Goal: Task Accomplishment & Management: Manage account settings

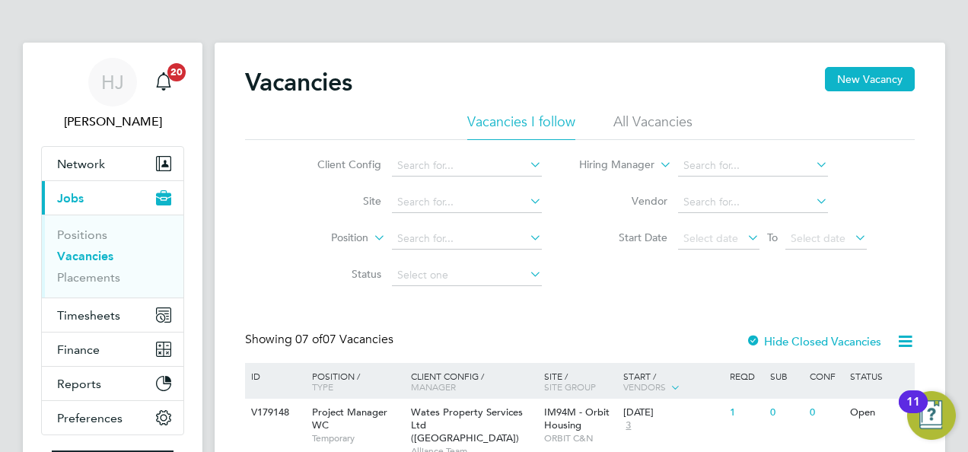
click at [887, 212] on div "Client Config Site Position Status Hiring Manager Vendor Start Date Select date…" at bounding box center [580, 217] width 670 height 154
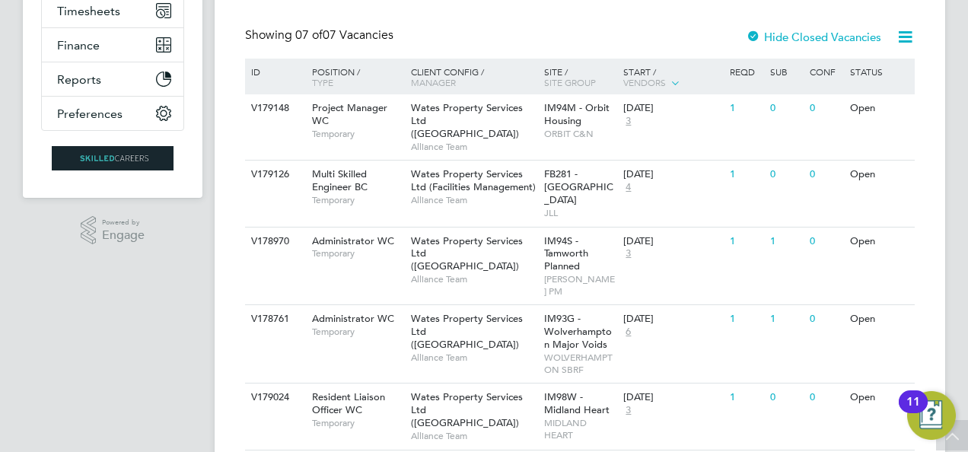
scroll to position [335, 0]
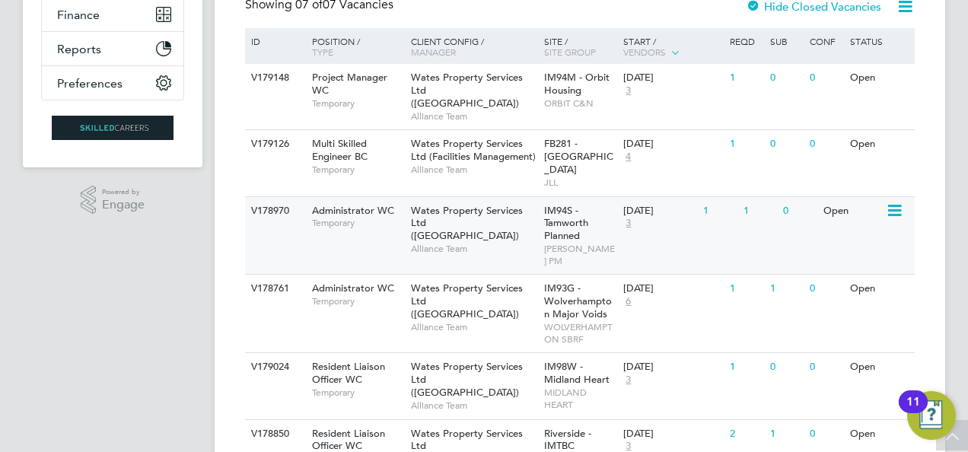
click at [837, 197] on div "Open" at bounding box center [853, 211] width 66 height 28
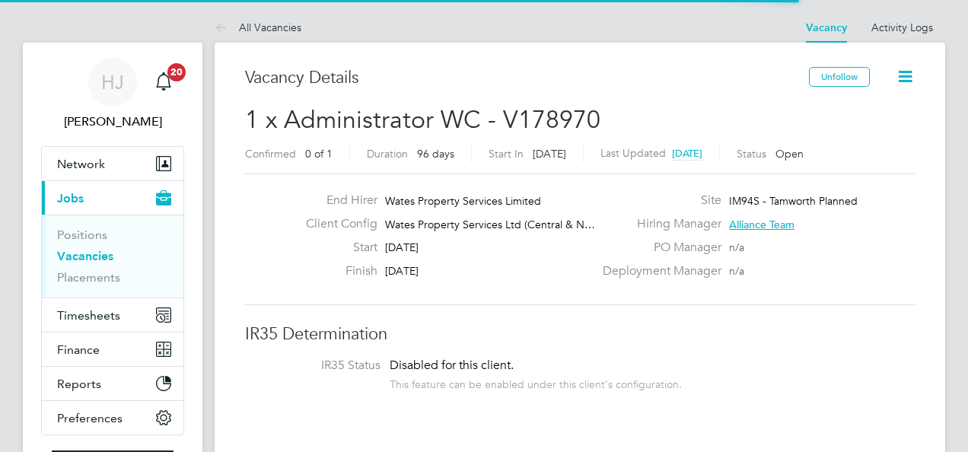
click at [574, 285] on div "Finish 28 Nov 2025" at bounding box center [444, 275] width 300 height 24
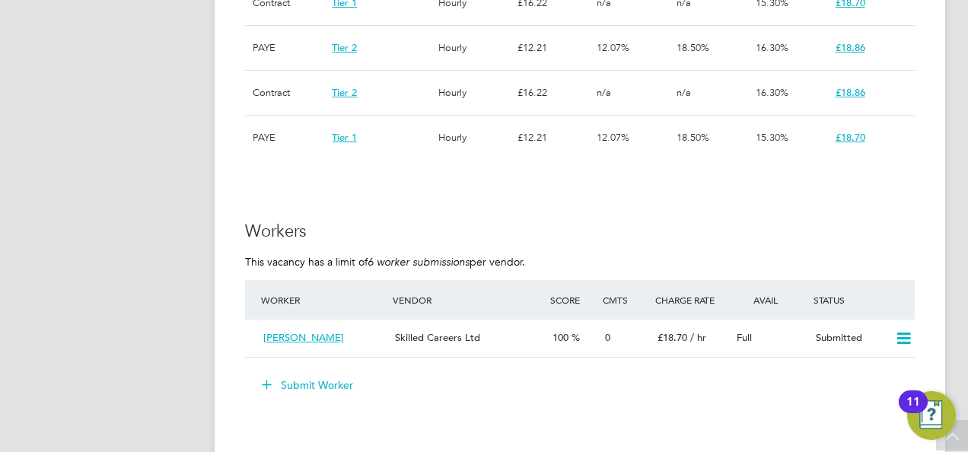
scroll to position [1583, 0]
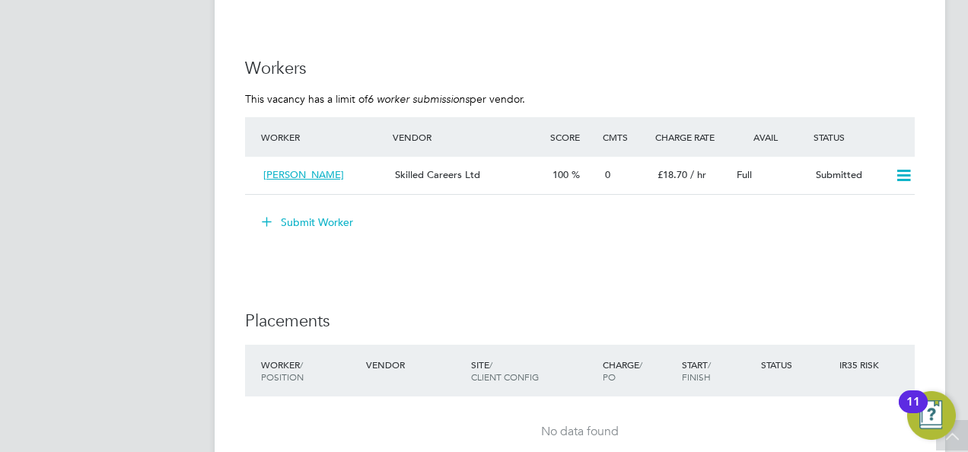
click at [317, 218] on button "Submit Worker" at bounding box center [308, 222] width 114 height 24
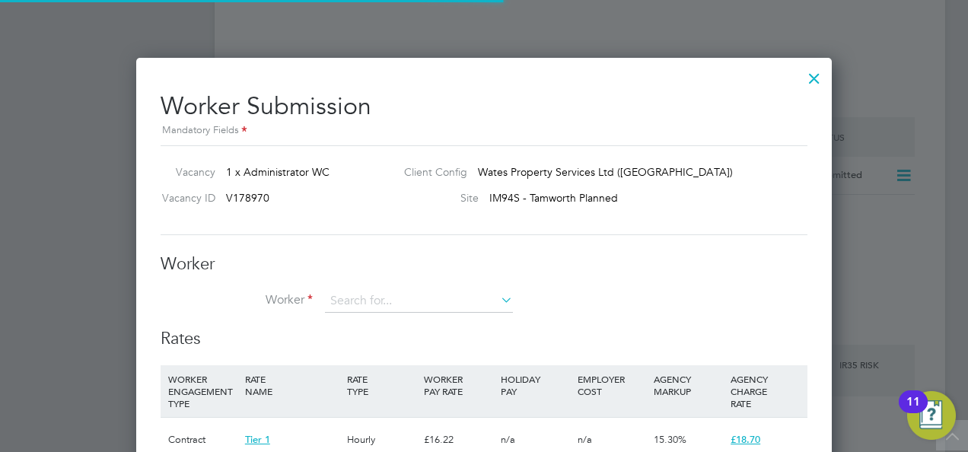
scroll to position [45, 103]
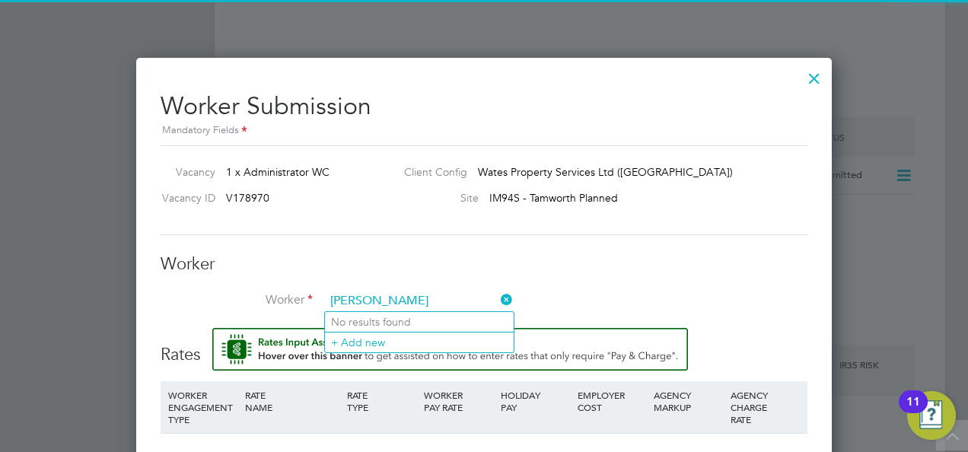
type input "Jay Adeyoola"
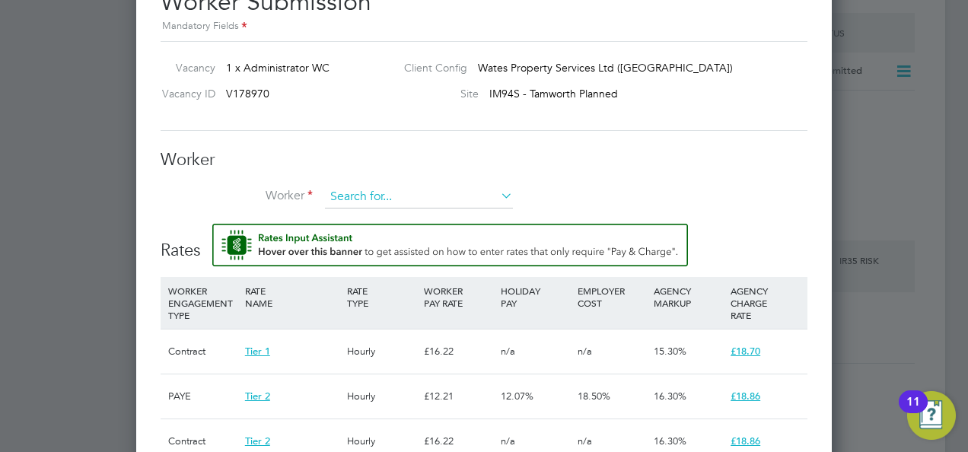
click at [374, 197] on input at bounding box center [419, 197] width 188 height 23
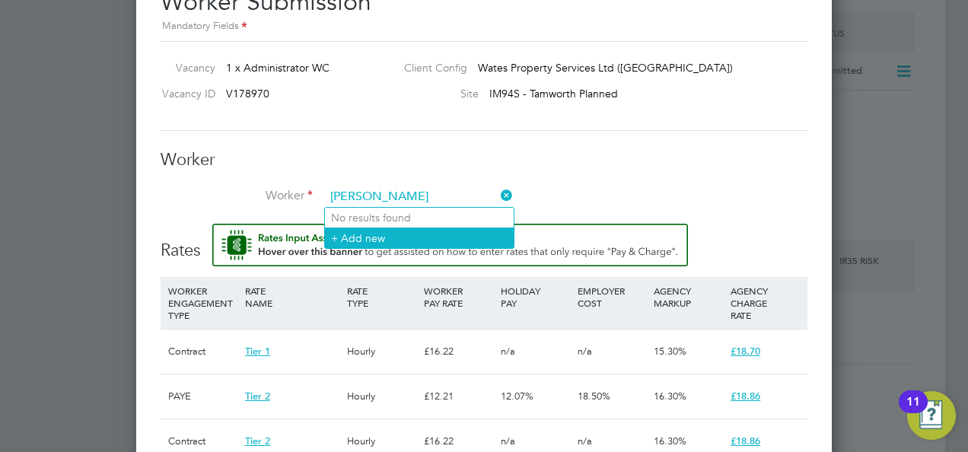
type input "Jay Adeyoola"
click at [377, 233] on li "+ Add new" at bounding box center [419, 238] width 189 height 21
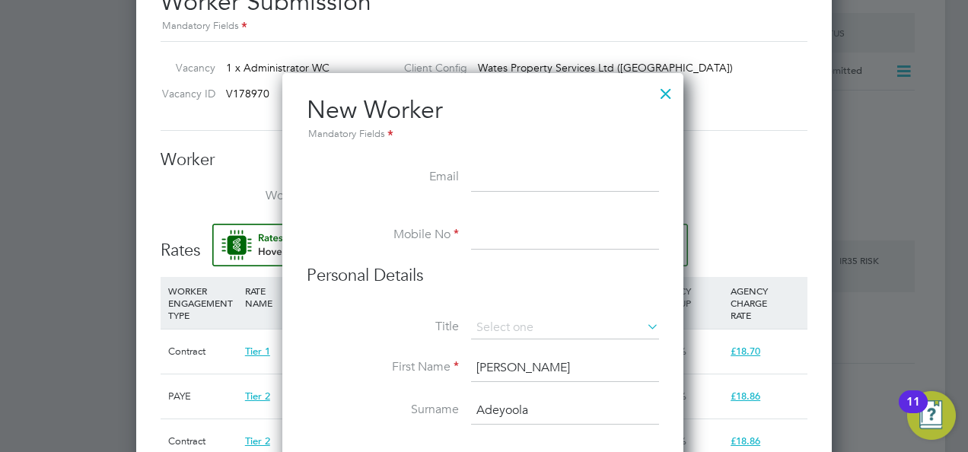
paste input "jeromeadeyoola@yahoo.com"
type input "jeromeadeyoola@yahoo.com"
paste input "07448791711"
type input "07448791711"
click at [387, 238] on label "Mobile No" at bounding box center [383, 235] width 152 height 16
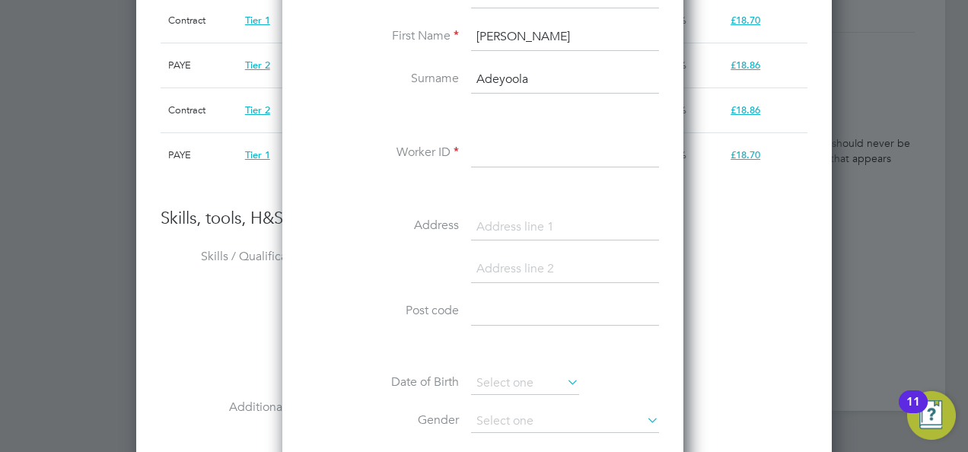
click at [503, 166] on li "Worker ID" at bounding box center [483, 161] width 352 height 43
click at [490, 148] on input at bounding box center [565, 153] width 188 height 27
paste input "505601"
type input "505601"
click at [404, 210] on div "Title First Name Jay Surname Adeyoola Worker ID 505601 Address Post code Date o…" at bounding box center [483, 262] width 352 height 552
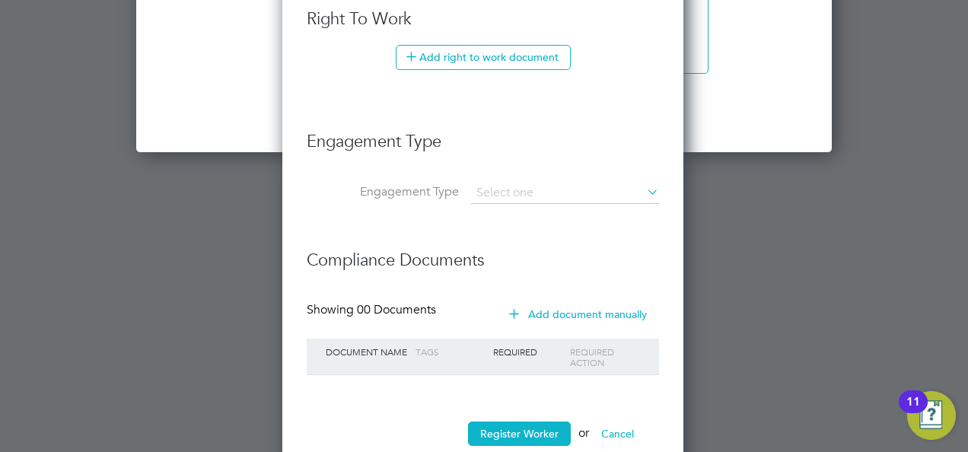
scroll to position [2566, 0]
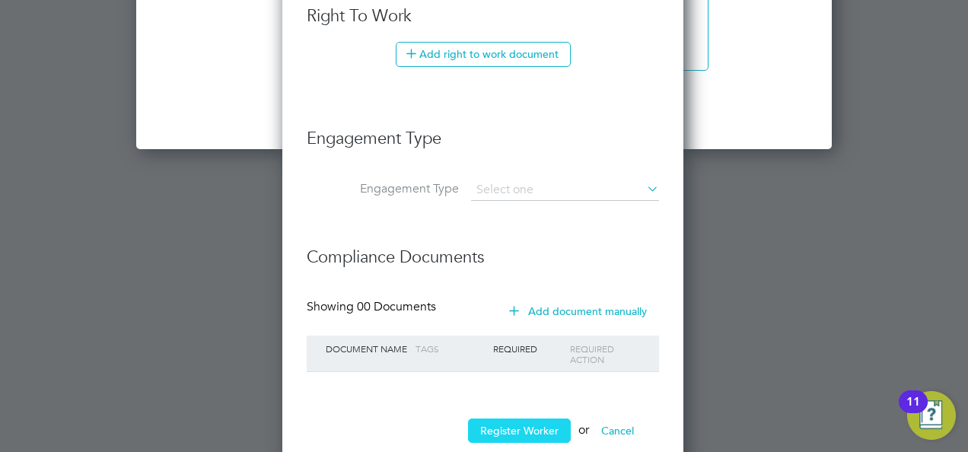
click at [510, 422] on button "Register Worker" at bounding box center [519, 431] width 103 height 24
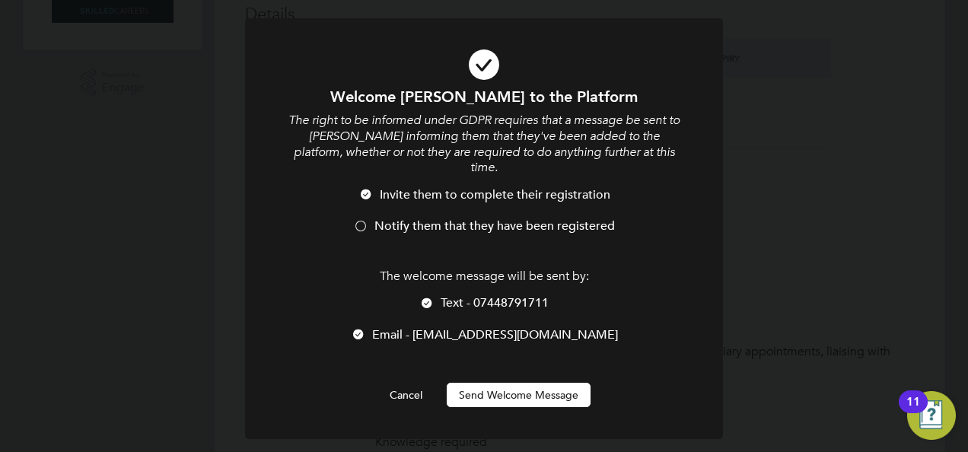
scroll to position [1288, 403]
click at [423, 297] on div at bounding box center [426, 304] width 15 height 15
click at [509, 383] on button "Send Welcome Message" at bounding box center [519, 395] width 144 height 24
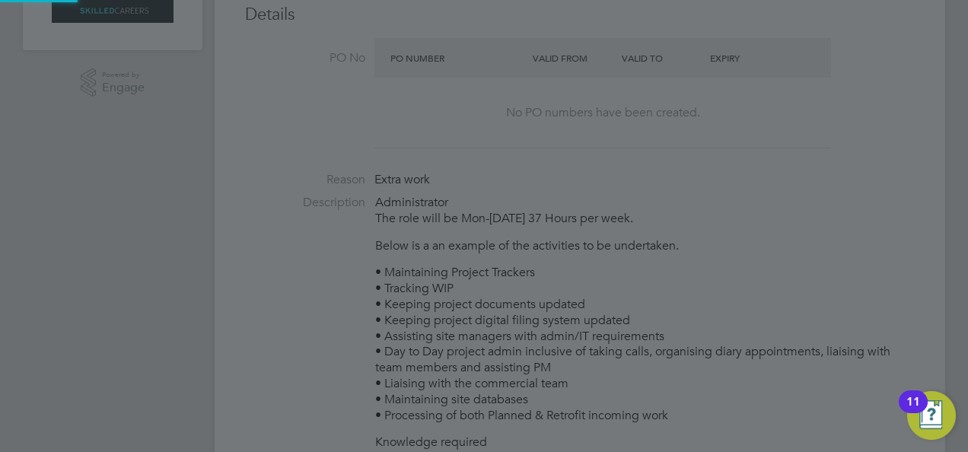
type input "Jay Adeyoola (505601)"
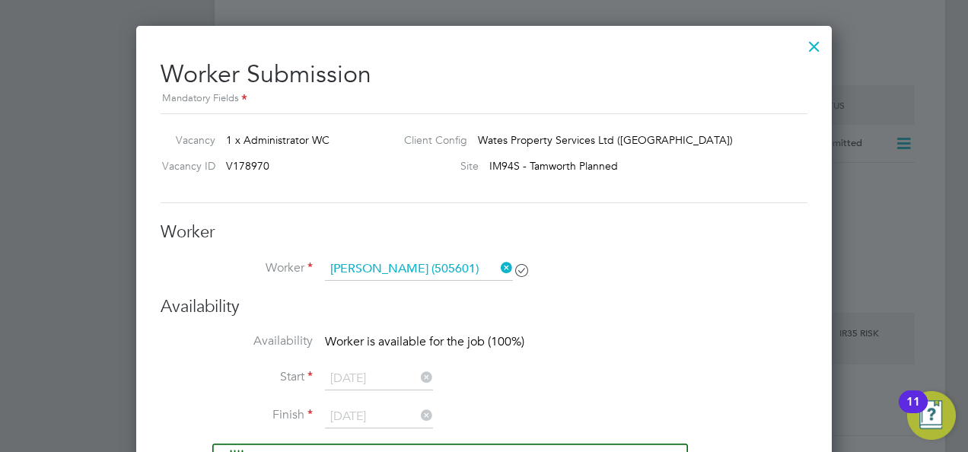
scroll to position [1645, 0]
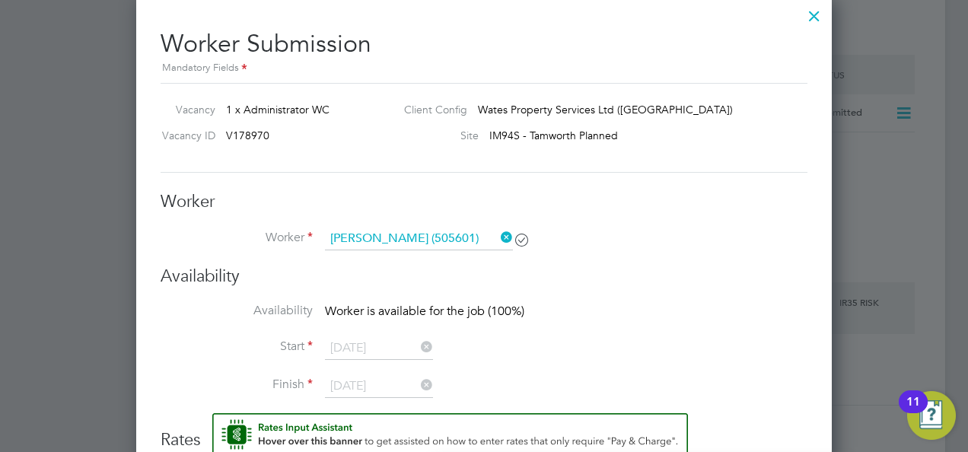
click at [498, 193] on h3 "Worker" at bounding box center [484, 202] width 647 height 22
drag, startPoint x: 498, startPoint y: 193, endPoint x: 678, endPoint y: 272, distance: 197.0
click at [678, 272] on h3 "Availability" at bounding box center [484, 277] width 647 height 22
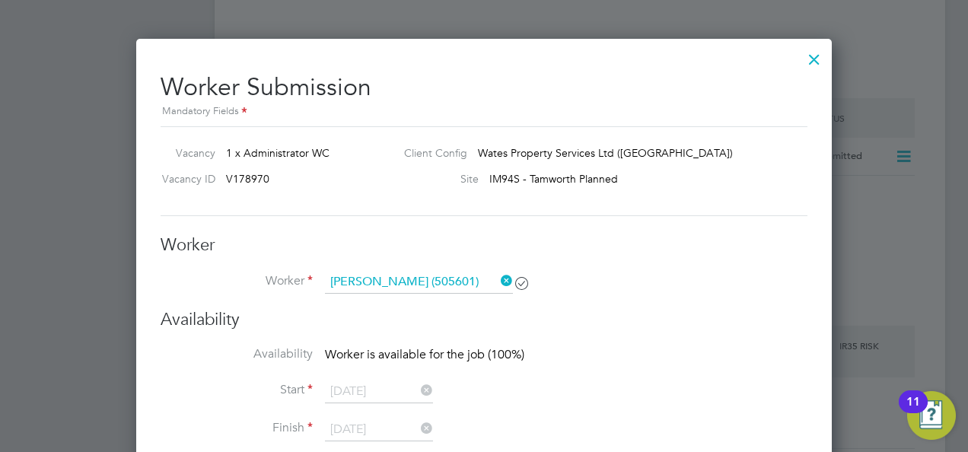
scroll to position [1577, 0]
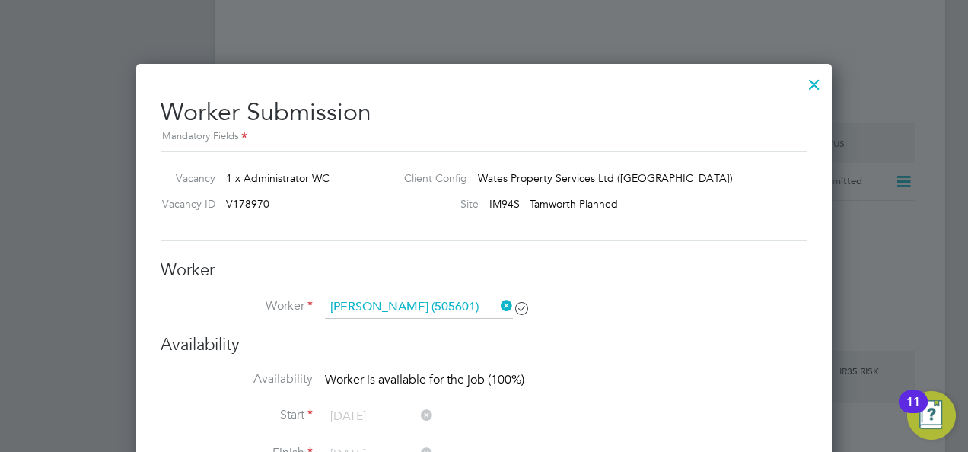
click at [817, 82] on div at bounding box center [814, 80] width 27 height 27
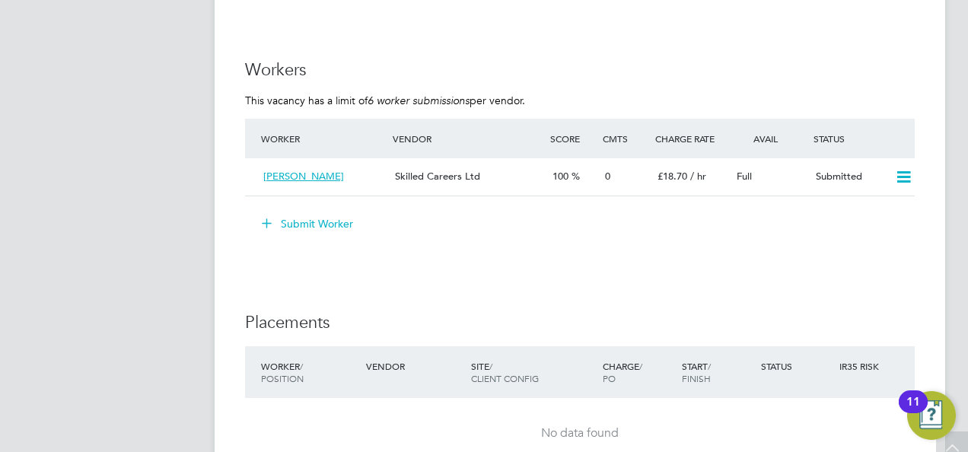
scroll to position [1583, 0]
click at [297, 219] on button "Submit Worker" at bounding box center [308, 222] width 114 height 24
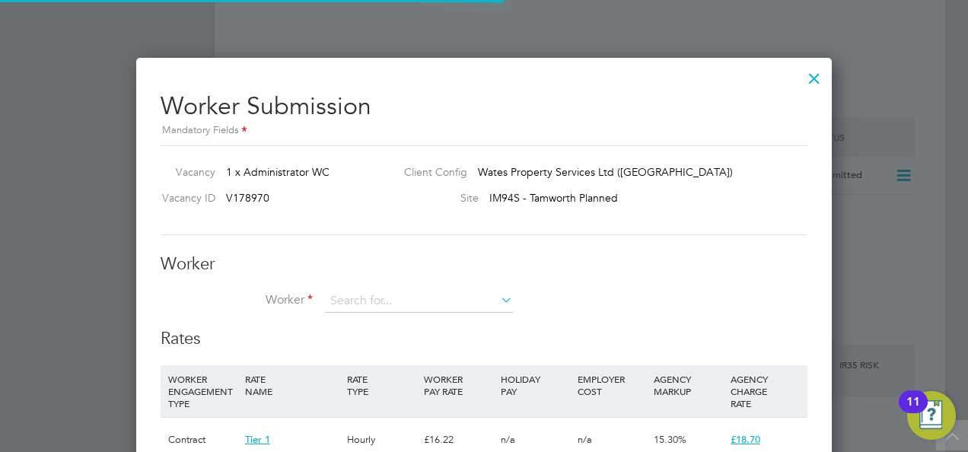
scroll to position [45, 103]
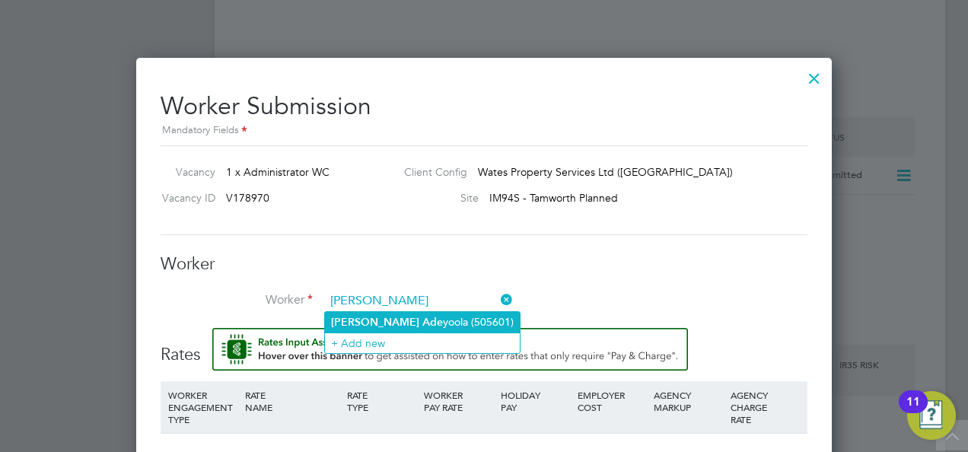
click at [413, 319] on li "Jay Ade yoola (505601)" at bounding box center [422, 322] width 195 height 21
type input "Jay Adeyoola (505601)"
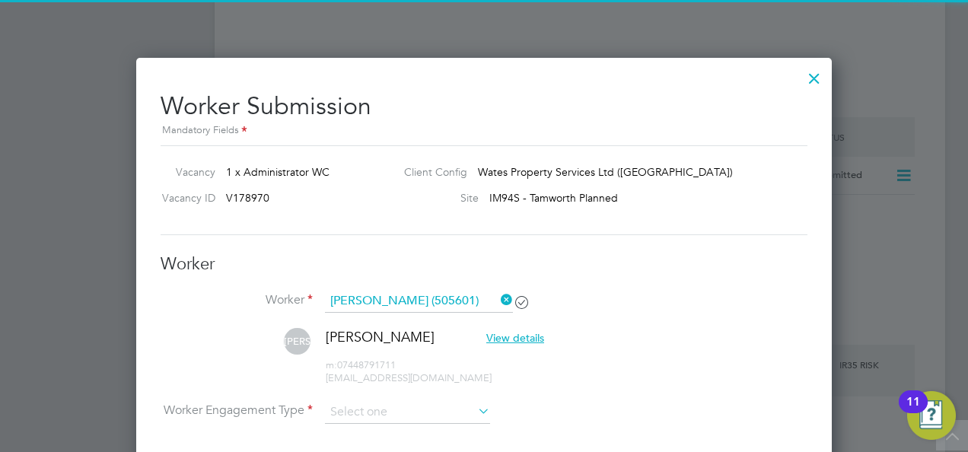
click at [612, 304] on li "Worker Jay Adeyoola (505601)" at bounding box center [484, 309] width 647 height 38
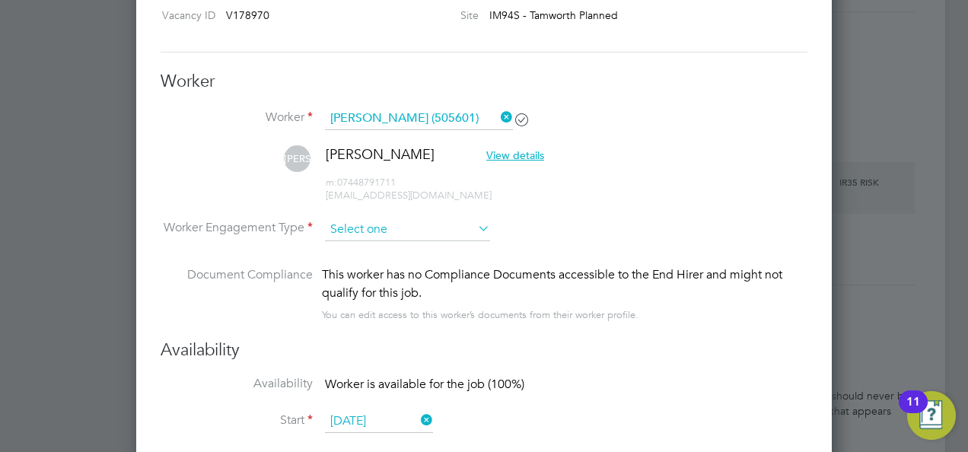
click at [346, 234] on input at bounding box center [407, 229] width 165 height 23
click at [367, 268] on li "PAYE" at bounding box center [408, 268] width 166 height 20
type input "PAYE"
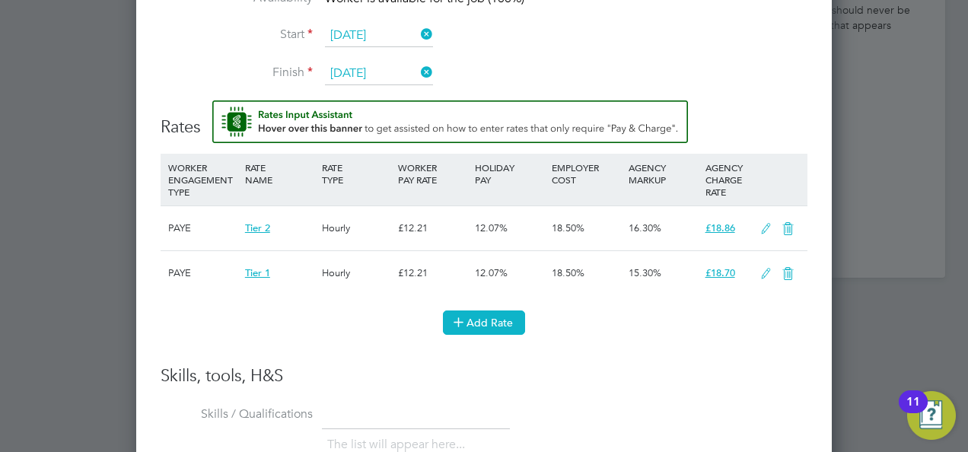
click at [496, 313] on button "Add Rate" at bounding box center [484, 322] width 82 height 24
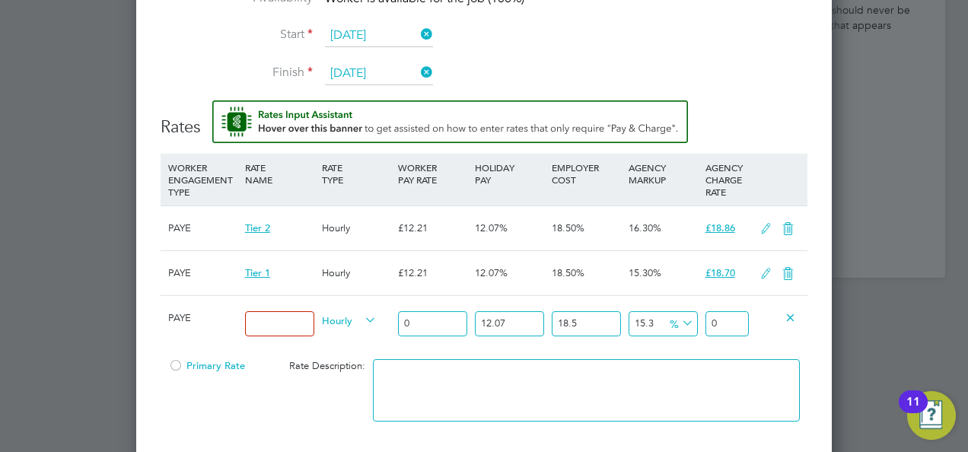
click at [254, 315] on input at bounding box center [279, 323] width 69 height 25
type input "Tier 1"
click at [477, 339] on div "12.07 n/a" at bounding box center [509, 324] width 77 height 56
click at [432, 314] on input "0" at bounding box center [432, 323] width 69 height 25
click at [48, 242] on div at bounding box center [484, 226] width 968 height 452
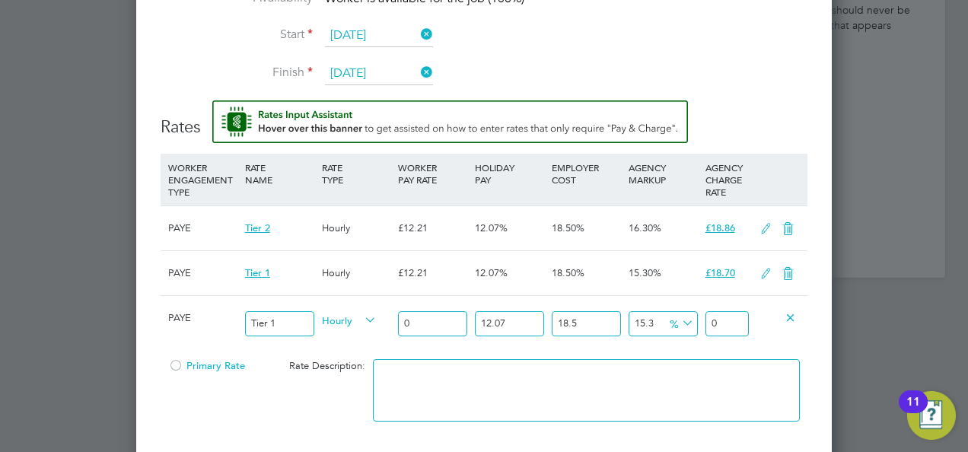
click at [890, 134] on div at bounding box center [484, 226] width 968 height 452
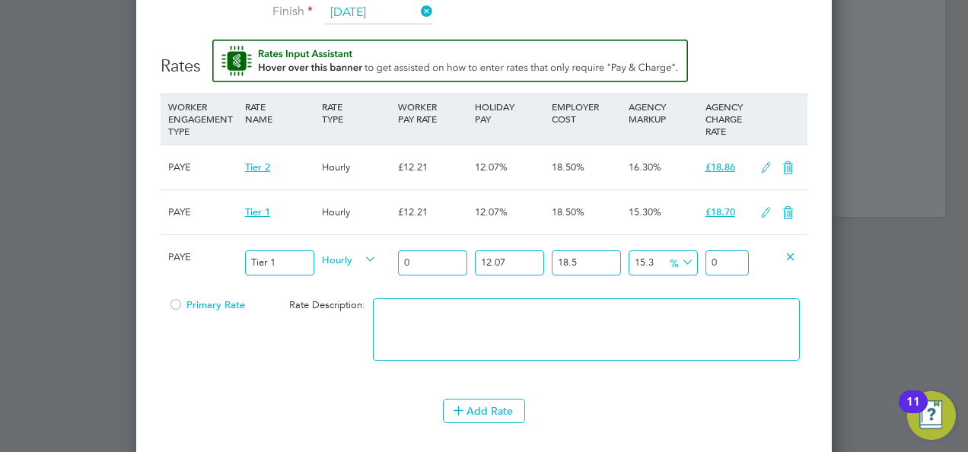
scroll to position [2243, 0]
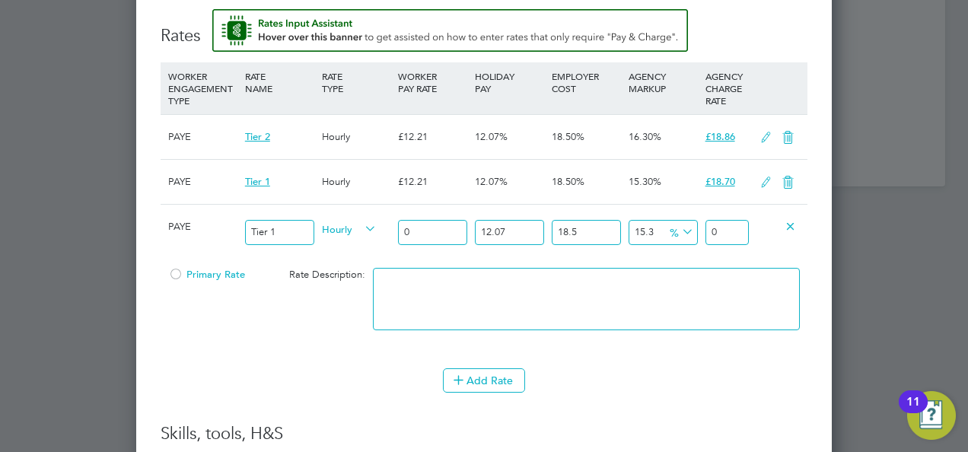
click at [425, 211] on div "0" at bounding box center [432, 233] width 77 height 56
click at [432, 226] on input "0" at bounding box center [432, 232] width 69 height 25
type input "1"
type input "1.5312180135"
type input "16"
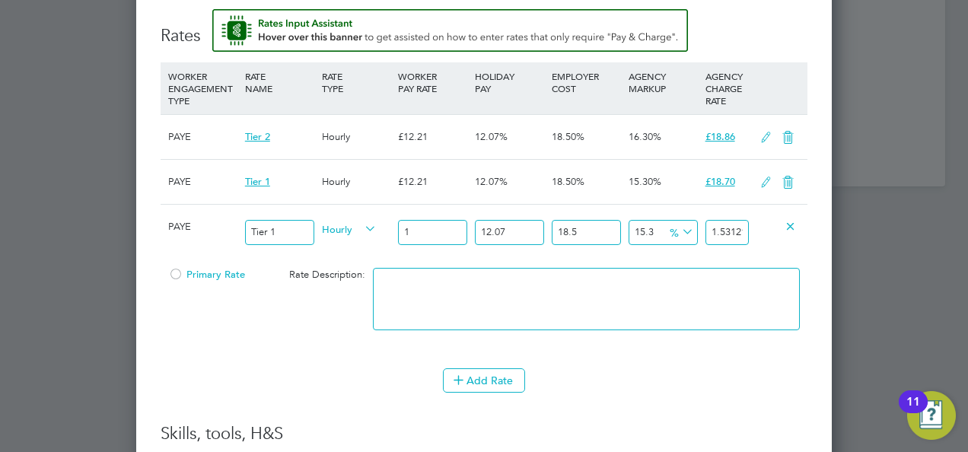
type input "24.499488216"
type input "16.2"
type input "24.8057318187"
type input "16.22"
type input "24.83635617897"
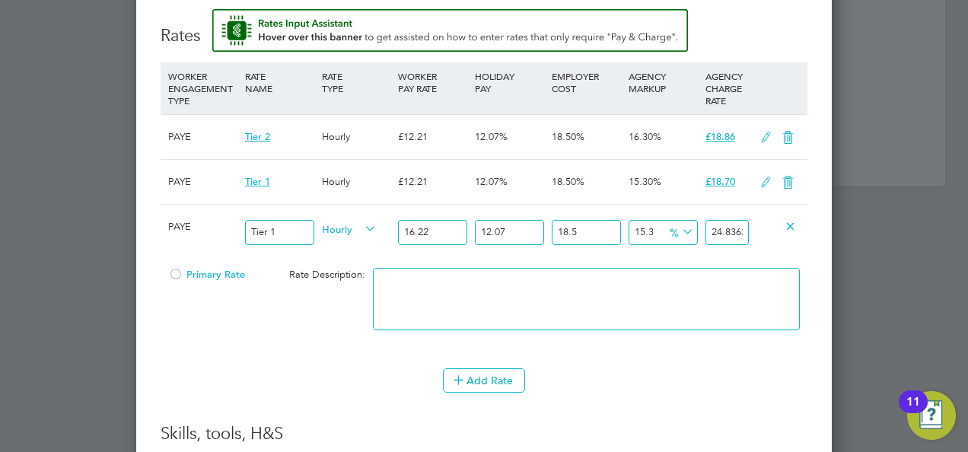
type input "16.22"
click at [731, 376] on div "Add Rate" at bounding box center [484, 380] width 647 height 24
click at [181, 273] on div at bounding box center [175, 278] width 15 height 11
click at [499, 388] on li "Add Rate" at bounding box center [484, 388] width 647 height 40
click at [493, 376] on button "Add Rate" at bounding box center [484, 380] width 82 height 24
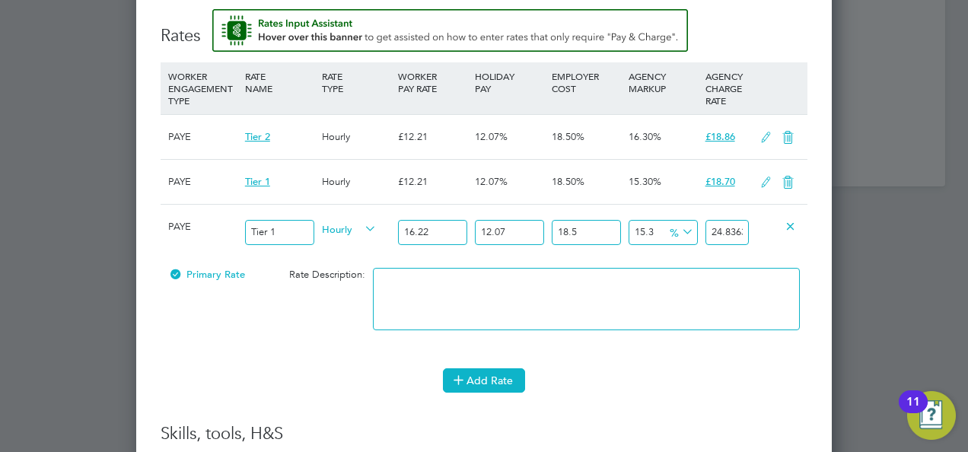
scroll to position [1654, 696]
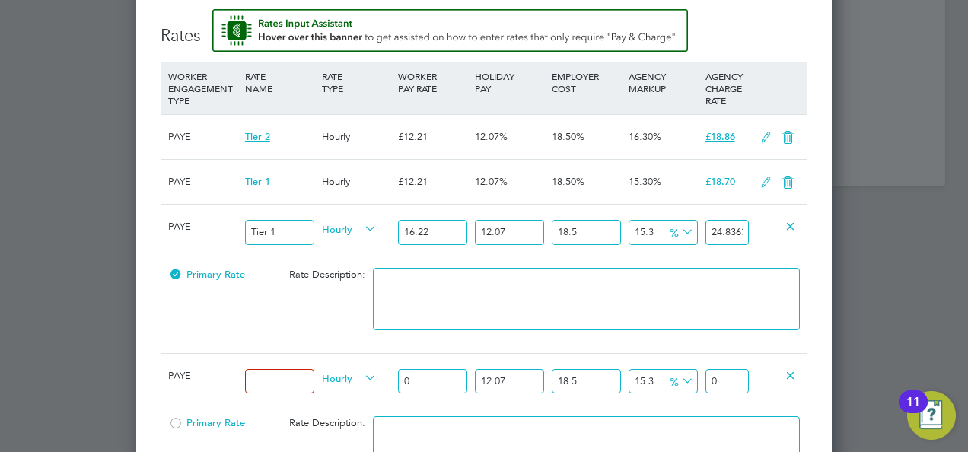
click at [339, 316] on div "Primary Rate Rate Description:" at bounding box center [484, 306] width 647 height 93
click at [793, 369] on icon at bounding box center [790, 374] width 11 height 11
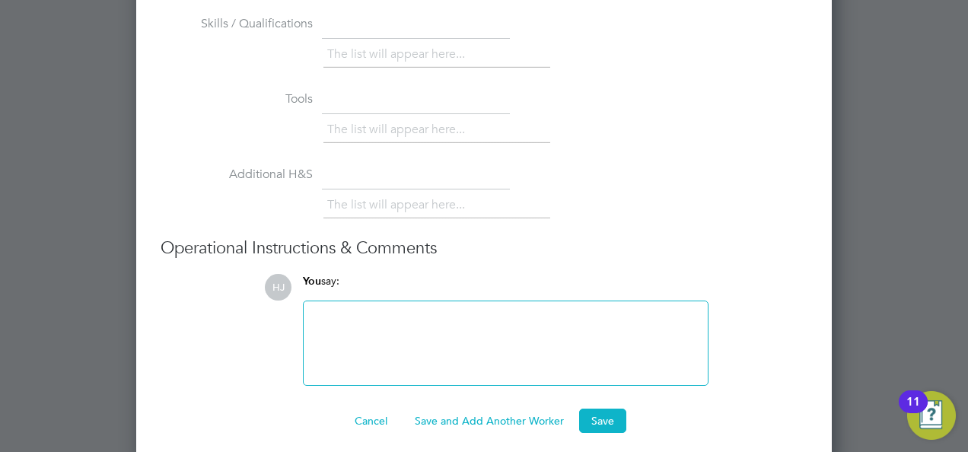
scroll to position [2695, 0]
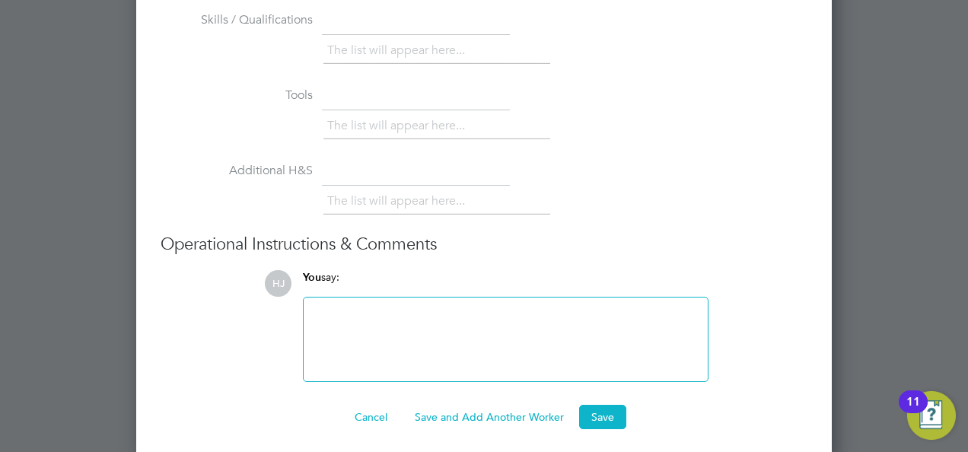
click at [600, 405] on button "Save" at bounding box center [602, 417] width 47 height 24
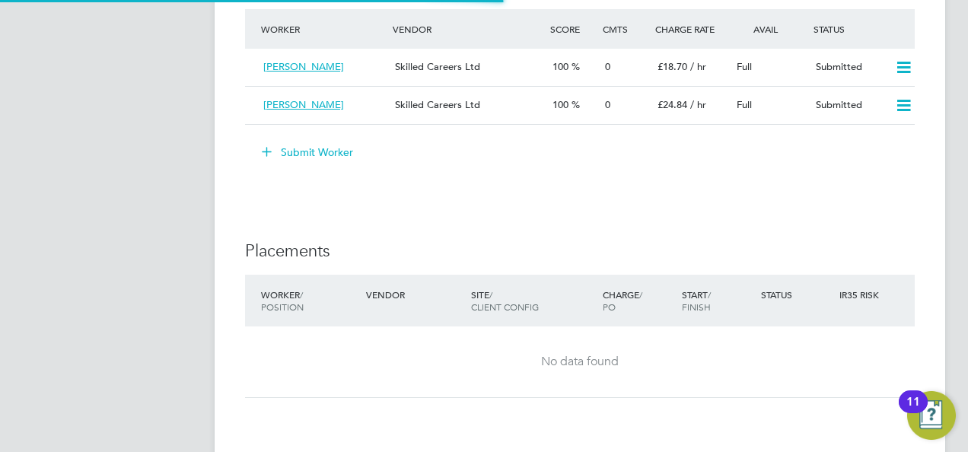
scroll to position [8, 8]
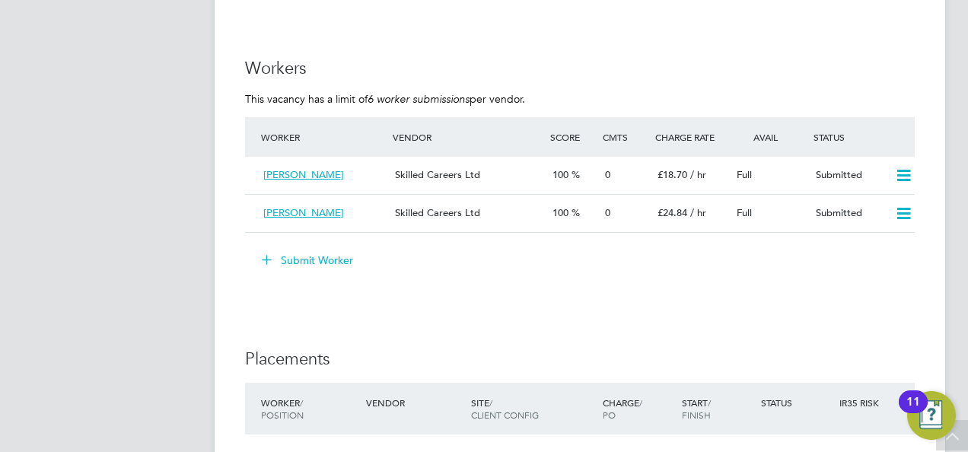
click at [525, 250] on div "Submit Worker" at bounding box center [583, 260] width 664 height 24
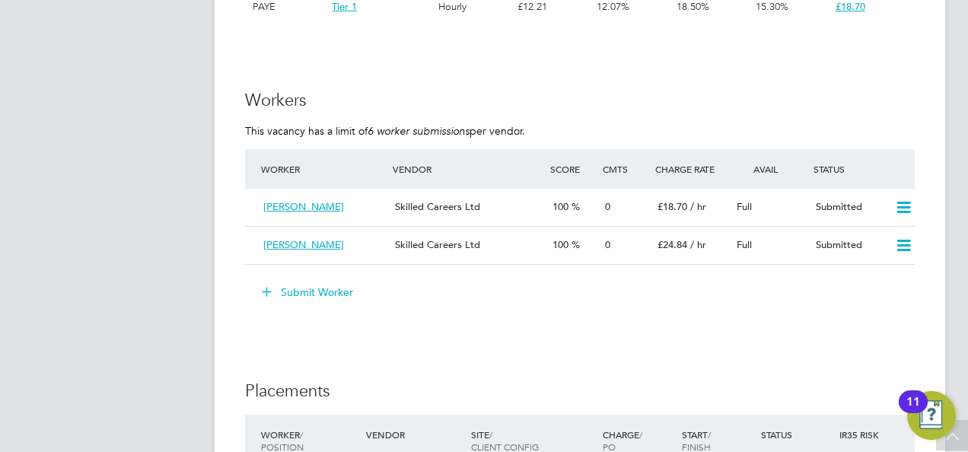
scroll to position [1581, 0]
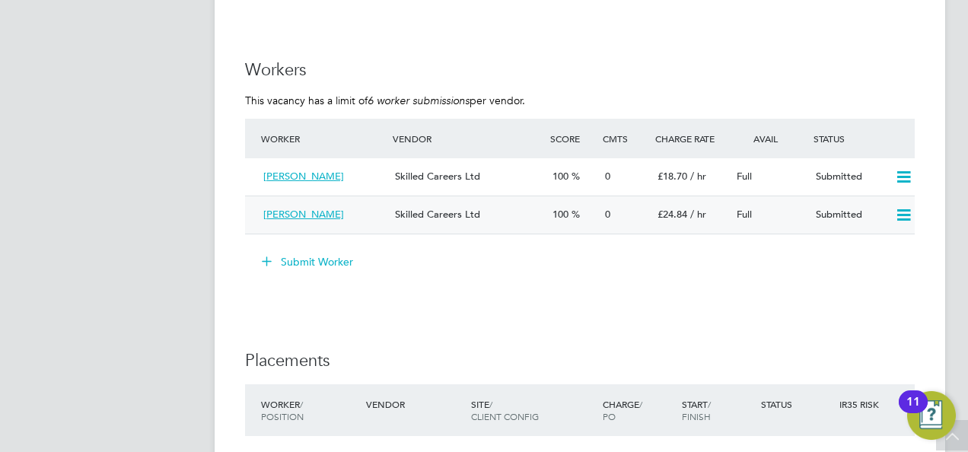
click at [895, 216] on icon at bounding box center [903, 215] width 19 height 12
click at [876, 253] on li "Remove" at bounding box center [882, 248] width 59 height 21
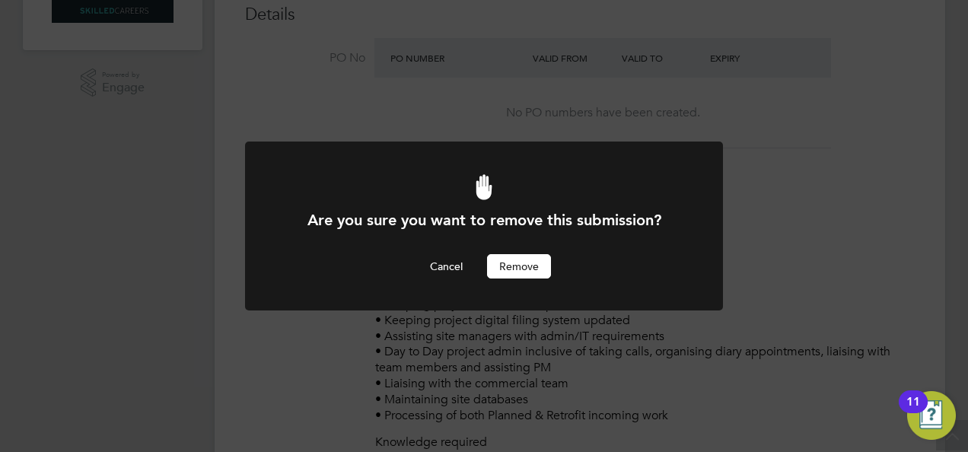
scroll to position [0, 0]
click at [438, 272] on button "Cancel" at bounding box center [446, 266] width 57 height 24
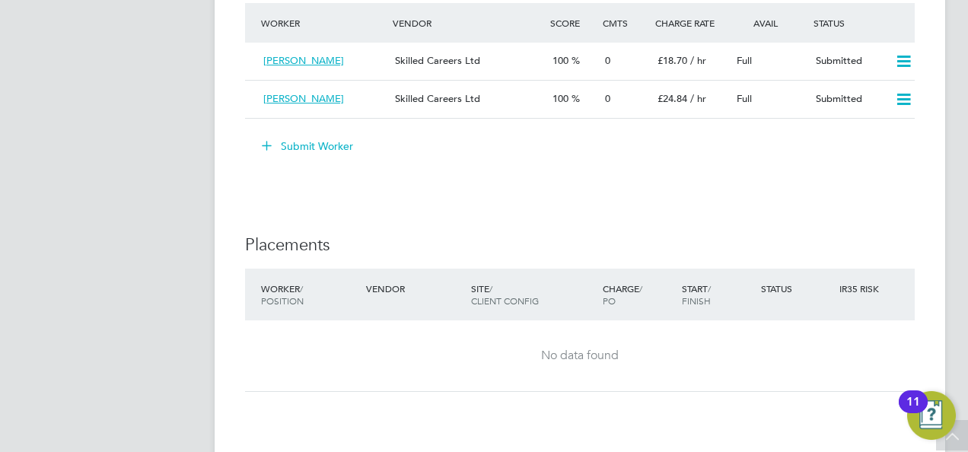
scroll to position [1674, 0]
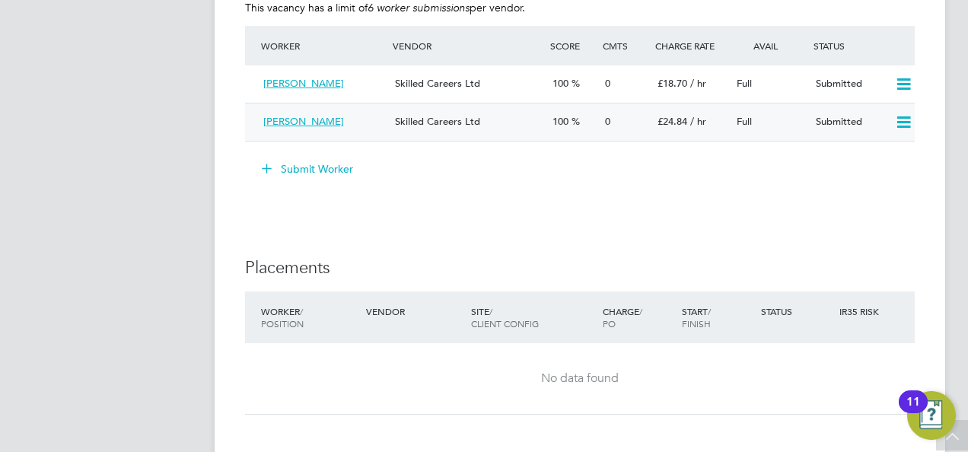
click at [899, 129] on icon at bounding box center [903, 122] width 19 height 12
click at [863, 164] on li "Remove" at bounding box center [882, 155] width 59 height 21
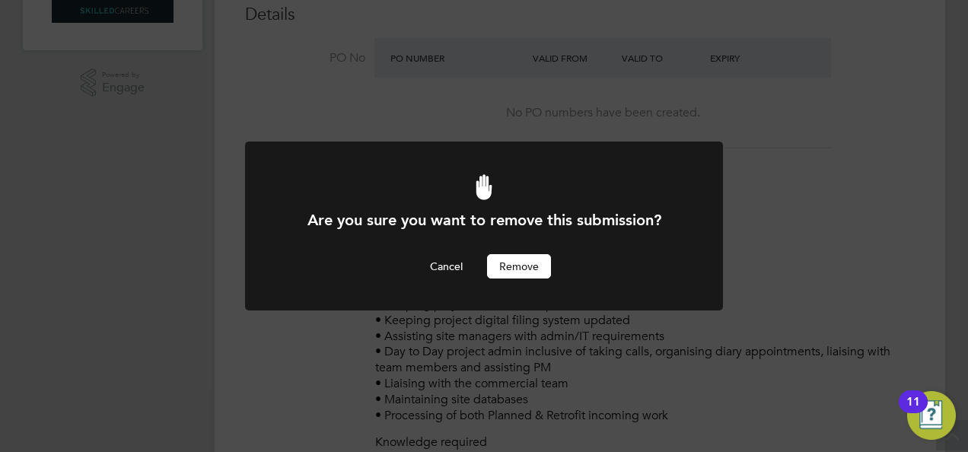
scroll to position [0, 0]
click at [530, 263] on button "Remove" at bounding box center [519, 266] width 64 height 24
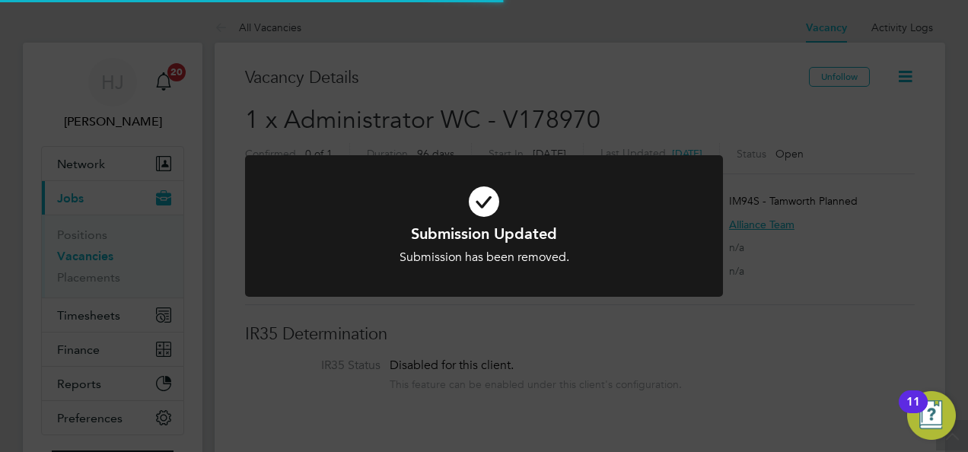
scroll to position [45, 107]
click at [446, 336] on div "Submission Updated Submission has been removed. Cancel Okay" at bounding box center [484, 226] width 968 height 452
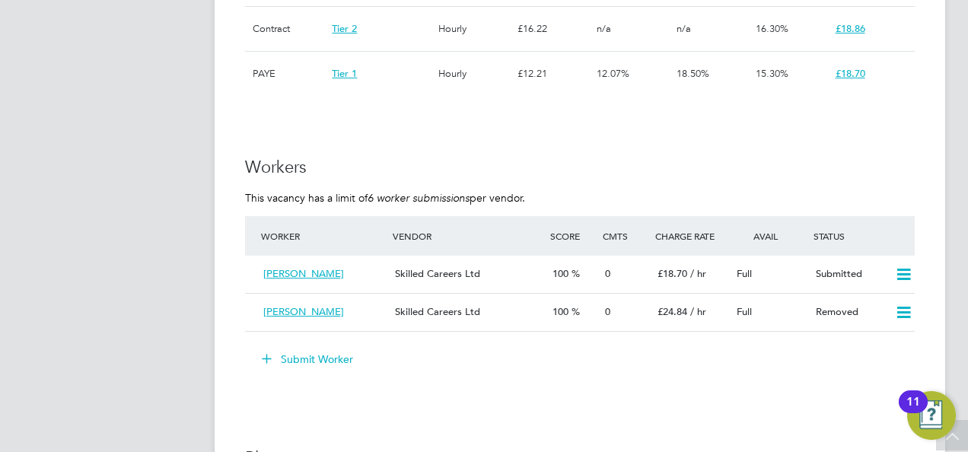
scroll to position [1522, 0]
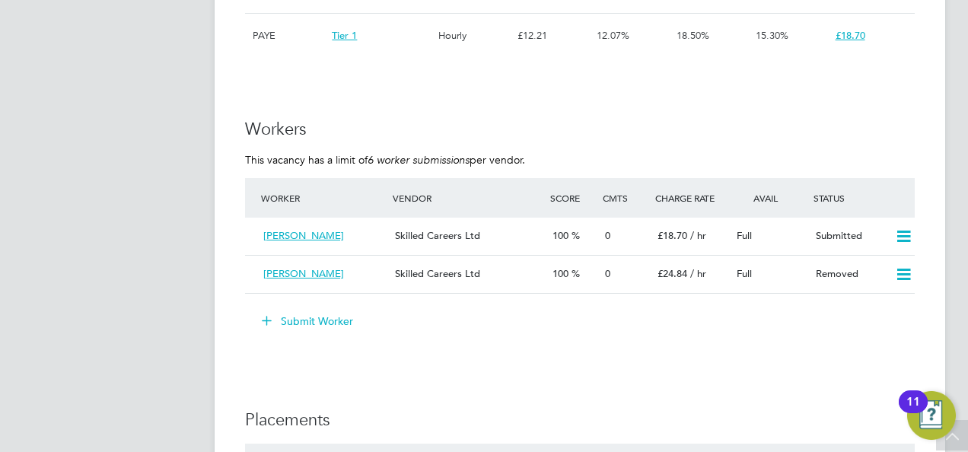
click at [336, 317] on button "Submit Worker" at bounding box center [308, 321] width 114 height 24
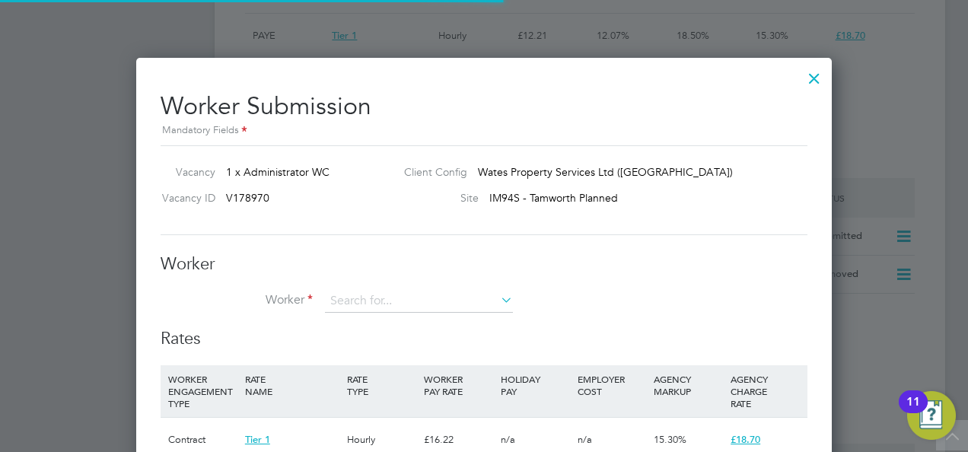
scroll to position [45, 103]
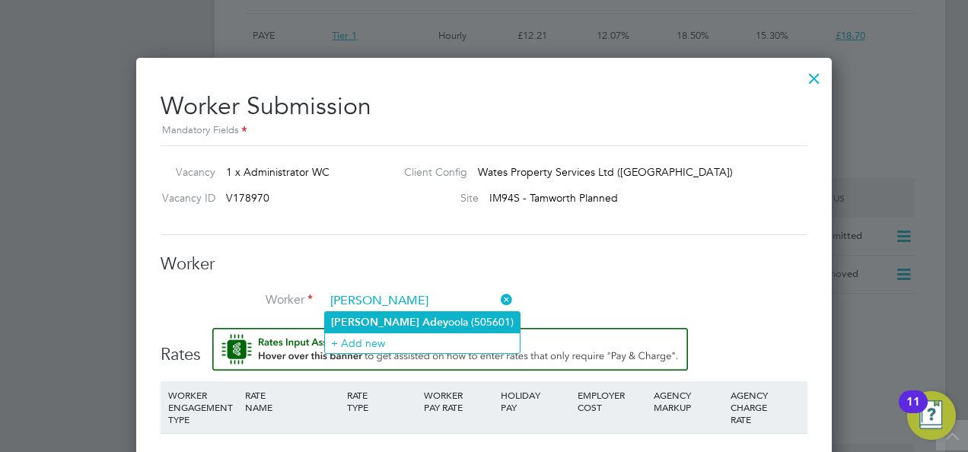
click at [422, 320] on b "Adey" at bounding box center [435, 322] width 26 height 13
type input "Jay Adeyoola (505601)"
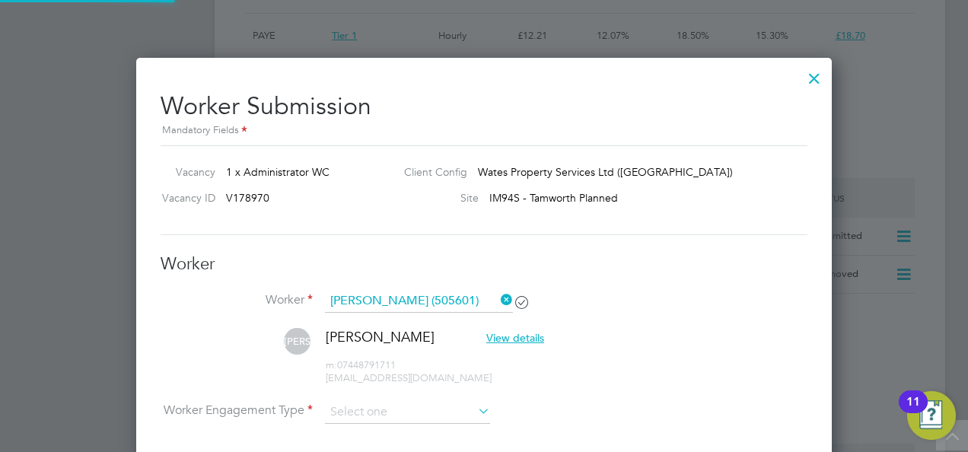
click at [302, 260] on h3 "Worker" at bounding box center [484, 264] width 647 height 22
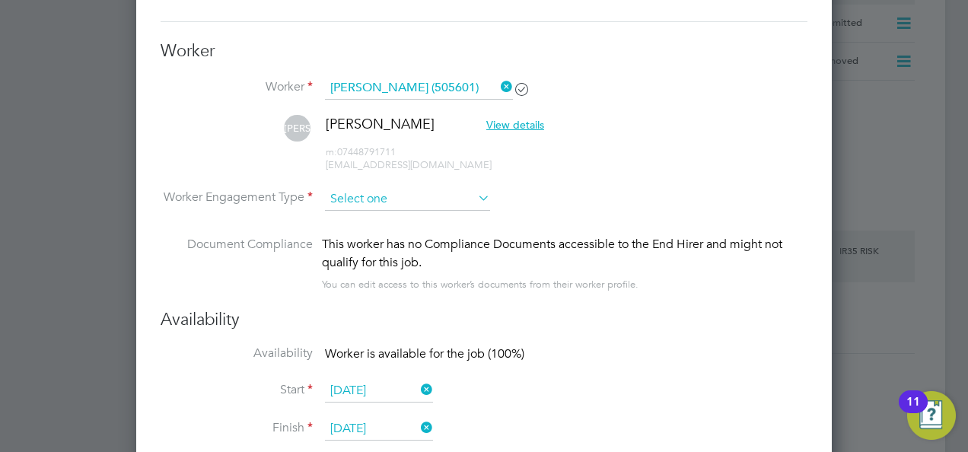
click at [366, 196] on input at bounding box center [407, 199] width 165 height 23
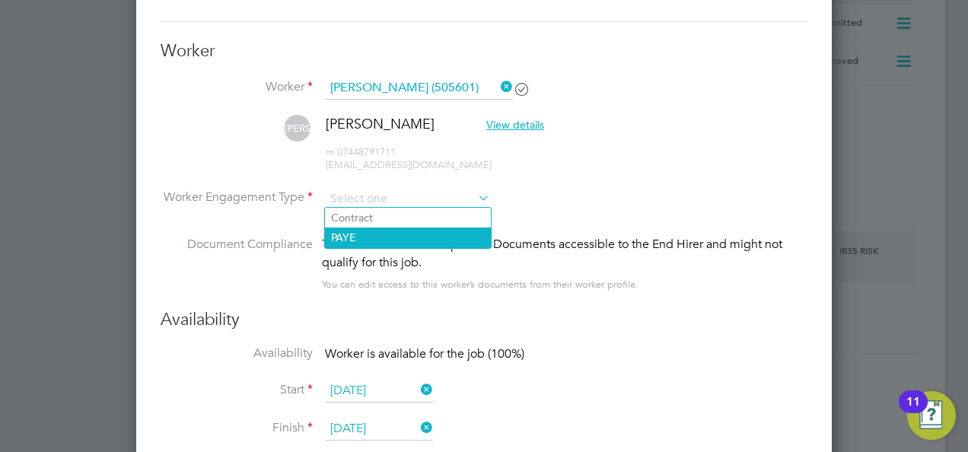
click at [361, 234] on li "PAYE" at bounding box center [408, 238] width 166 height 20
type input "PAYE"
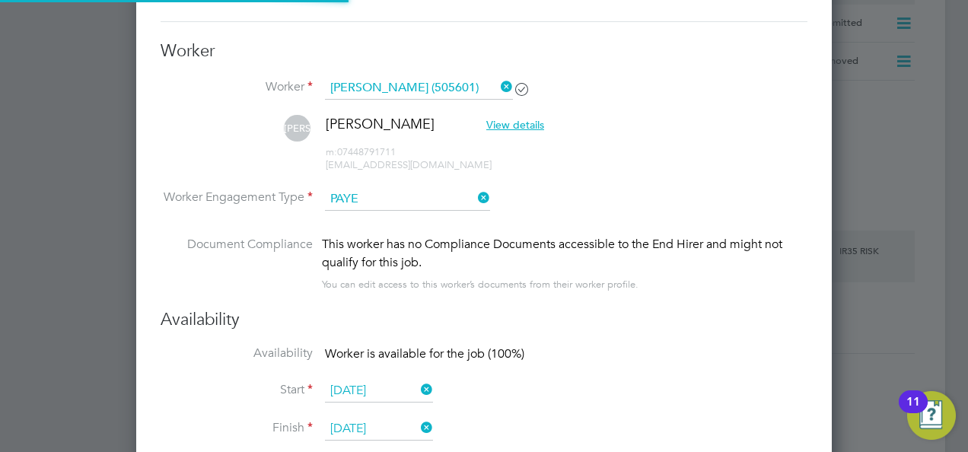
click at [234, 301] on li "Document Compliance This worker has no Compliance Documents accessible to the E…" at bounding box center [484, 272] width 647 height 74
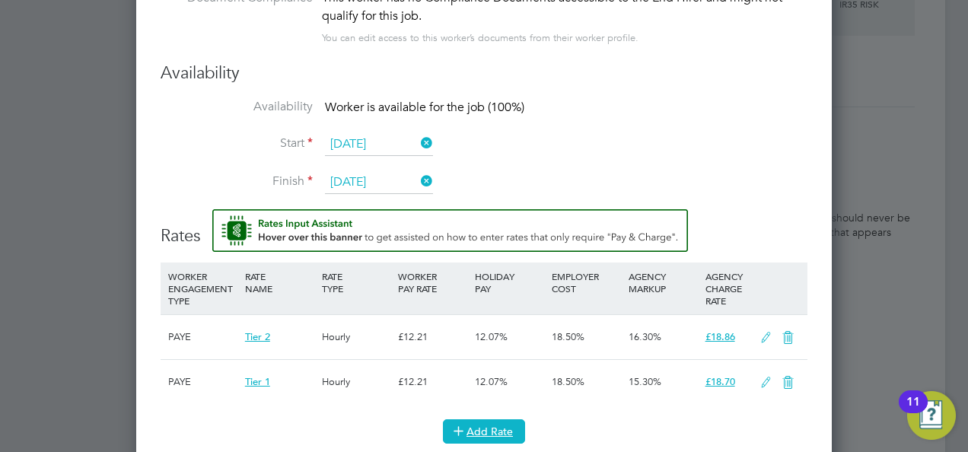
click at [492, 425] on button "Add Rate" at bounding box center [484, 431] width 82 height 24
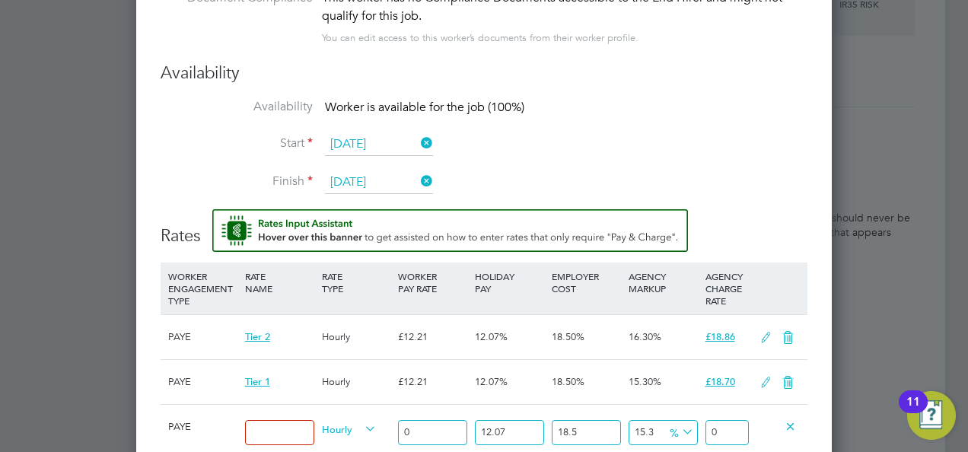
click at [289, 425] on input at bounding box center [279, 432] width 69 height 25
type input "t"
type input "Tier 1"
click at [416, 434] on input "0" at bounding box center [432, 432] width 69 height 25
type input "1"
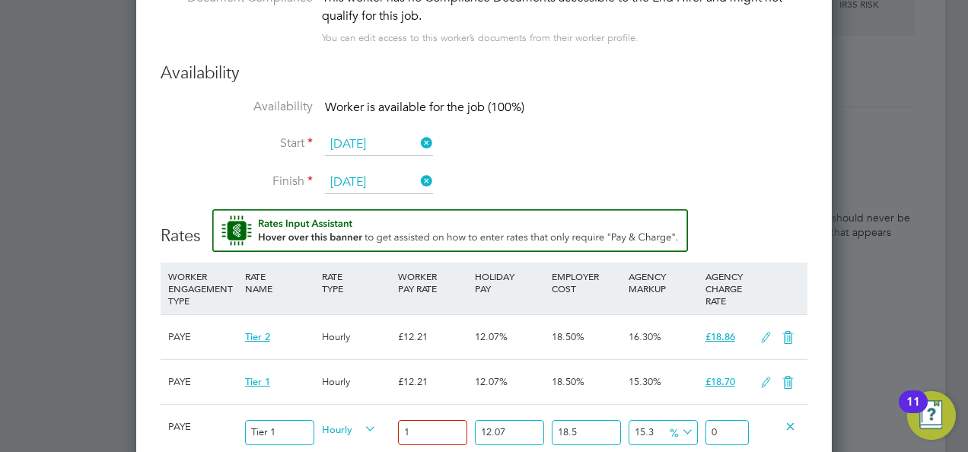
type input "1.5312180135"
type input "2"
type input "3.062436027"
type input "3"
type input "4.5936540405"
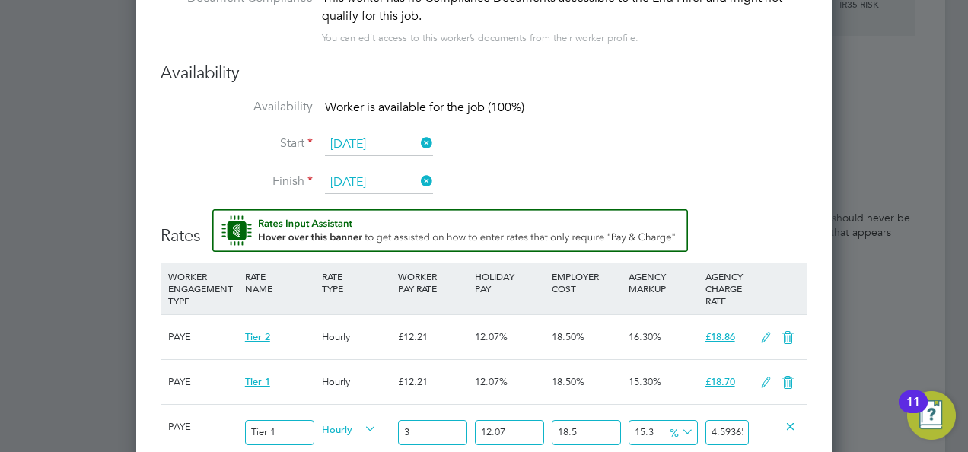
type input "2"
type input "3.062436027"
type input "1"
type input "1.5312180135"
type input "0"
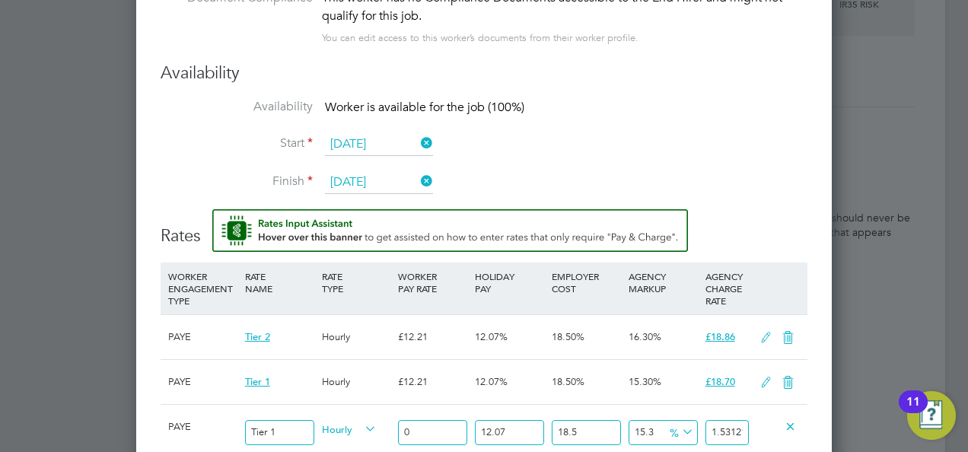
type input "0"
click at [662, 135] on li "Start 25 Aug 2025" at bounding box center [484, 152] width 647 height 38
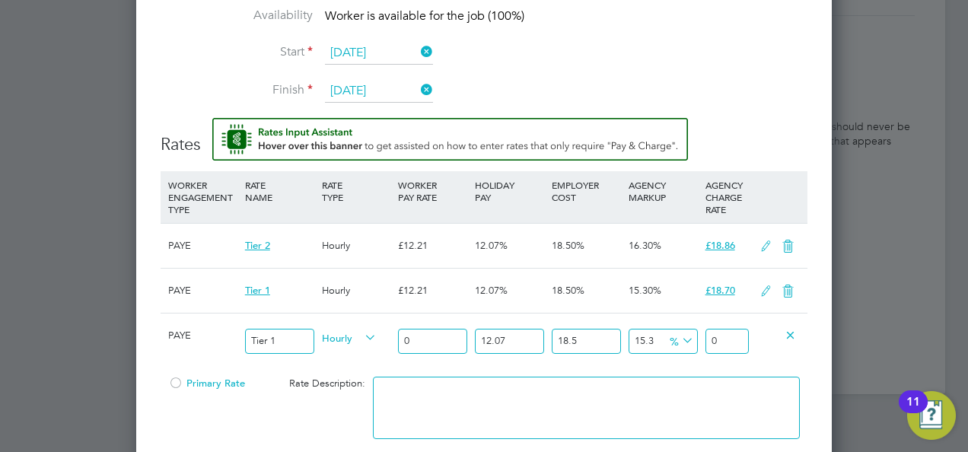
click at [405, 341] on input "0" at bounding box center [432, 341] width 69 height 25
type input "1"
type input "1.5312180135"
type input "16"
type input "24.499488216"
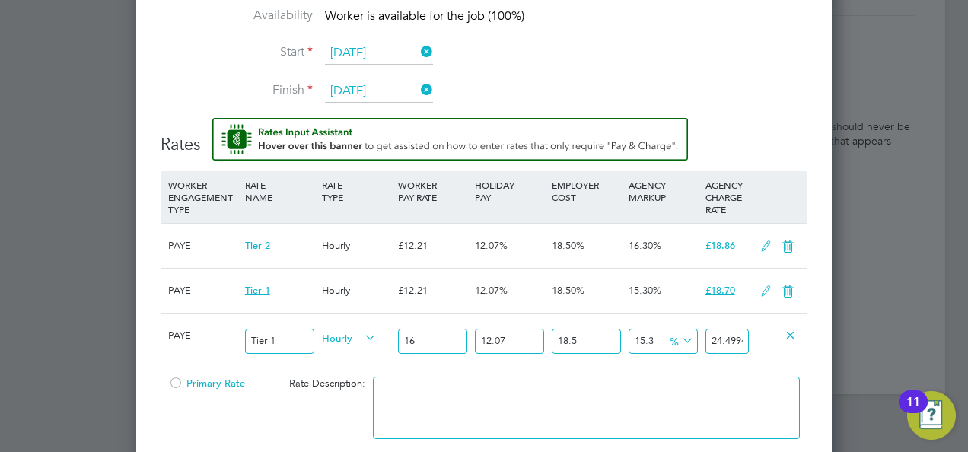
type input "16.2"
type input "24.8057318187"
type input "16.22"
type input "24.83635617897"
type input "16.22"
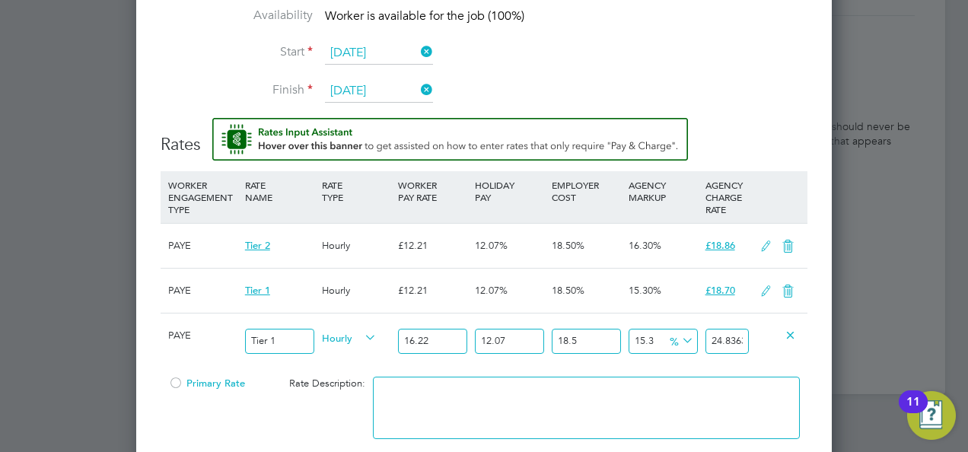
click at [712, 336] on input "24.83635617897" at bounding box center [726, 341] width 43 height 25
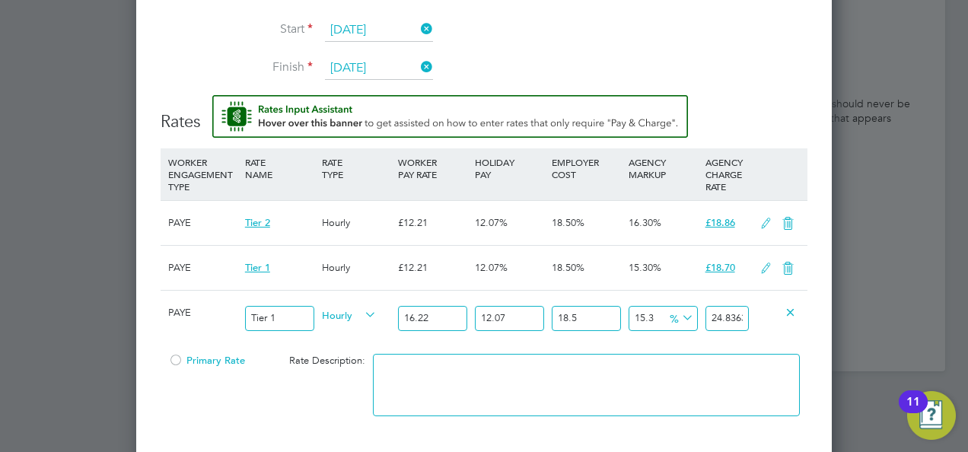
scroll to position [2103, 0]
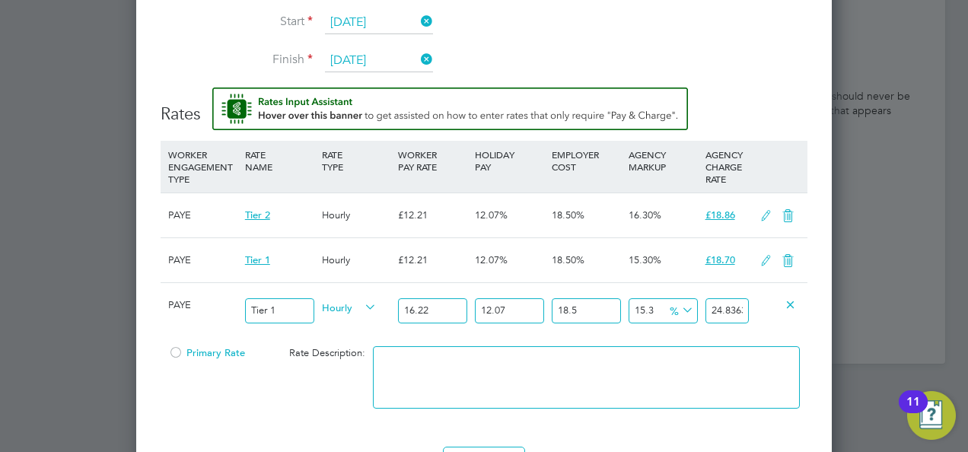
drag, startPoint x: 737, startPoint y: 304, endPoint x: 626, endPoint y: 311, distance: 111.3
click at [626, 311] on div "PAYE Tier 1 Hourly 16.22 12.07 n/a 18.5 n/a 15.3 3.29571768897 % 24.83635617897" at bounding box center [484, 310] width 647 height 56
type input "2950784749.274911"
type input "635617897"
type input "295078381.67781955"
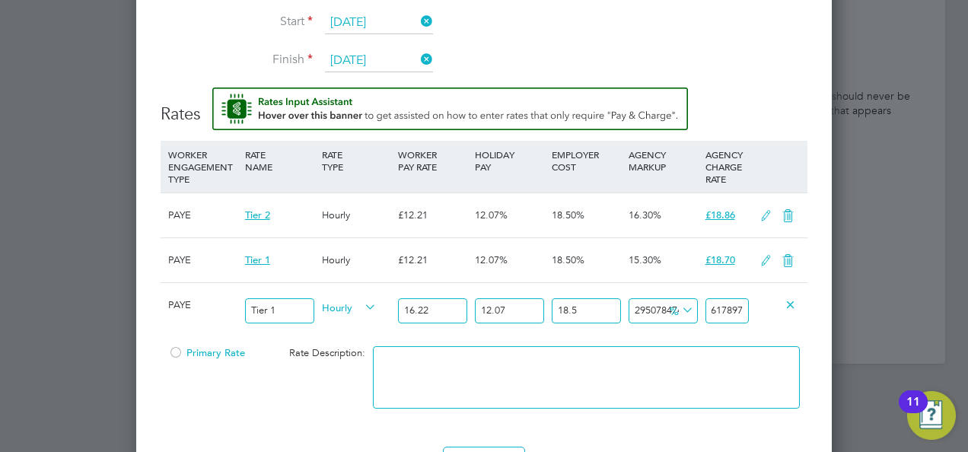
type input "63561789"
type input "29507743.989632826"
type input "6356178"
type input "2950680.6850529434"
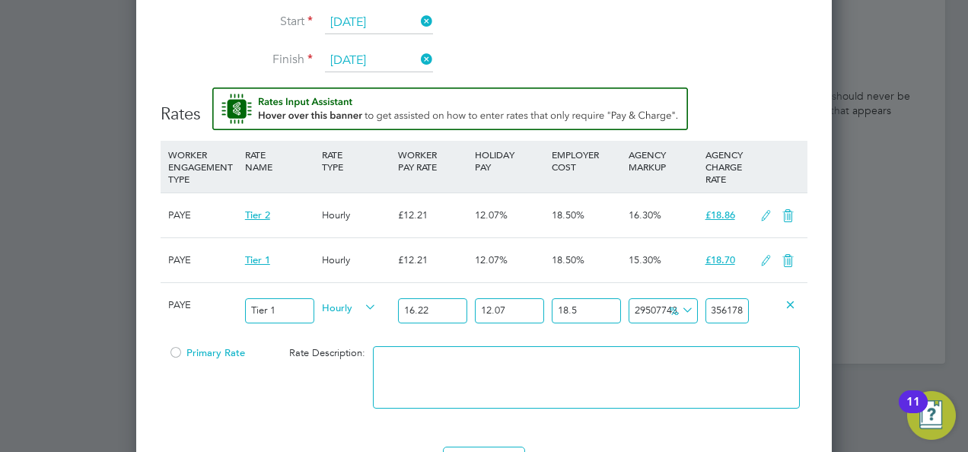
type input "635617"
type input "294974.8188337476"
type input "63561"
type input "29407.017644582364"
type input "6356"
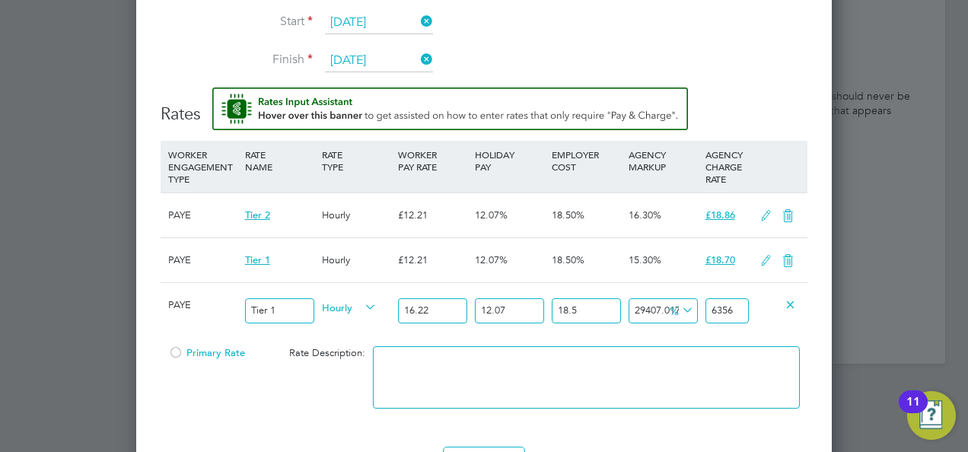
type input "2847.9163317038706"
type input "635"
type input "192.47043920841548"
type input "63"
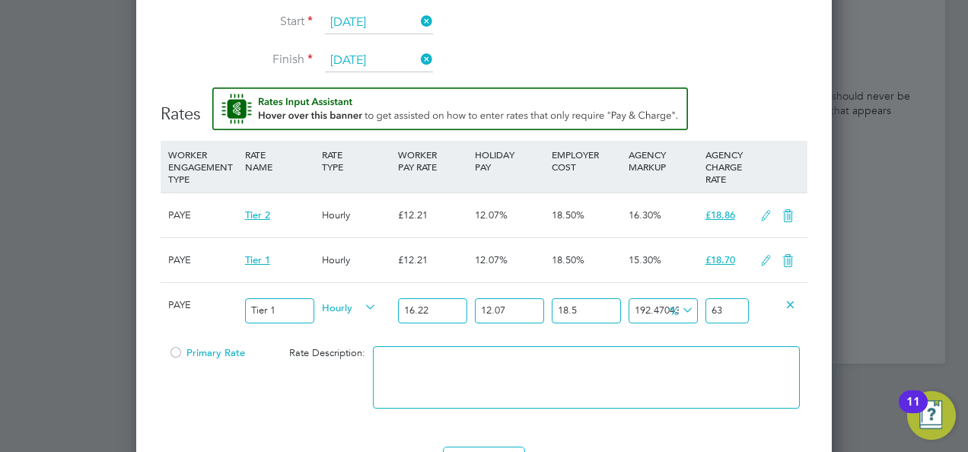
type input "-72.14567245634139"
type input "6"
type input "-95.3576120760569"
type input "1"
type input "-16.437017369024144"
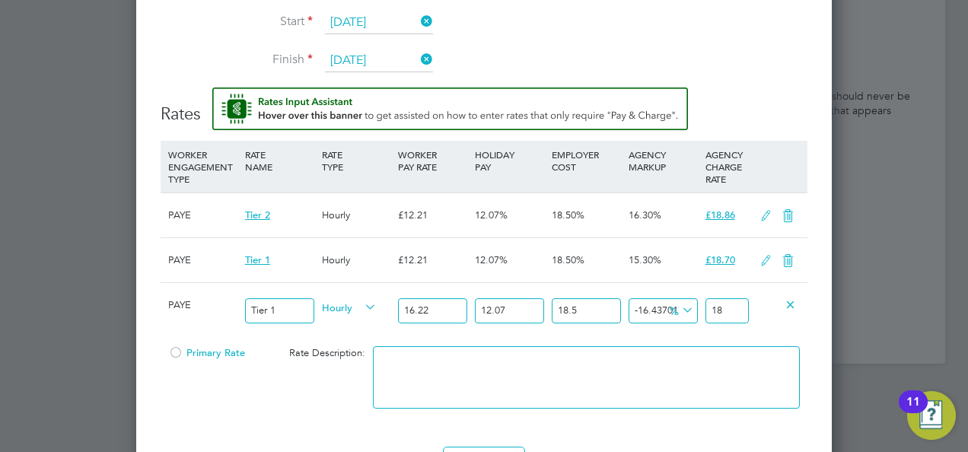
type input "18"
click at [630, 56] on li "Finish 28 Nov 2025" at bounding box center [484, 68] width 647 height 38
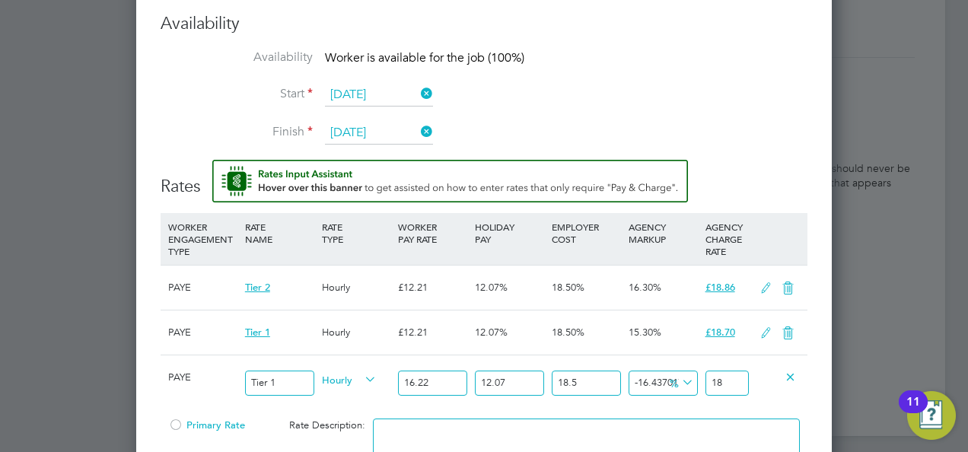
scroll to position [2195, 0]
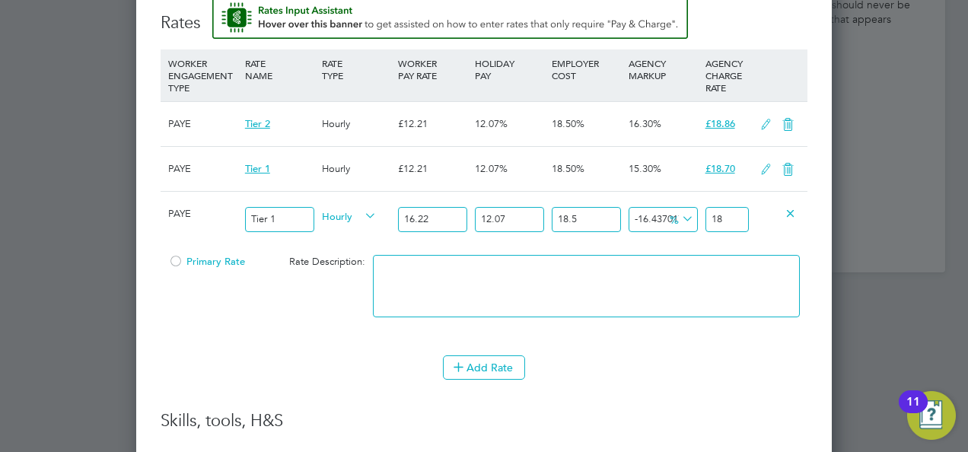
click at [731, 216] on input "18" at bounding box center [726, 219] width 43 height 25
type input "-13.187345822263971"
type input "18.70"
click at [630, 389] on li "WORKER ENGAGEMENT TYPE RATE NAME RATE TYPE WORKER PAY RATE HOLIDAY PAY EMPLOYER…" at bounding box center [484, 229] width 647 height 361
click at [292, 397] on li "WORKER ENGAGEMENT TYPE RATE NAME RATE TYPE WORKER PAY RATE HOLIDAY PAY EMPLOYER…" at bounding box center [484, 229] width 647 height 361
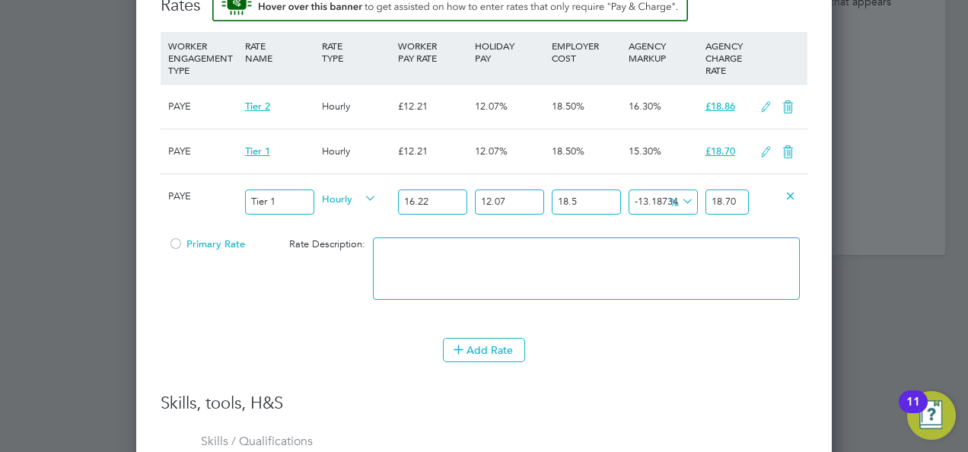
scroll to position [2208, 0]
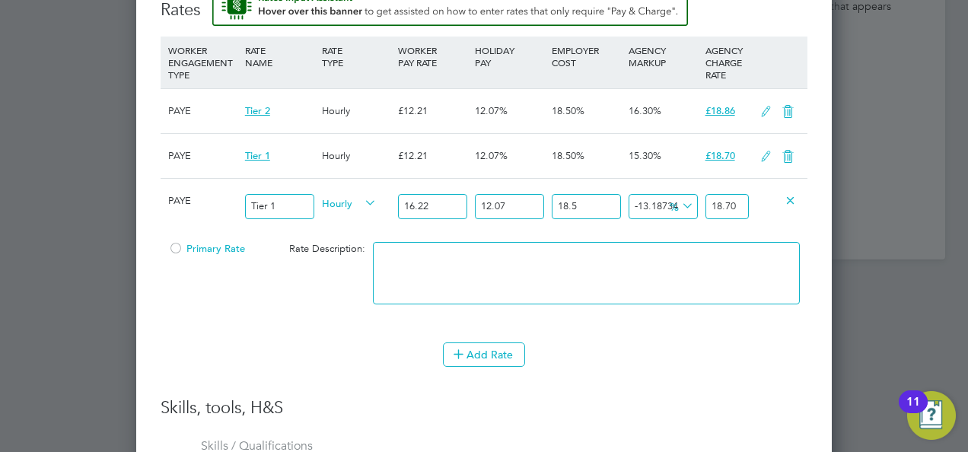
click at [175, 247] on div at bounding box center [175, 252] width 15 height 11
click at [692, 382] on li "WORKER ENGAGEMENT TYPE RATE NAME RATE TYPE WORKER PAY RATE HOLIDAY PAY EMPLOYER…" at bounding box center [484, 217] width 647 height 361
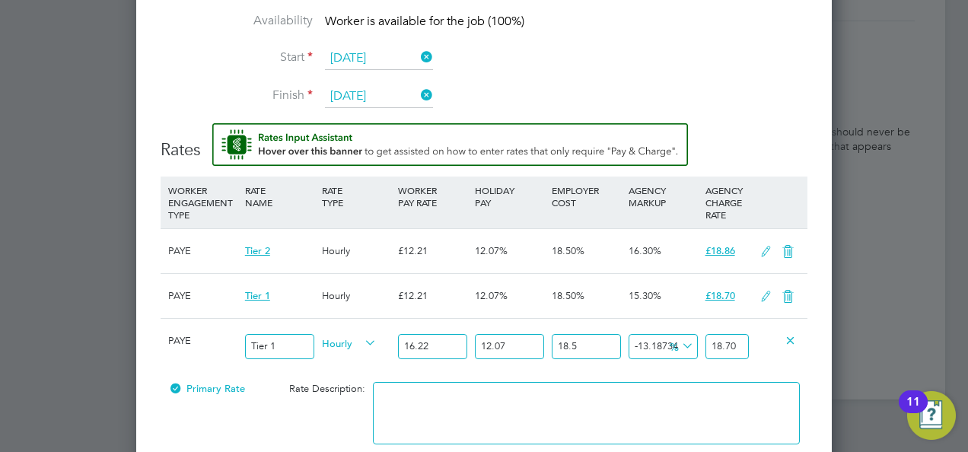
scroll to position [2025, 0]
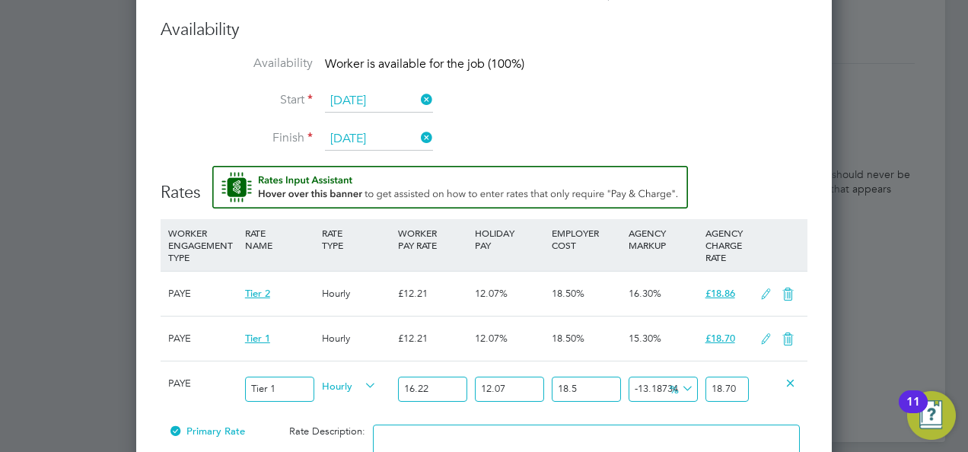
click at [679, 384] on icon at bounding box center [679, 388] width 0 height 21
click at [658, 384] on input "-13.187345822263971" at bounding box center [663, 389] width 69 height 25
click at [669, 385] on span "%" at bounding box center [679, 388] width 31 height 17
click at [665, 380] on span "%" at bounding box center [679, 388] width 31 height 17
drag, startPoint x: 657, startPoint y: 380, endPoint x: 521, endPoint y: 388, distance: 136.5
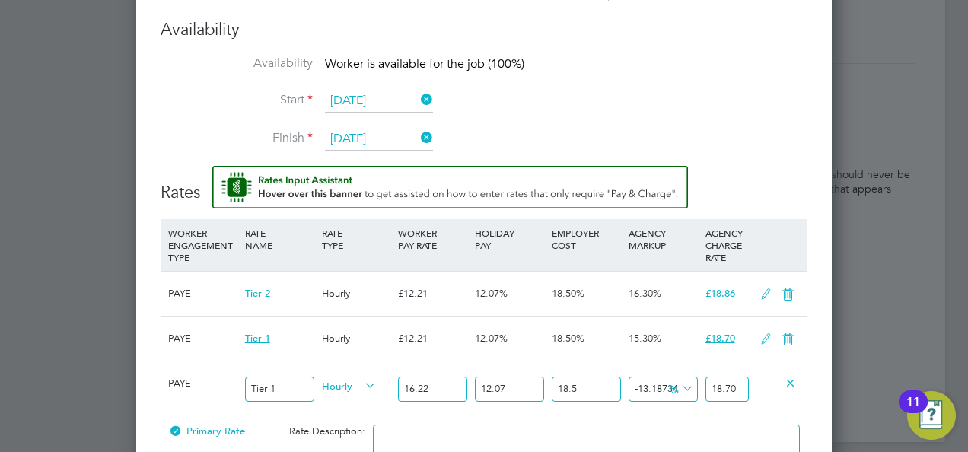
click at [521, 388] on div "PAYE Tier 1 Hourly 16.22 12.07 n/a 18.5 n/a -13.187345822263971 -2.84063849 % 1…" at bounding box center [484, 389] width 647 height 56
type input "87345822263971"
type input "18814847810021.47"
type input "8734582226397"
type input "1881484781021.5117"
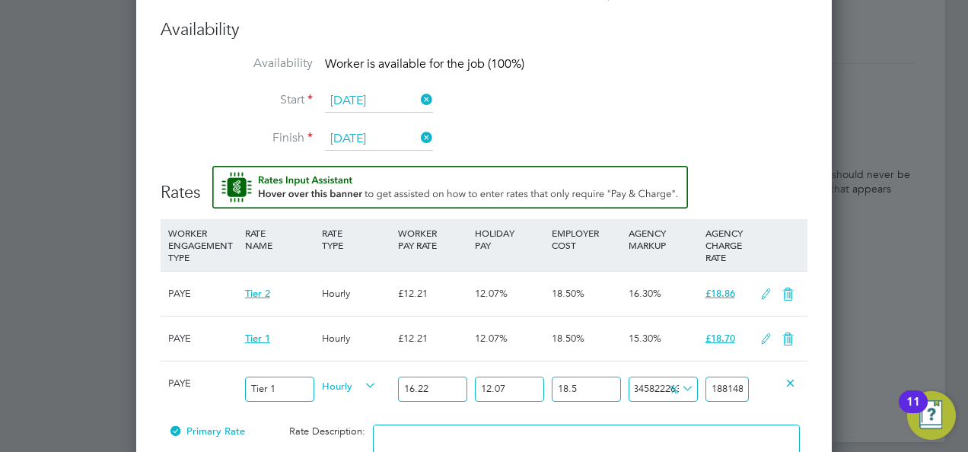
type input "873458222639"
type input "188148478121.38696"
type input "87345822263"
type input "18814847831.331406"
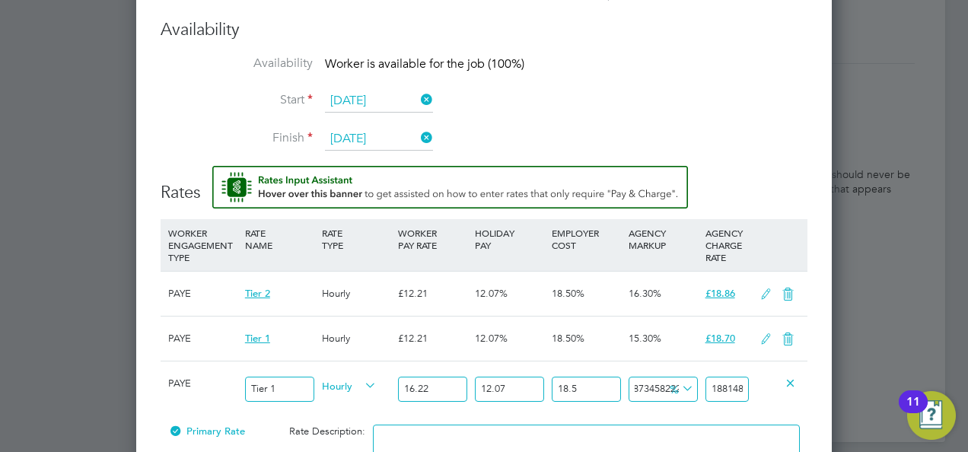
type input "8734582226"
type input "1881484802.4550934"
type input "873458222"
type input "188148499.50284013"
type input "87345822"
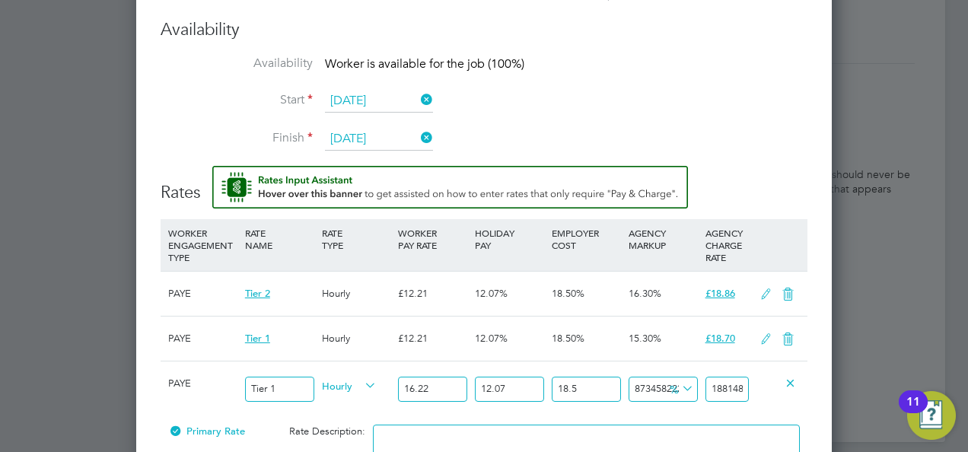
type input "18814869.293777376"
type input "8734582"
type input "1881506.2728711017"
type input "873458"
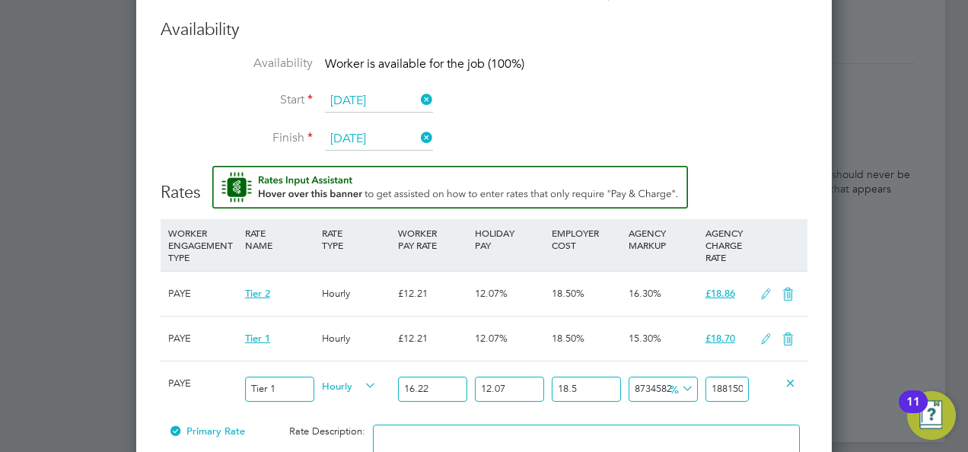
type input "188169.9707804742"
type input "87345"
type input "18836.2113275805"
type input "8734"
type input "1902.9000042066"
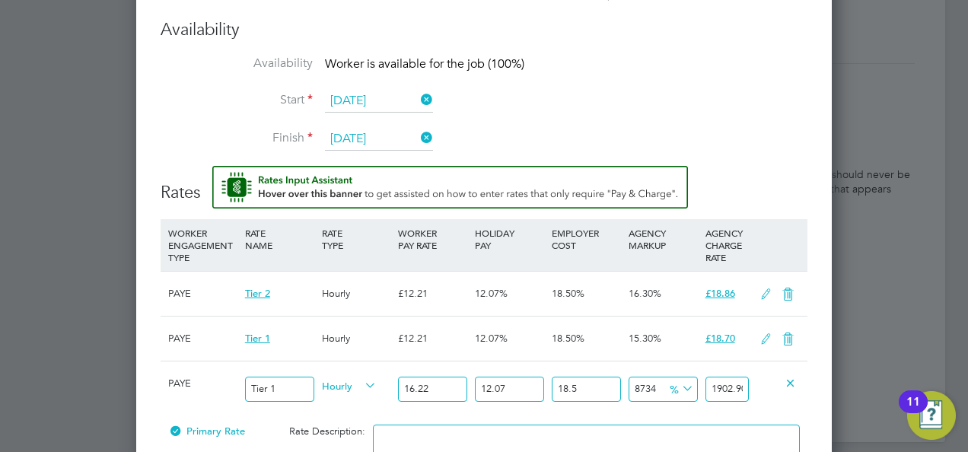
type input "873"
type input "209.5904125077"
type input "87"
type input "40.2809939763"
type input "8"
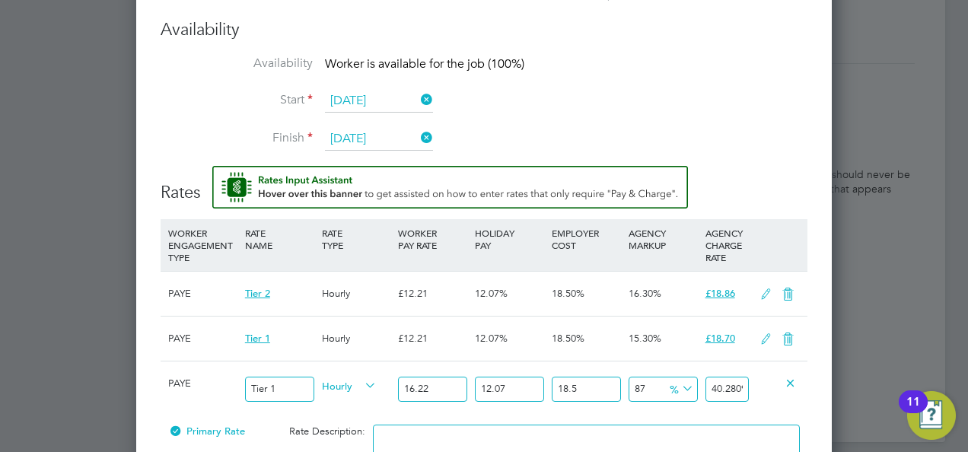
type input "23.2638895692"
type input "1"
type input "21.7560448749"
type input "15"
type input "24.7717342635"
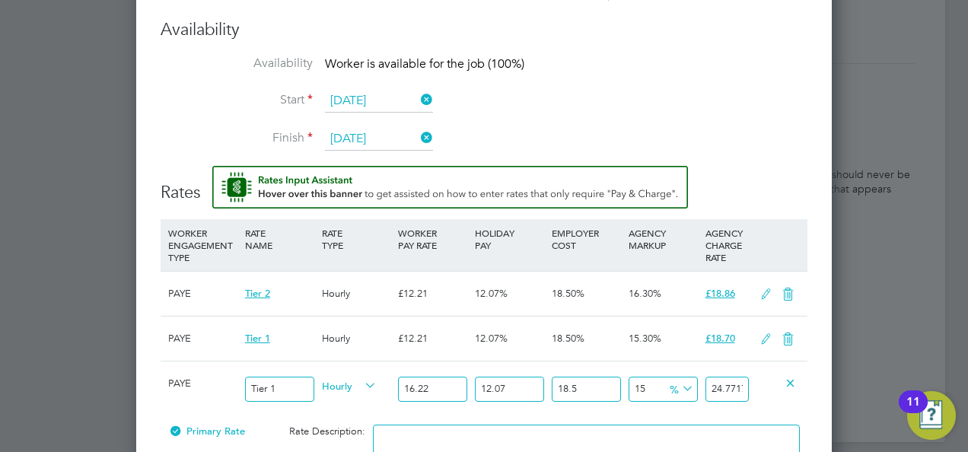
type input "15.3"
type input "24.83635617897"
drag, startPoint x: 741, startPoint y: 389, endPoint x: 662, endPoint y: 379, distance: 79.8
click at [662, 379] on div "PAYE Tier 1 Hourly 16.22 12.07 n/a 18.5 n/a 15.30 3.29571768897 % 24.83635617897" at bounding box center [484, 389] width 647 height 56
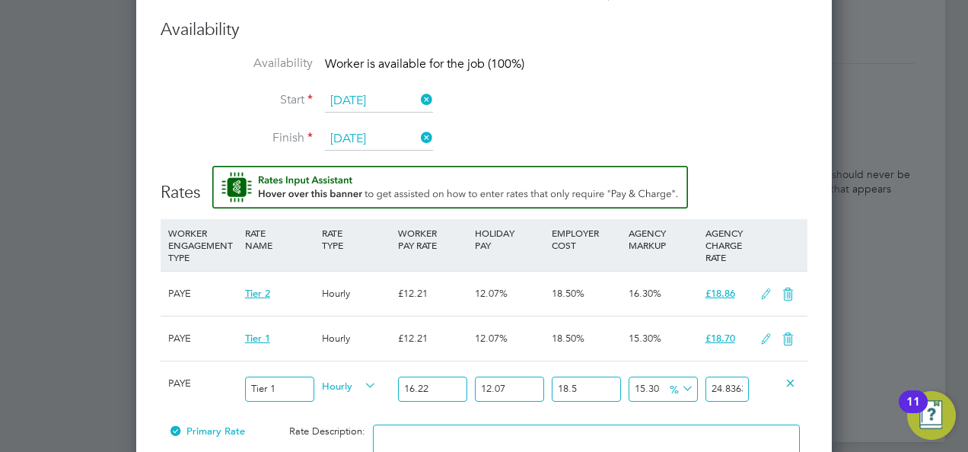
type input "165351994.90904927"
type input "35617897"
type input "16535106.24123338"
type input "3561789"
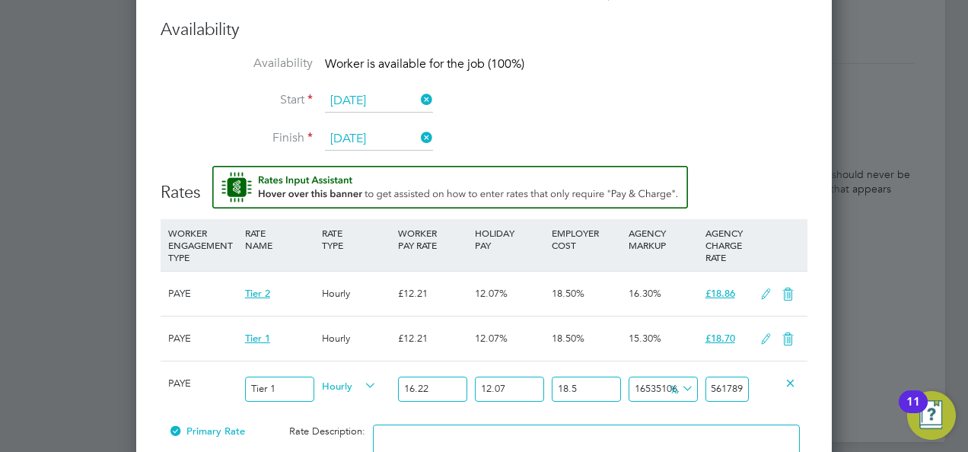
type input "1653416.4459742066"
type input "356178"
type input "165247.9306870815"
type input "35617"
type input "16431.54339716139"
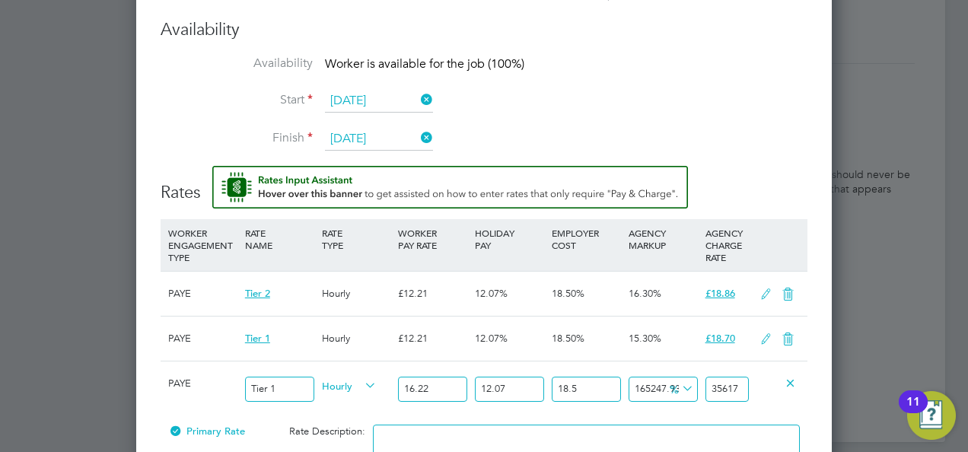
type input "3561"
type input "1552.6901009237447"
type input "356"
type input "62.48357733800861"
type input "35"
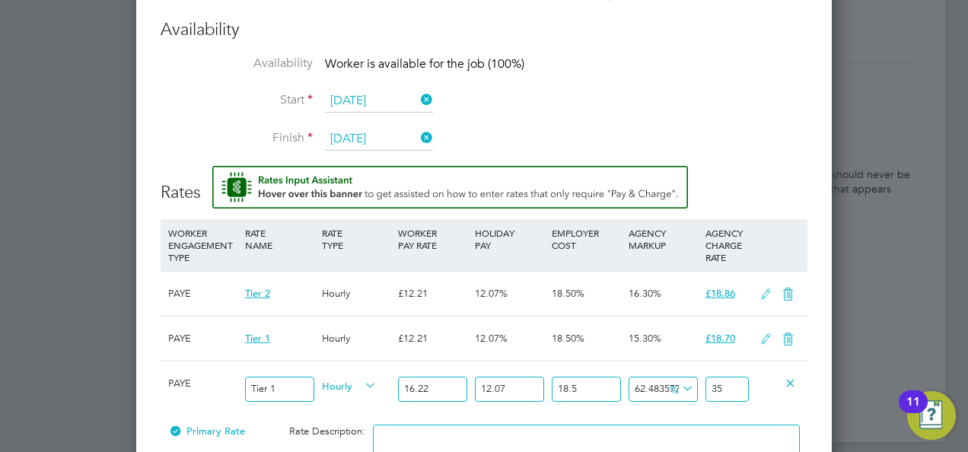
scroll to position [0, 0]
type input "-86.07283622817069"
type input "3"
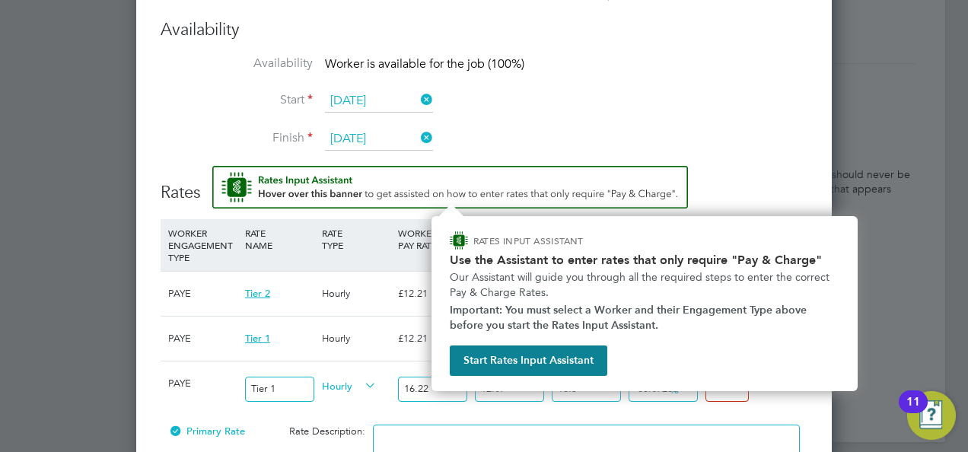
type input "3"
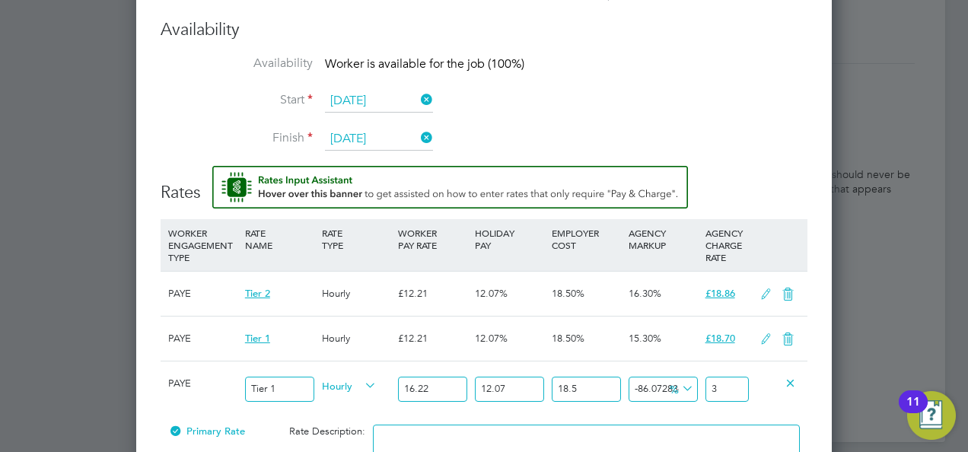
click at [622, 78] on li "Availability Worker is available for the job (100%)" at bounding box center [484, 73] width 647 height 34
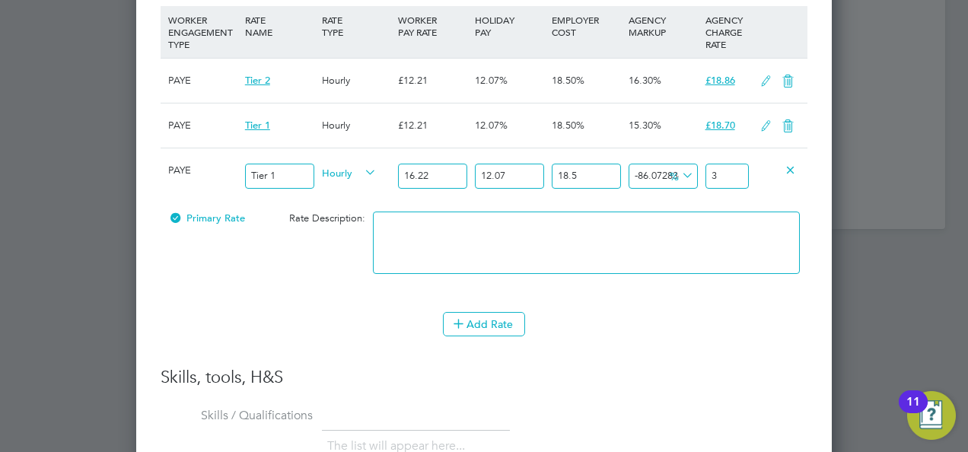
scroll to position [1982, 0]
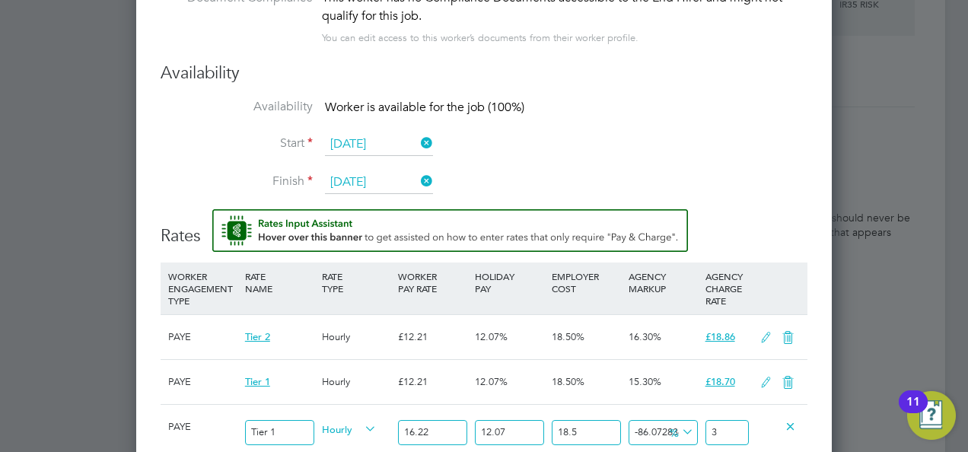
click at [731, 423] on input "3" at bounding box center [726, 432] width 43 height 25
type input "-95.3576120760569"
type input "1"
type input "-16.437017369024144"
type input "18"
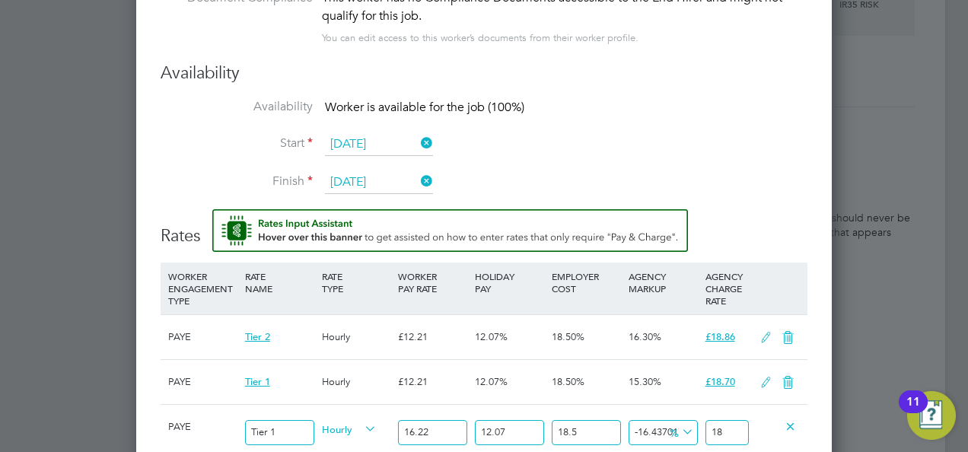
type input "-95.3576120760569"
type input "1"
type input "-16.437017369024144"
type input "18"
type input "-13.187345822263971"
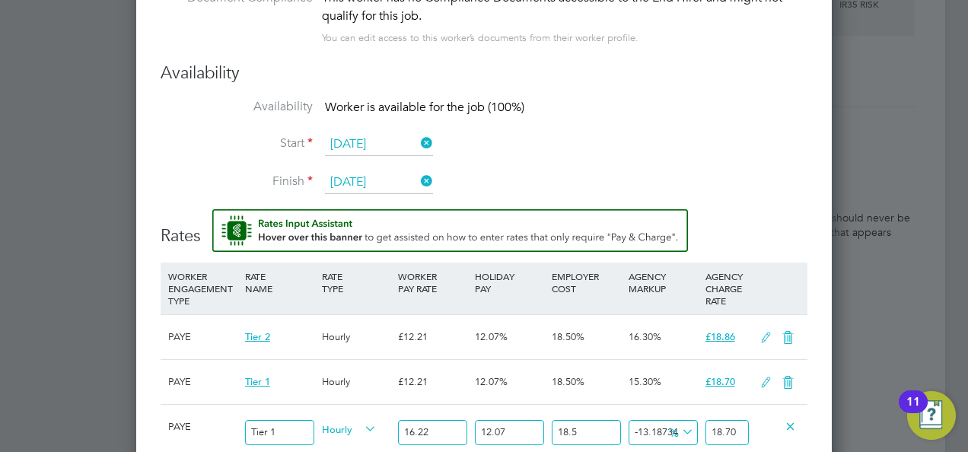
type input "18.70"
click at [758, 171] on li "Finish 28 Nov 2025" at bounding box center [484, 190] width 647 height 38
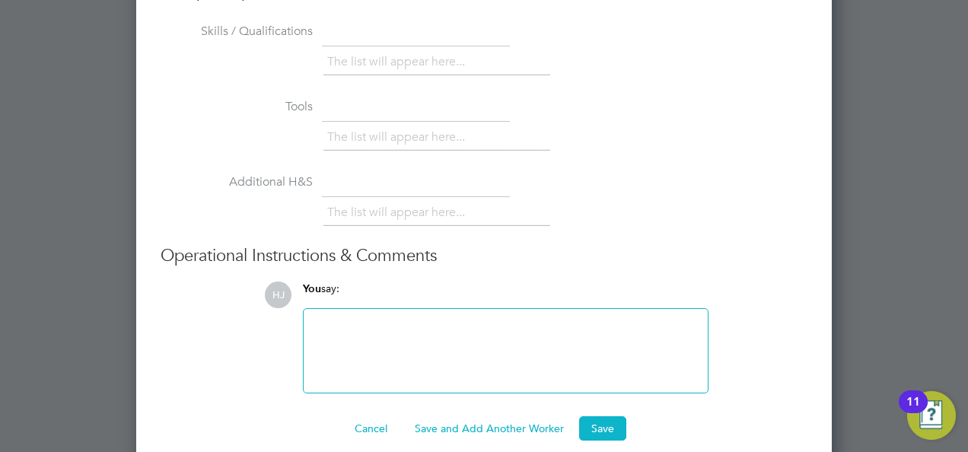
scroll to position [2634, 0]
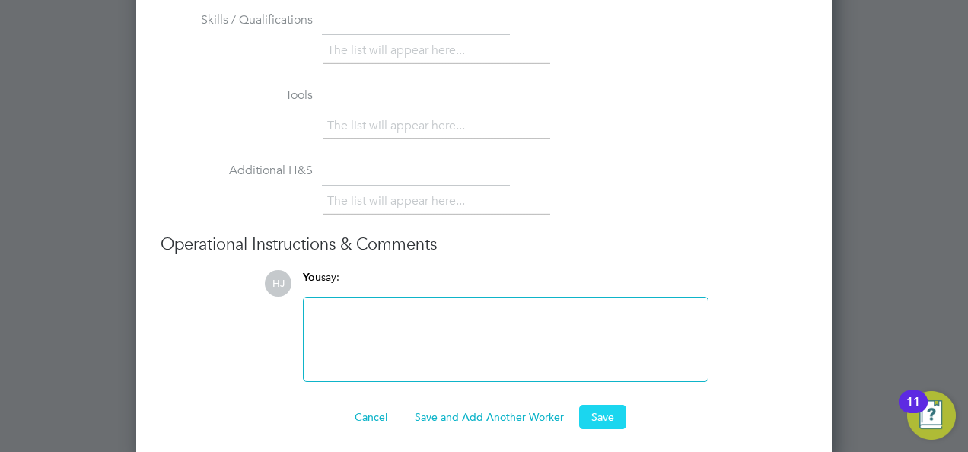
click at [603, 414] on button "Save" at bounding box center [602, 417] width 47 height 24
click at [575, 188] on div "The list will appear here..." at bounding box center [565, 203] width 484 height 30
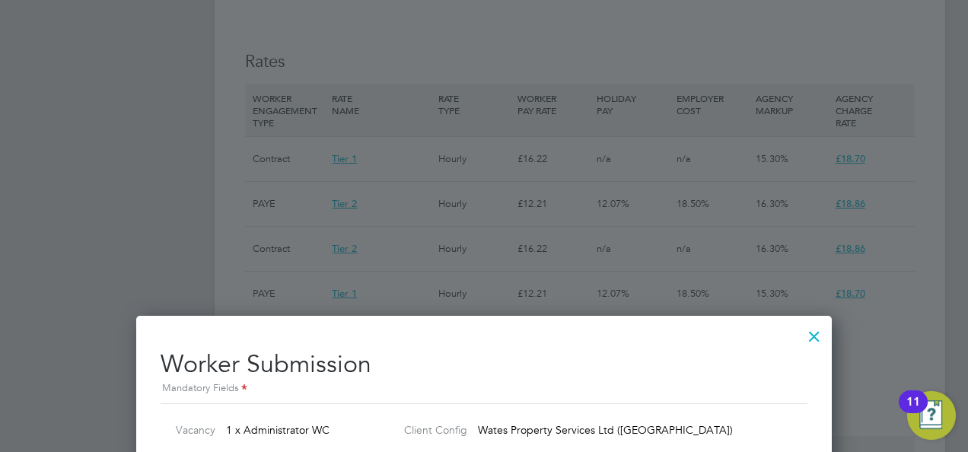
scroll to position [1982, 0]
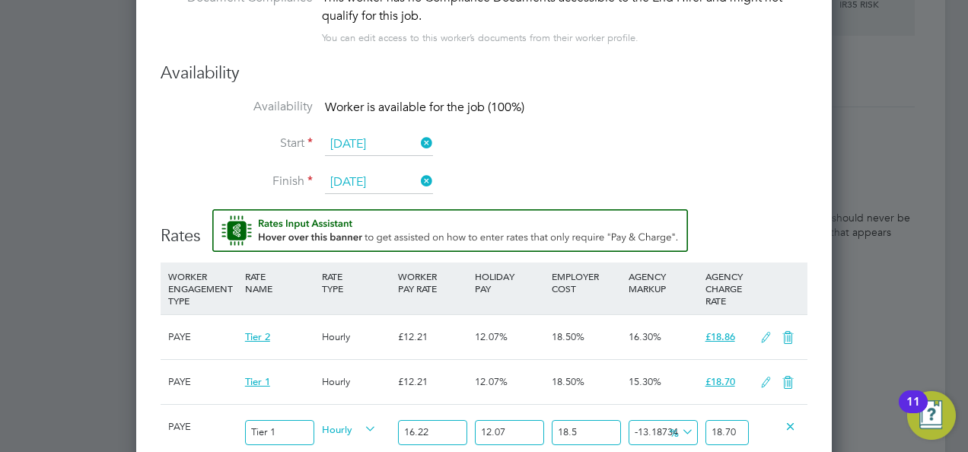
click at [724, 156] on li "Start 25 Aug 2025" at bounding box center [484, 152] width 647 height 38
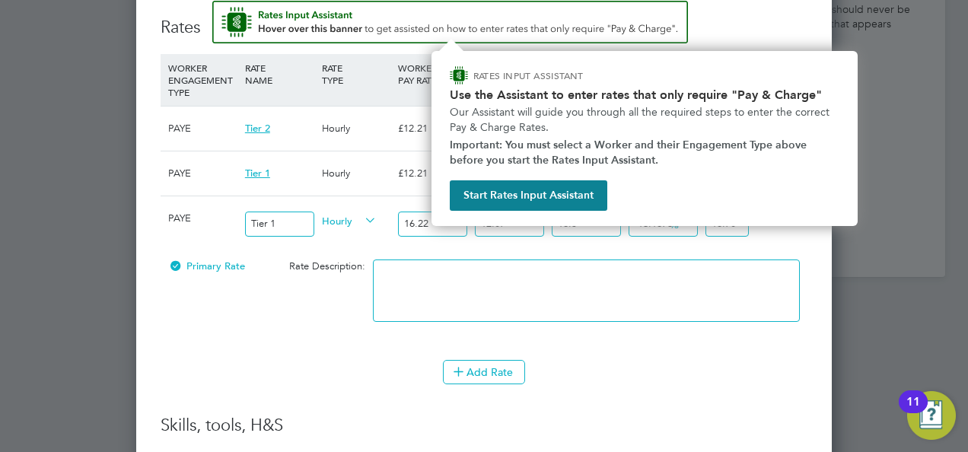
scroll to position [2177, 0]
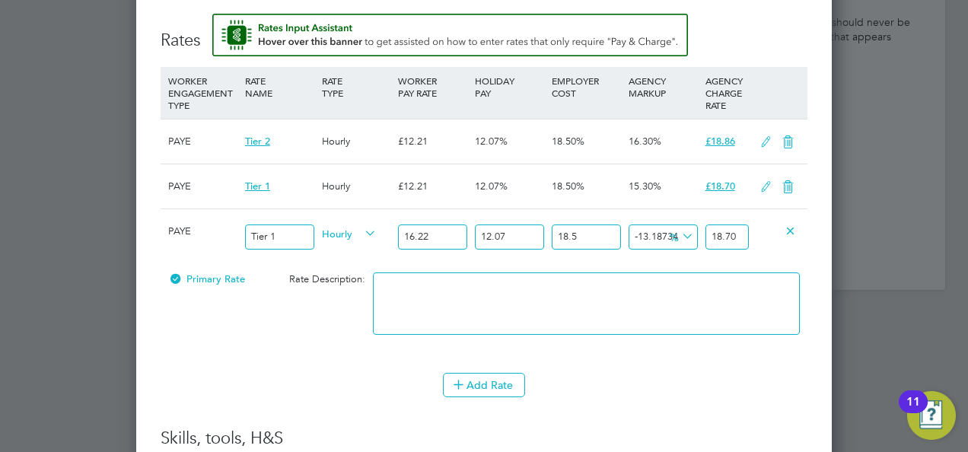
drag, startPoint x: 521, startPoint y: 228, endPoint x: 438, endPoint y: 211, distance: 84.6
click at [438, 211] on div "PAYE Tier 1 Hourly 16.22 12.07 n/a 18.5 n/a -13.187345822263971 -2.84063849 % 1…" at bounding box center [484, 237] width 647 height 56
type input "0"
type input "16.685999821540108"
drag, startPoint x: 591, startPoint y: 232, endPoint x: 485, endPoint y: 227, distance: 106.7
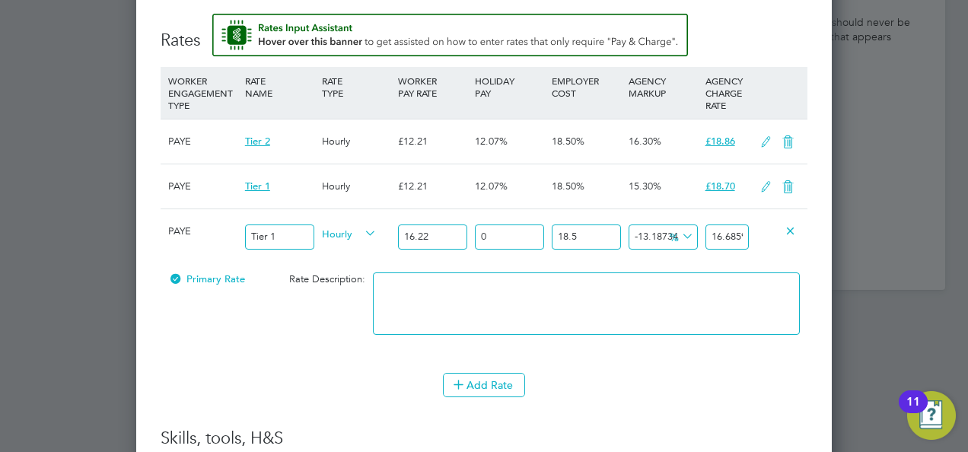
click at [485, 227] on div "PAYE Tier 1 Hourly 16.22 0 n/a 18.5 n/a -13.187345822263971 -2.534700178459892 …" at bounding box center [484, 237] width 647 height 56
type input "0"
type input "14.081012507628785"
click at [629, 373] on div "Add Rate" at bounding box center [484, 385] width 647 height 24
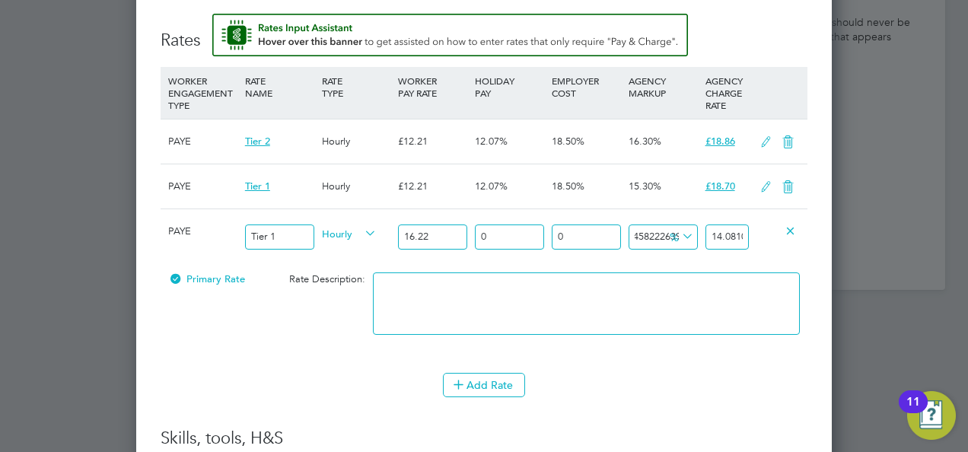
drag, startPoint x: 634, startPoint y: 231, endPoint x: 720, endPoint y: 231, distance: 86.0
click at [720, 231] on div "PAYE Tier 1 Hourly 16.22 0 n/a 0 n/a -13.187345822263971 -2.138987492371215 % 1…" at bounding box center [484, 237] width 647 height 56
type input "0"
type input "16.22"
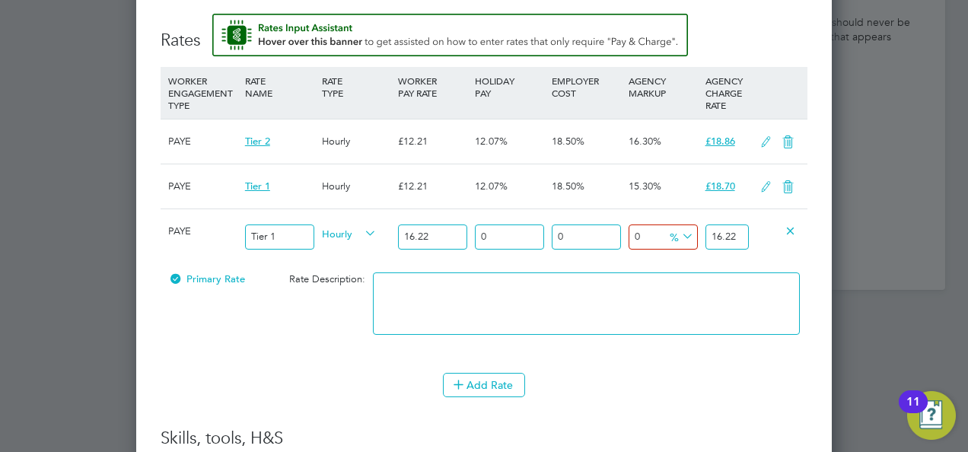
click at [737, 231] on input "16.22" at bounding box center [726, 236] width 43 height 25
drag, startPoint x: 743, startPoint y: 231, endPoint x: 693, endPoint y: 230, distance: 50.2
click at [693, 230] on div "PAYE Tier 1 Hourly 16.22 0 n/a 0 n/a 0 0 % 16.22" at bounding box center [484, 237] width 647 height 56
type input "16.22"
click at [735, 18] on h3 "Rates" at bounding box center [484, 33] width 647 height 38
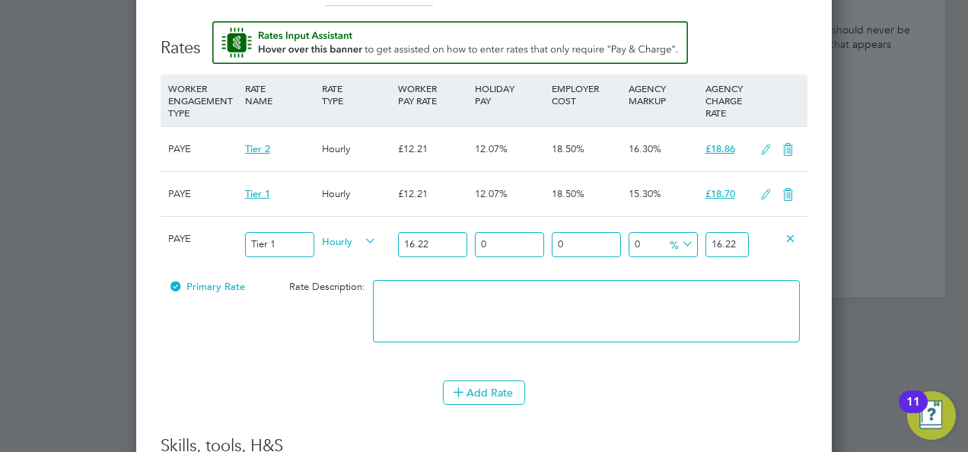
scroll to position [2208, 0]
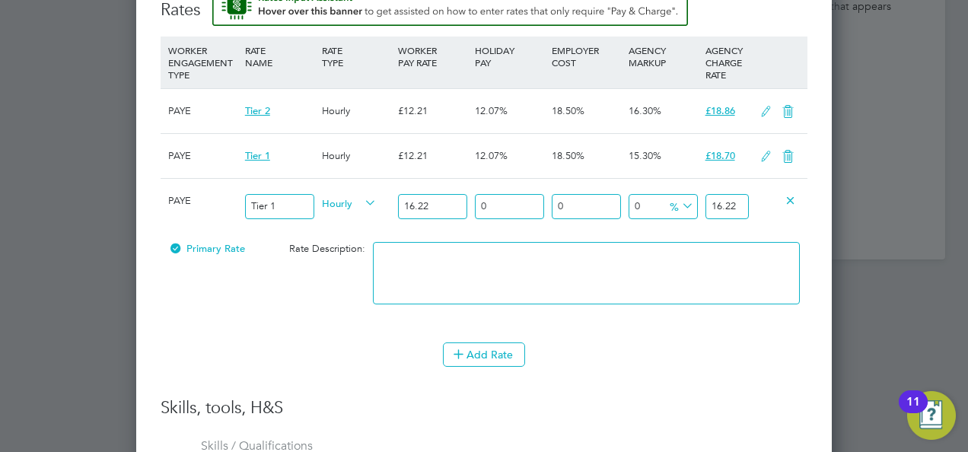
drag, startPoint x: 741, startPoint y: 199, endPoint x: 626, endPoint y: 187, distance: 116.2
click at [626, 187] on div "PAYE Tier 1 Hourly 16.22 0 n/a 0 n/a 0 0 % 16.22" at bounding box center [484, 206] width 647 height 56
type input "-93.8347718865598"
type input "1"
type input "10.974106041923552"
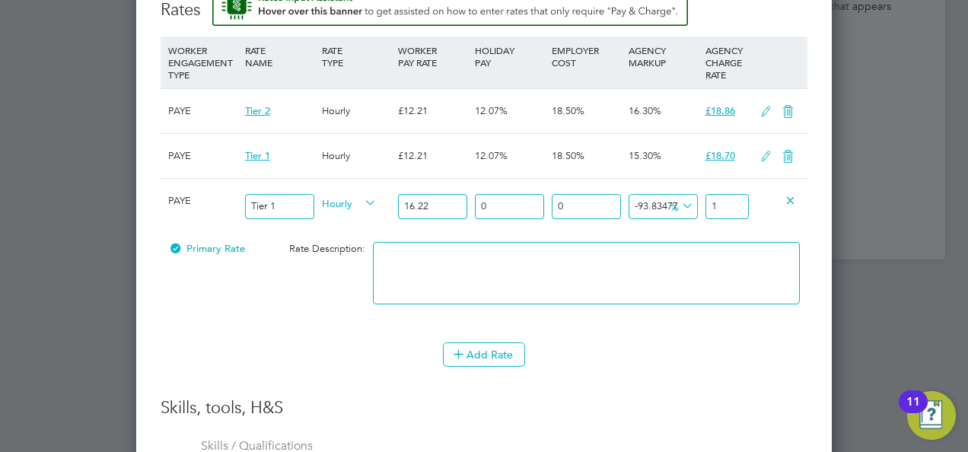
type input "18"
type input "15.289765721331689"
type input "18.70"
click at [343, 295] on div "Primary Rate Rate Description:" at bounding box center [484, 280] width 647 height 93
click at [658, 380] on li "WORKER ENGAGEMENT TYPE RATE NAME RATE TYPE WORKER PAY RATE HOLIDAY PAY EMPLOYER…" at bounding box center [484, 217] width 647 height 361
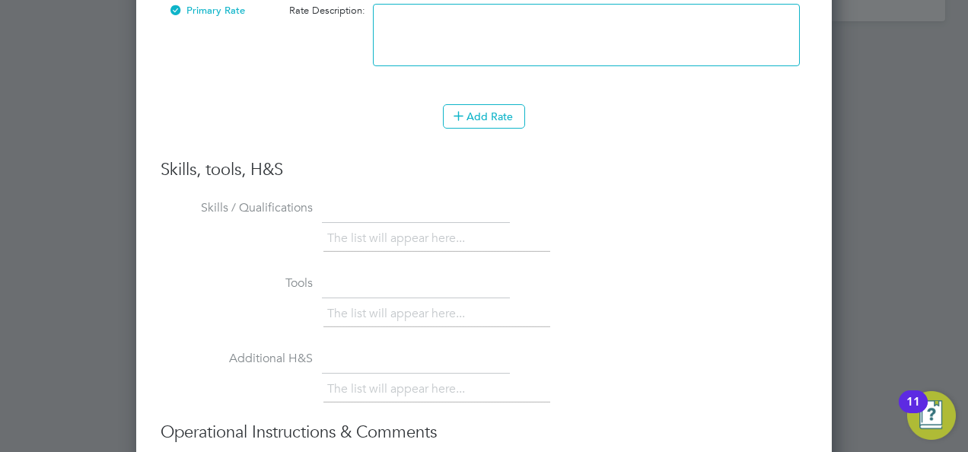
scroll to position [2634, 0]
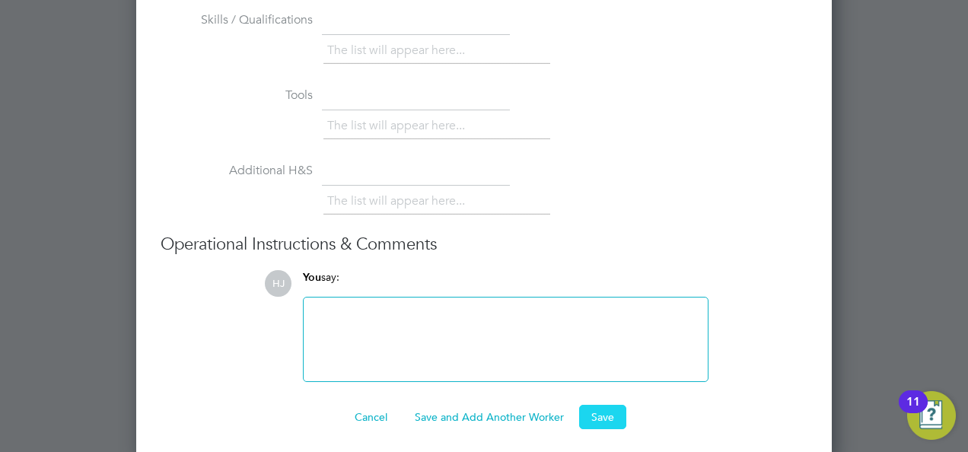
click at [599, 406] on button "Save" at bounding box center [602, 417] width 47 height 24
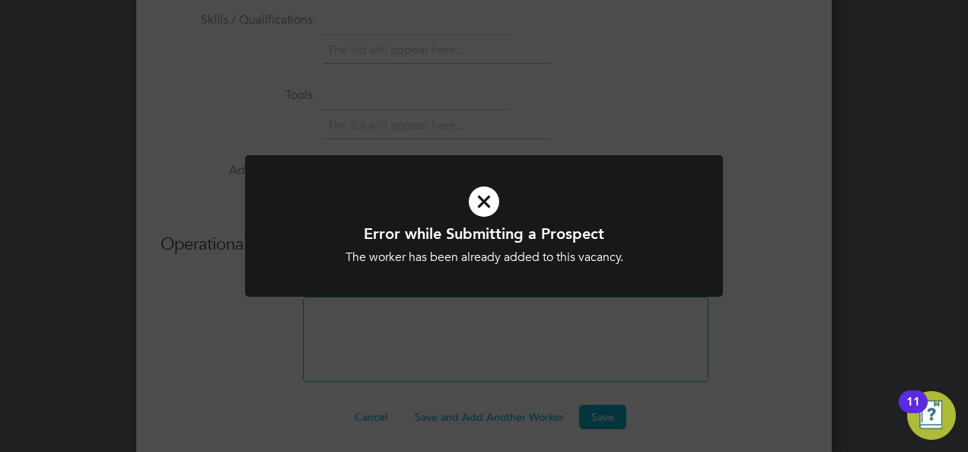
click at [501, 215] on icon at bounding box center [484, 201] width 396 height 59
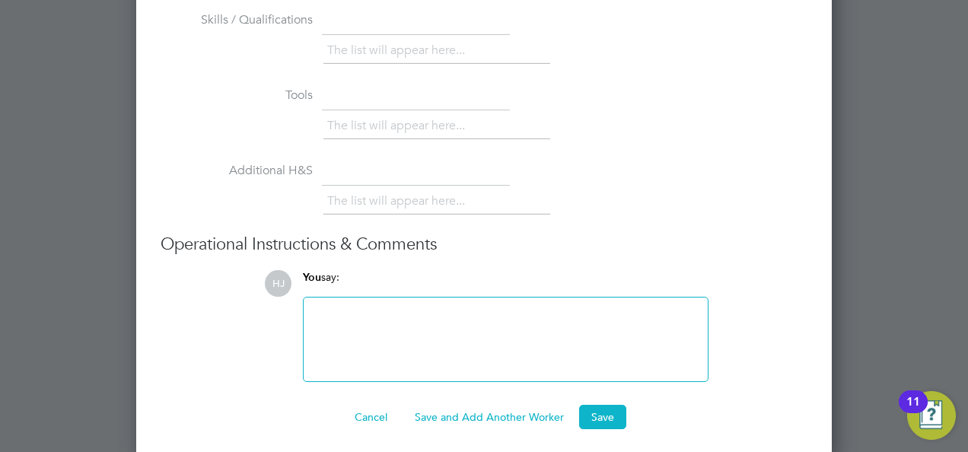
click at [853, 186] on div at bounding box center [484, 226] width 968 height 452
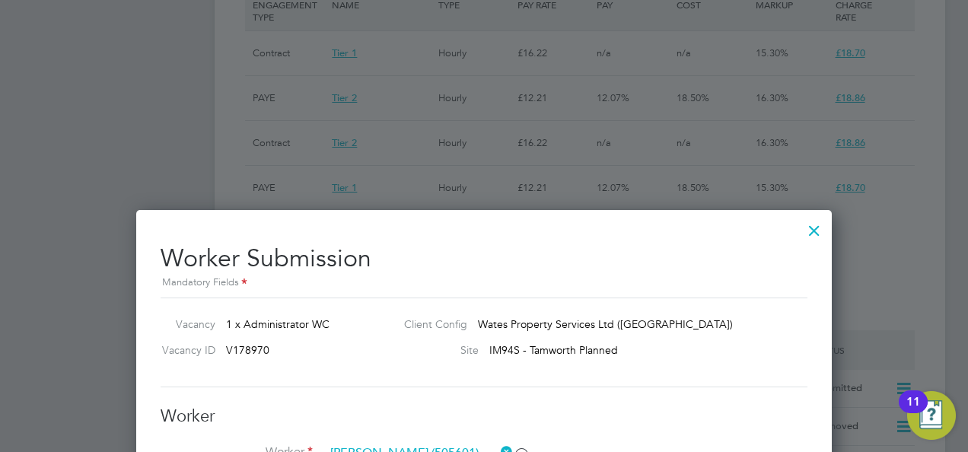
scroll to position [1234, 0]
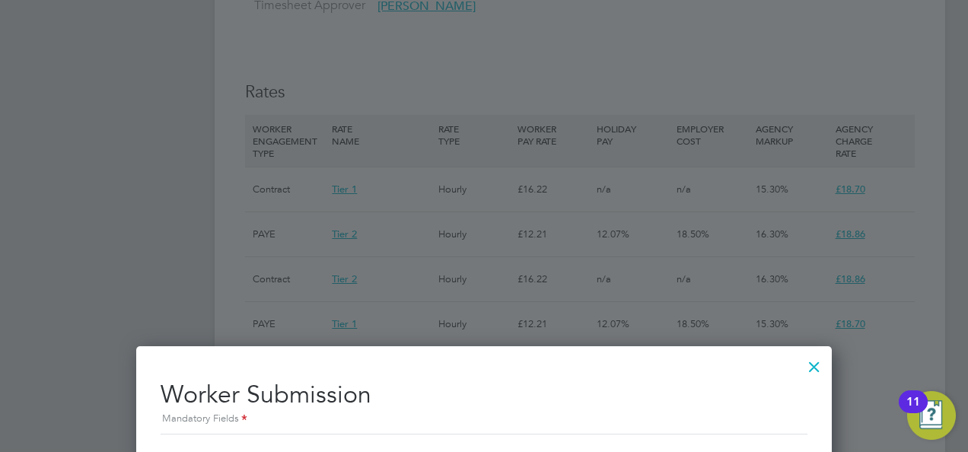
click at [816, 361] on div at bounding box center [814, 362] width 27 height 27
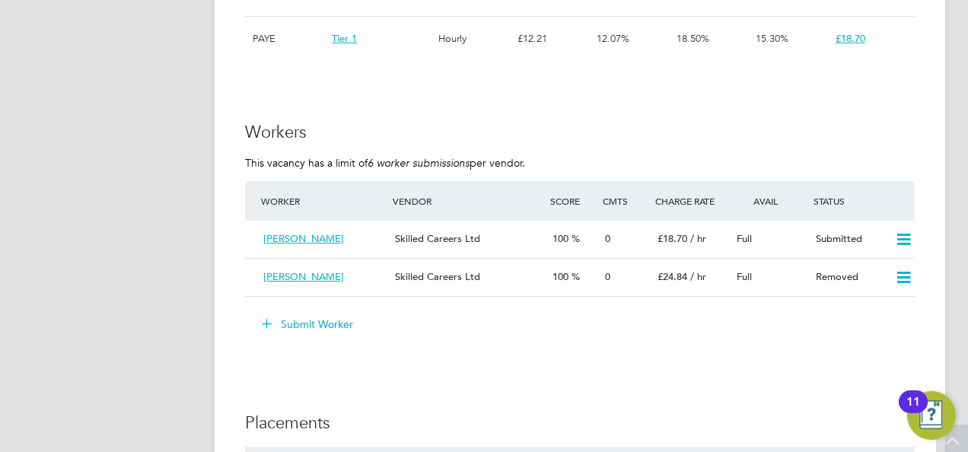
scroll to position [1522, 0]
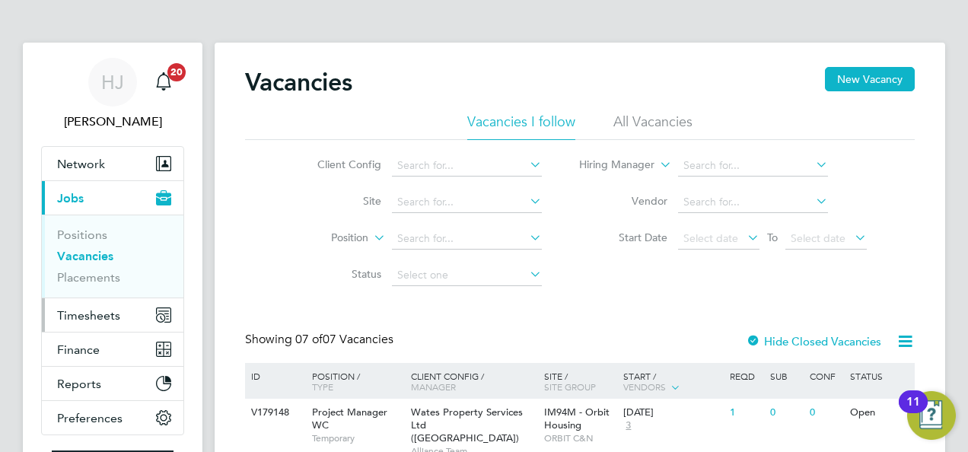
click at [111, 312] on span "Timesheets" at bounding box center [88, 315] width 63 height 14
click at [116, 304] on button "Timesheets" at bounding box center [113, 314] width 142 height 33
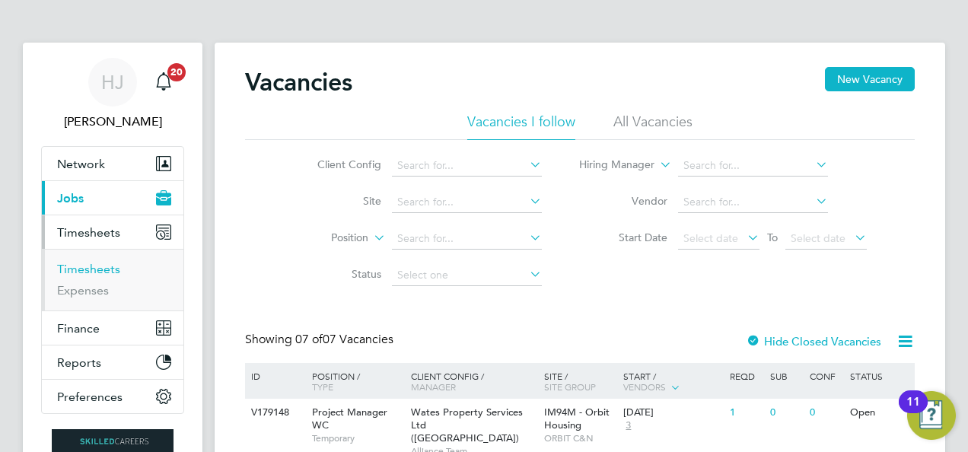
click at [110, 263] on link "Timesheets" at bounding box center [88, 269] width 63 height 14
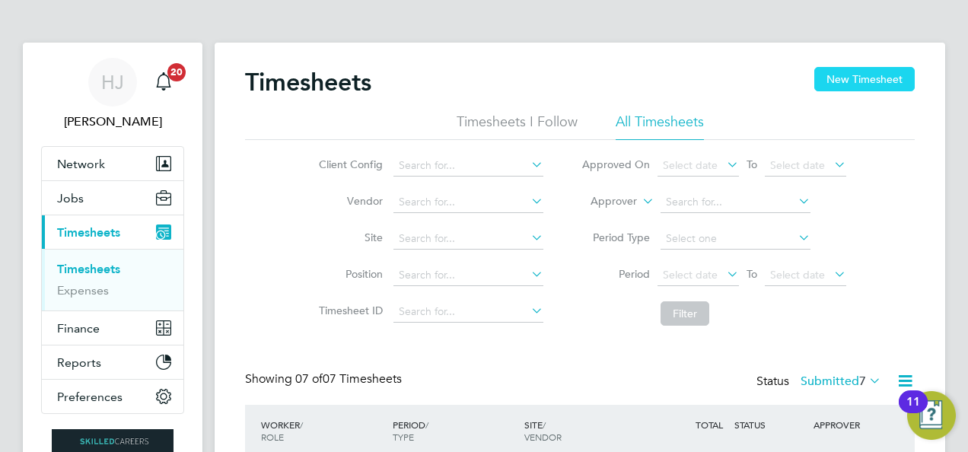
click at [884, 81] on button "New Timesheet" at bounding box center [864, 79] width 100 height 24
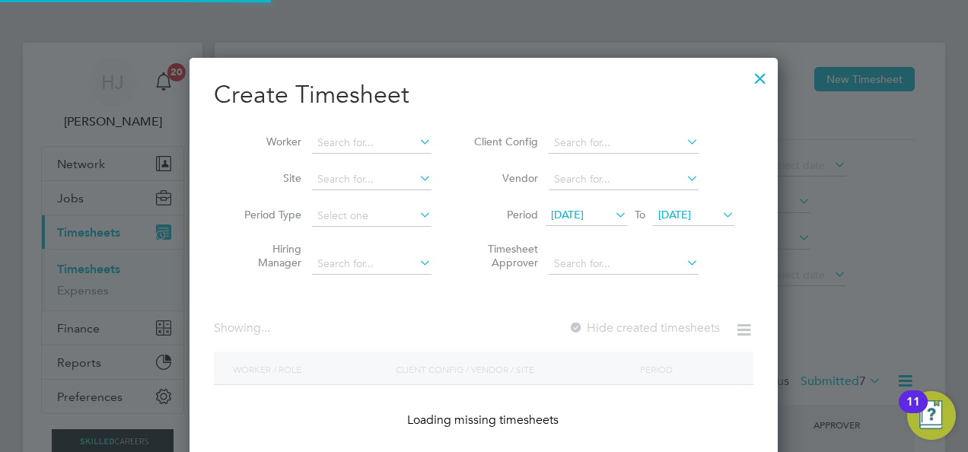
scroll to position [8, 7]
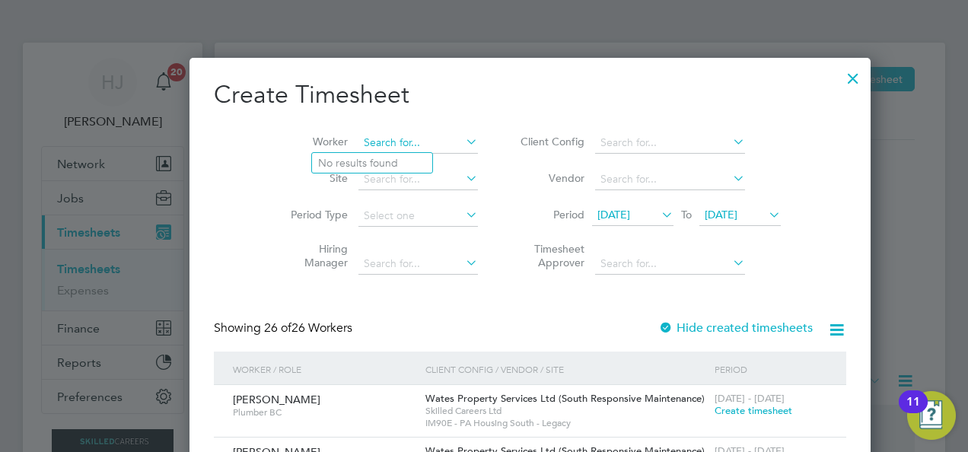
click at [358, 150] on input at bounding box center [417, 142] width 119 height 21
click at [372, 202] on li "[PERSON_NAME]" at bounding box center [380, 204] width 137 height 21
type input "[PERSON_NAME]"
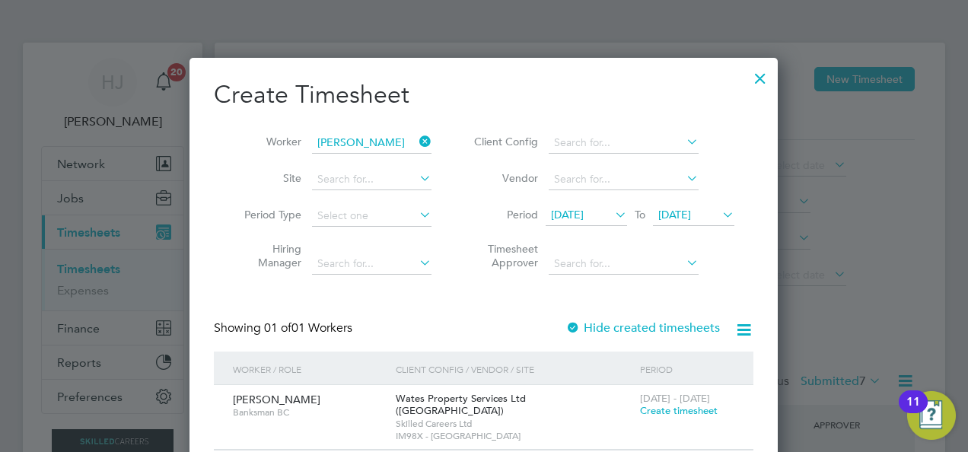
click at [584, 215] on span "[DATE]" at bounding box center [567, 215] width 33 height 14
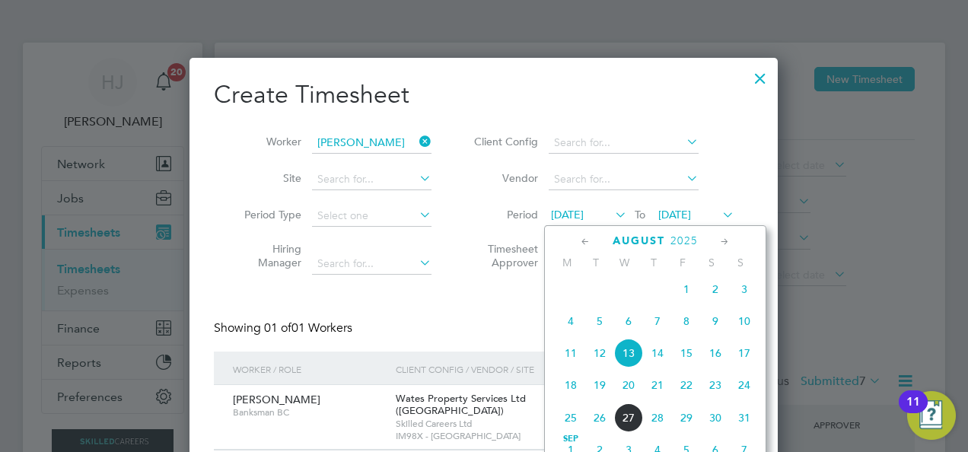
click at [575, 392] on span "18" at bounding box center [570, 385] width 29 height 29
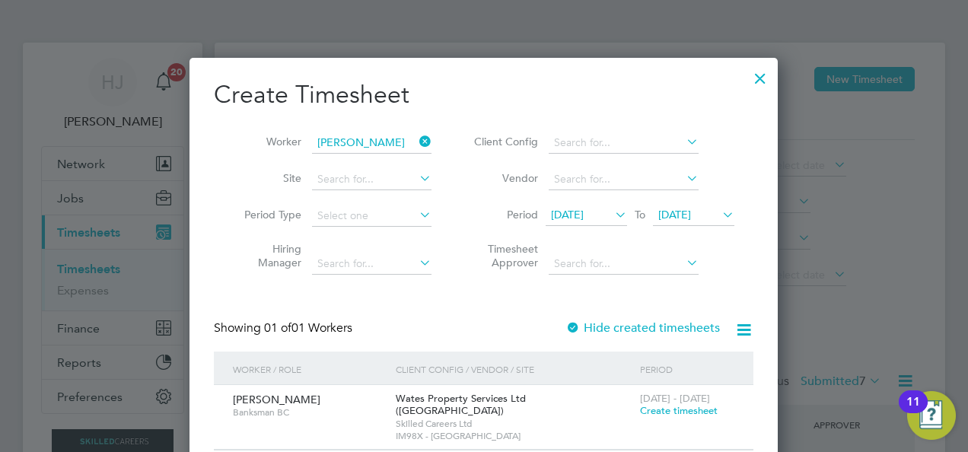
click at [635, 399] on div "Wates Property Services Ltd ([GEOGRAPHIC_DATA]) Skilled Careers Ltd [GEOGRAPHIC…" at bounding box center [514, 417] width 244 height 65
click at [670, 402] on span "[DATE] - [DATE]" at bounding box center [675, 398] width 70 height 13
click at [663, 409] on span "Create timesheet" at bounding box center [679, 410] width 78 height 13
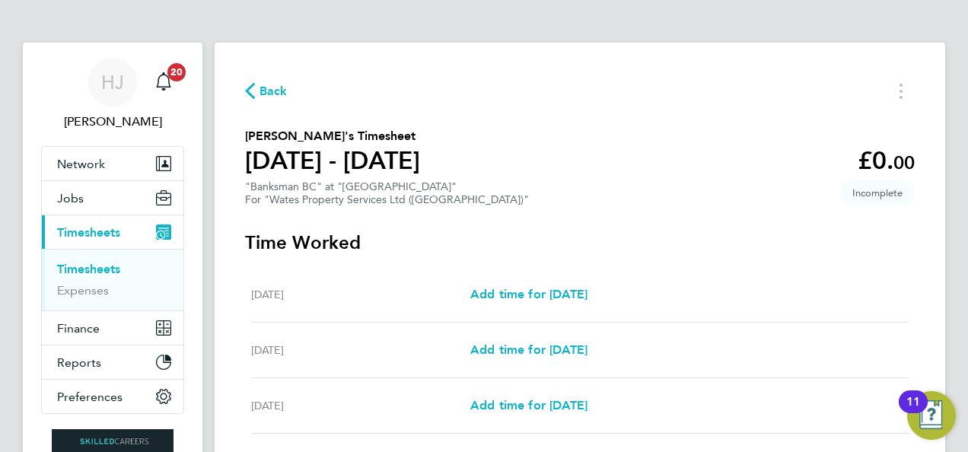
click at [683, 330] on div "[DATE] Add time for [DATE] Add time for [DATE]" at bounding box center [580, 351] width 658 height 56
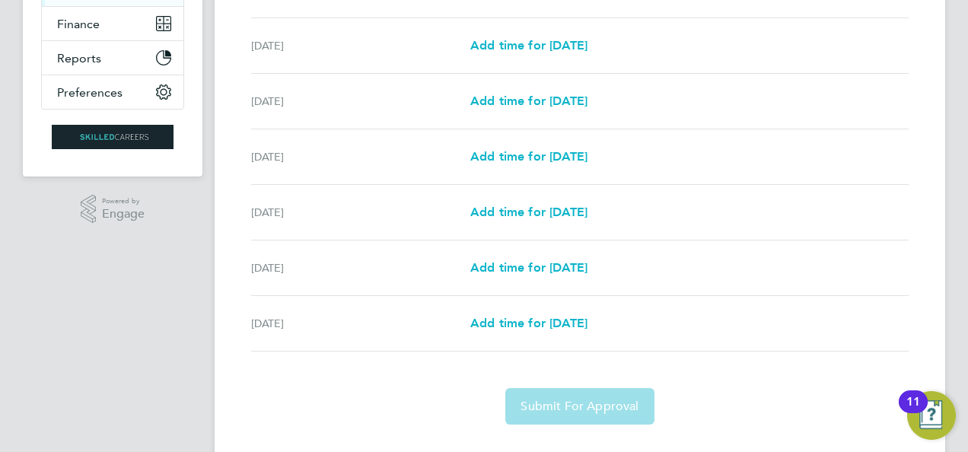
click at [616, 132] on div "[DATE] Add time for [DATE] Add time for [DATE]" at bounding box center [580, 157] width 658 height 56
click at [508, 100] on span "Add time for [DATE]" at bounding box center [528, 101] width 117 height 14
select select "30"
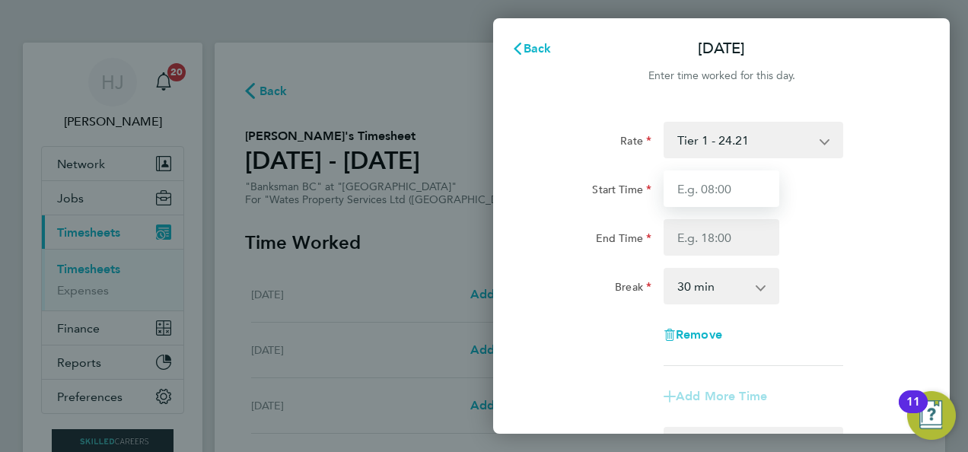
click at [764, 202] on input "Start Time" at bounding box center [722, 188] width 116 height 37
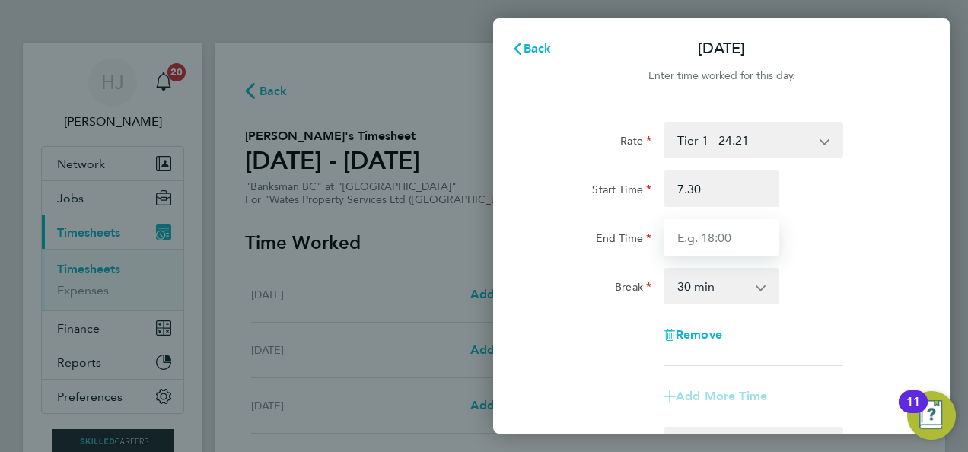
type input "07:30"
type input "17:00"
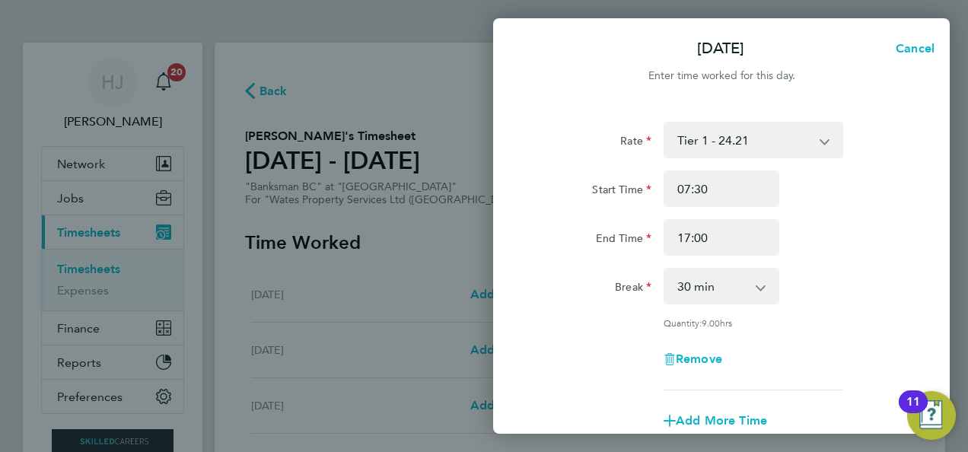
click at [796, 227] on div "End Time 17:00" at bounding box center [722, 237] width 384 height 37
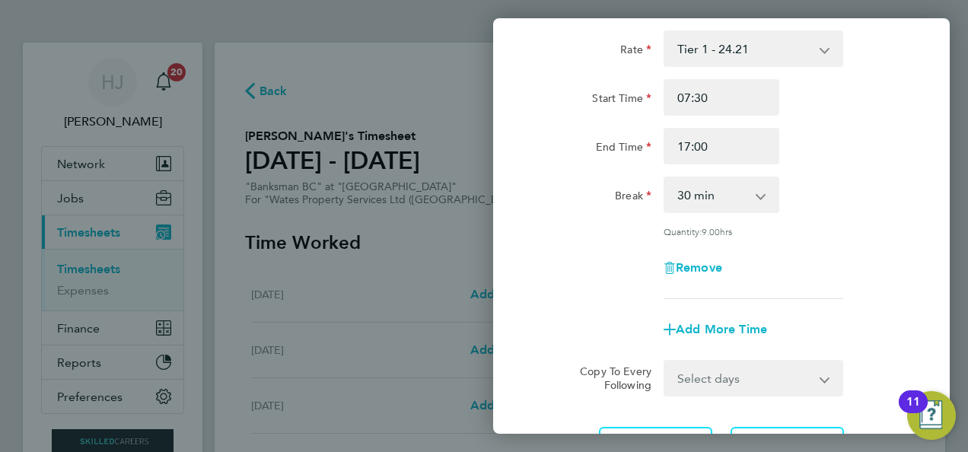
scroll to position [122, 0]
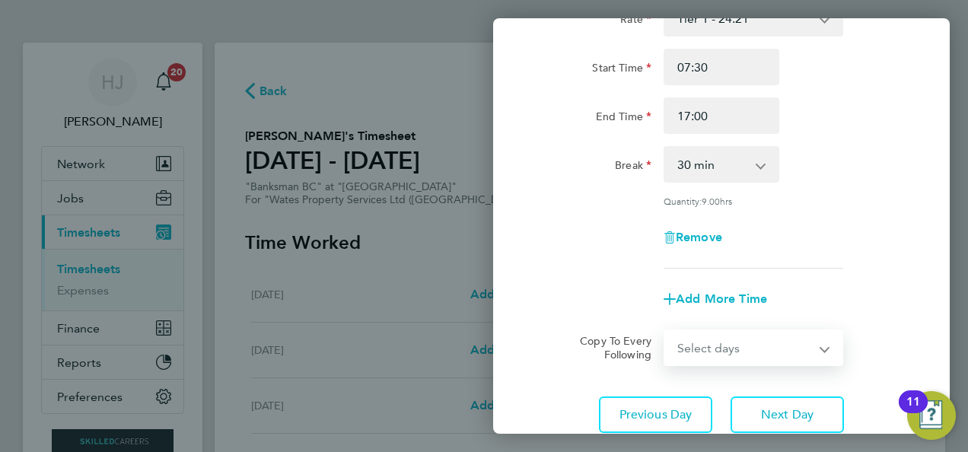
drag, startPoint x: 743, startPoint y: 358, endPoint x: 685, endPoint y: 345, distance: 59.1
click at [685, 345] on select "Select days Day [DATE] [DATE] [DATE] [DATE]" at bounding box center [745, 347] width 160 height 33
select select "TUE"
click at [665, 331] on select "Select days Day [DATE] [DATE] [DATE] [DATE]" at bounding box center [745, 347] width 160 height 33
select select "[DATE]"
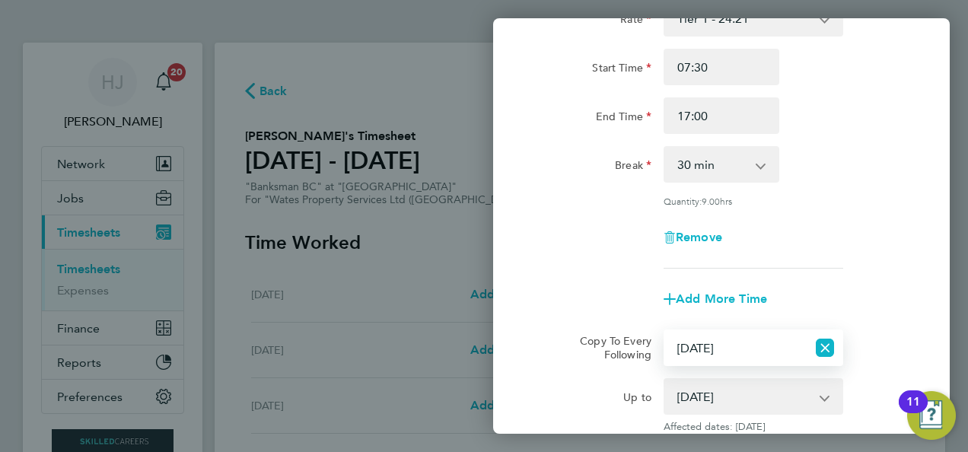
click at [861, 290] on div "Add More Time" at bounding box center [722, 299] width 384 height 37
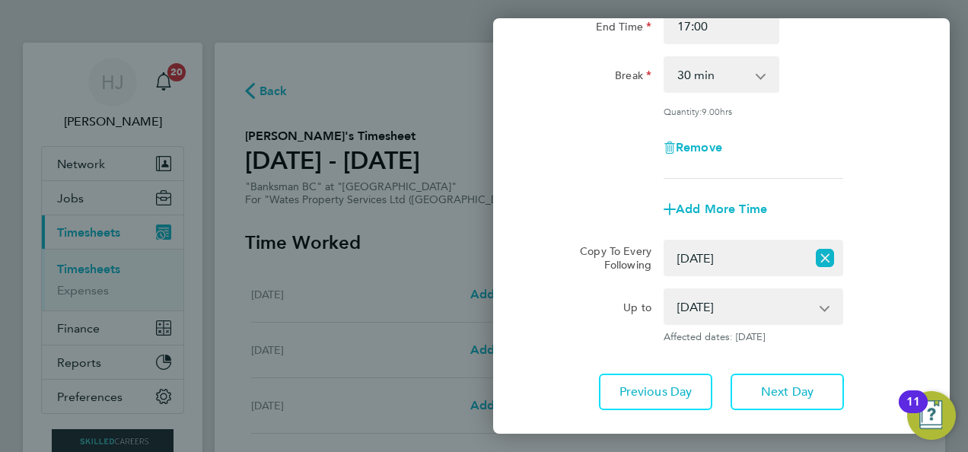
scroll to position [244, 0]
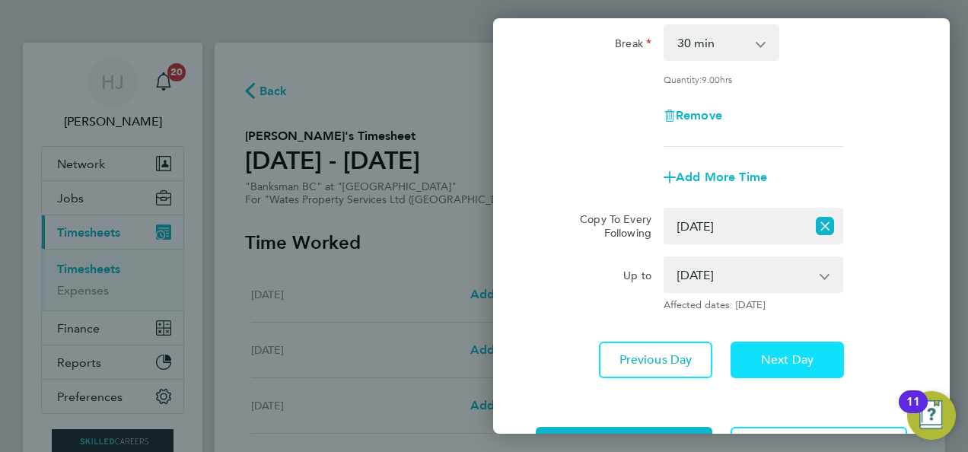
click at [781, 361] on span "Next Day" at bounding box center [787, 359] width 53 height 15
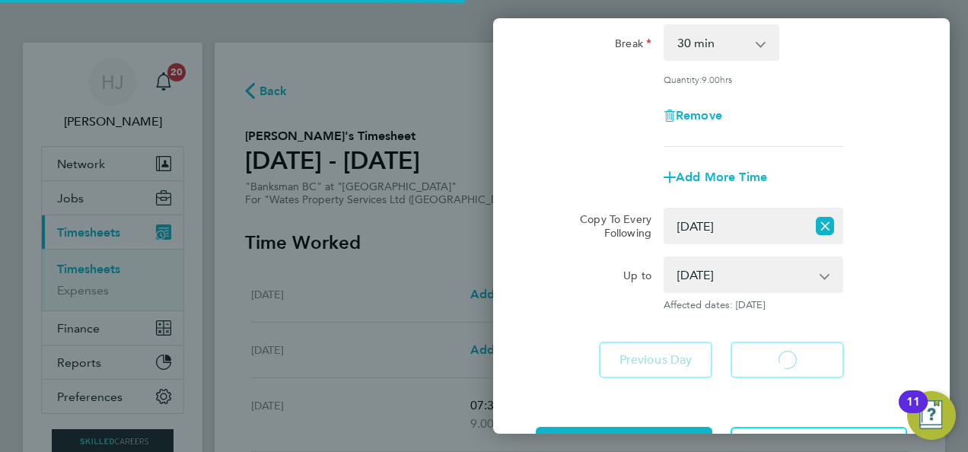
select select "30"
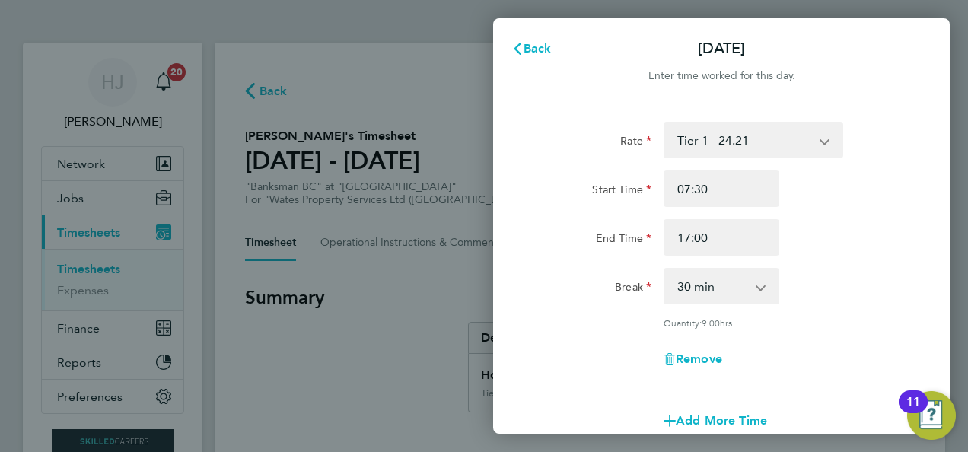
click at [887, 319] on div "Quantity: 9.00 hrs" at bounding box center [722, 323] width 384 height 12
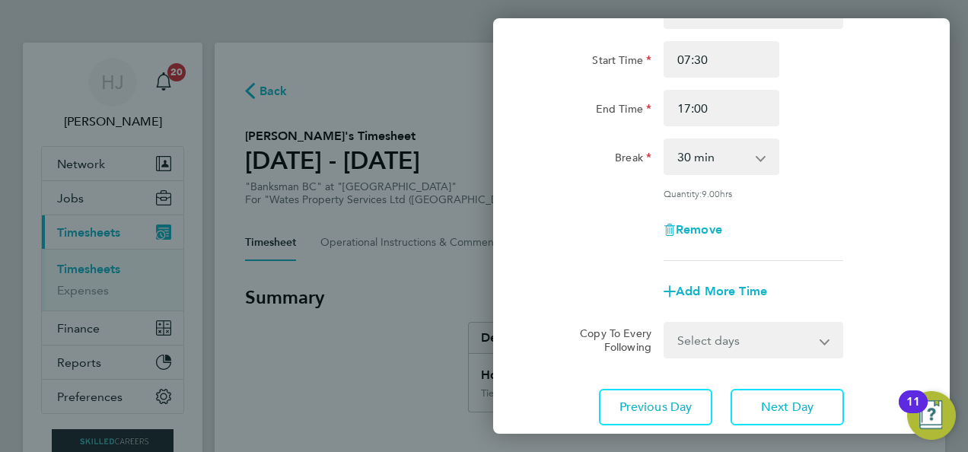
scroll to position [152, 0]
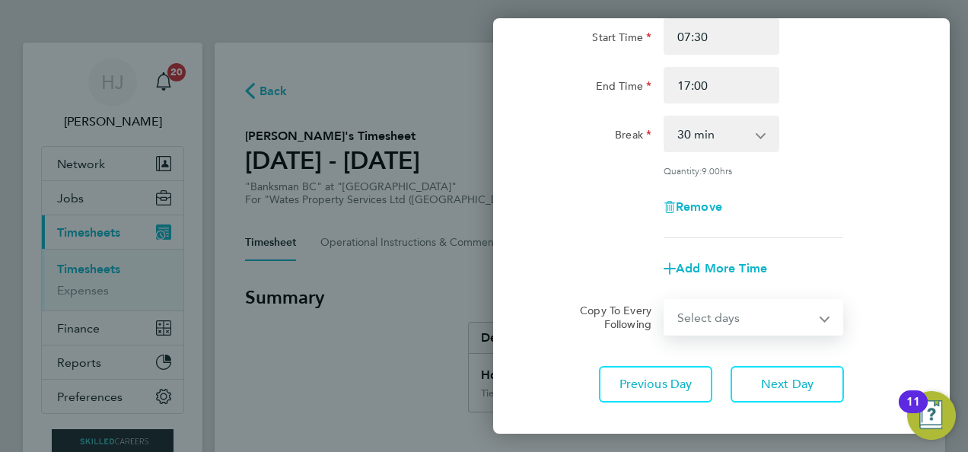
click at [718, 304] on select "Select days Day [DATE] [DATE] [DATE]" at bounding box center [745, 317] width 160 height 33
select select "WED"
click at [665, 301] on select "Select days Day [DATE] [DATE] [DATE]" at bounding box center [745, 317] width 160 height 33
select select "[DATE]"
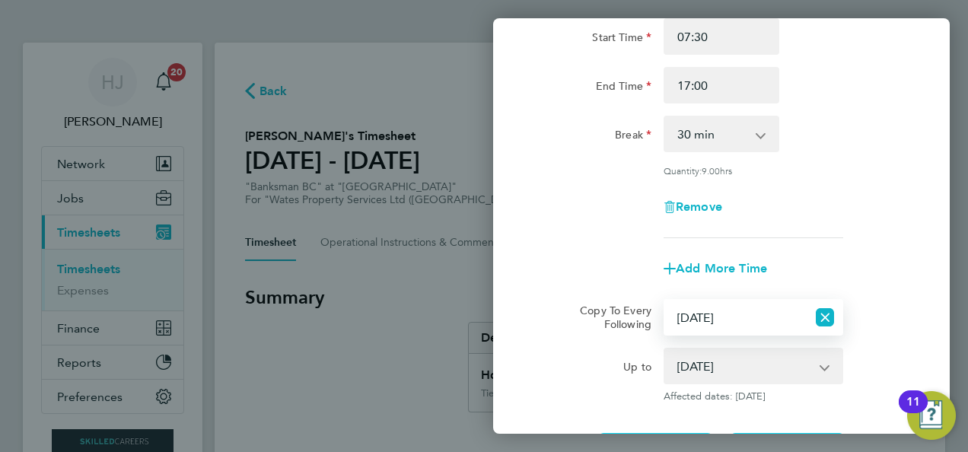
click at [897, 321] on div "Copy To Every Following Select days Day [DATE] [DATE] [DATE]" at bounding box center [722, 317] width 384 height 37
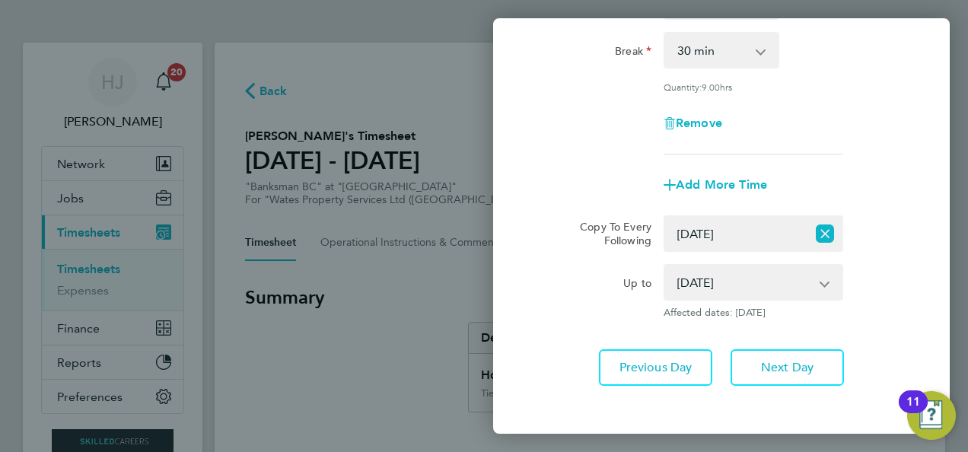
scroll to position [244, 0]
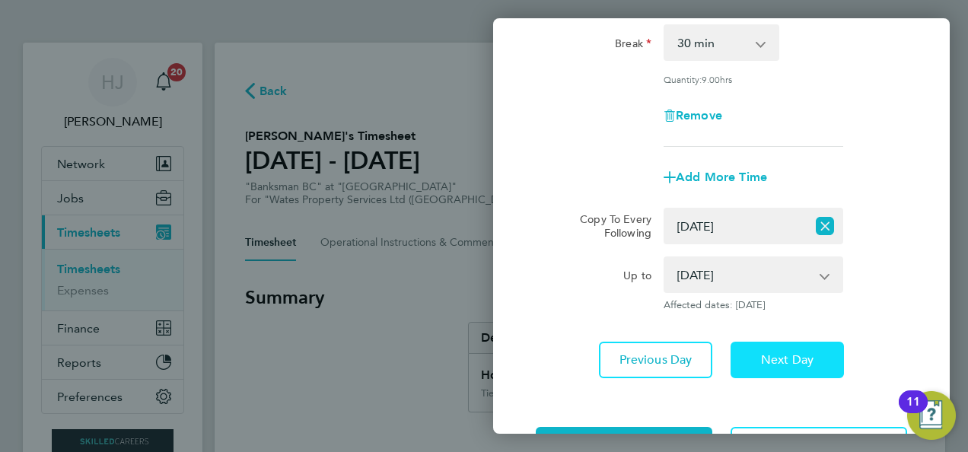
click at [777, 347] on button "Next Day" at bounding box center [787, 360] width 113 height 37
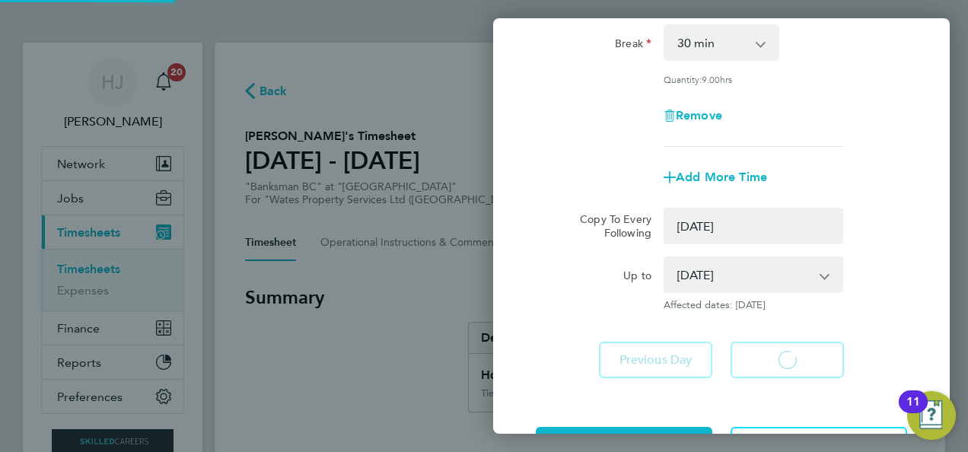
select select "0: null"
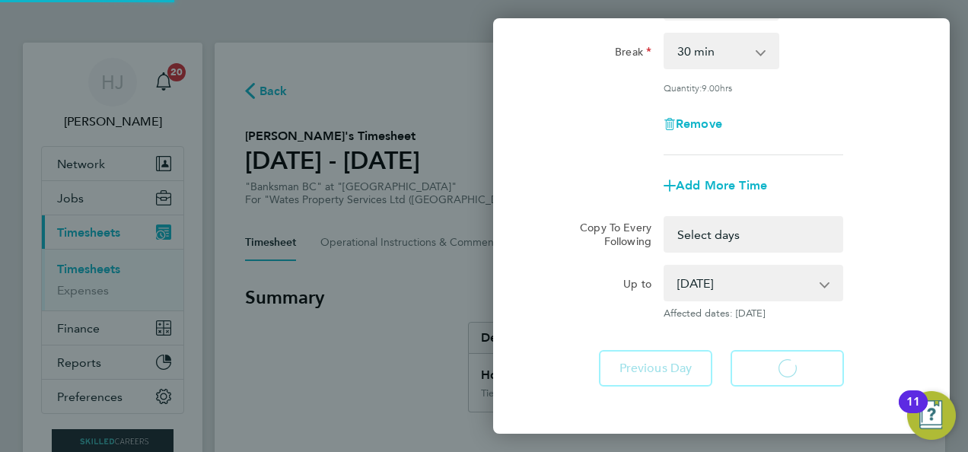
select select "30"
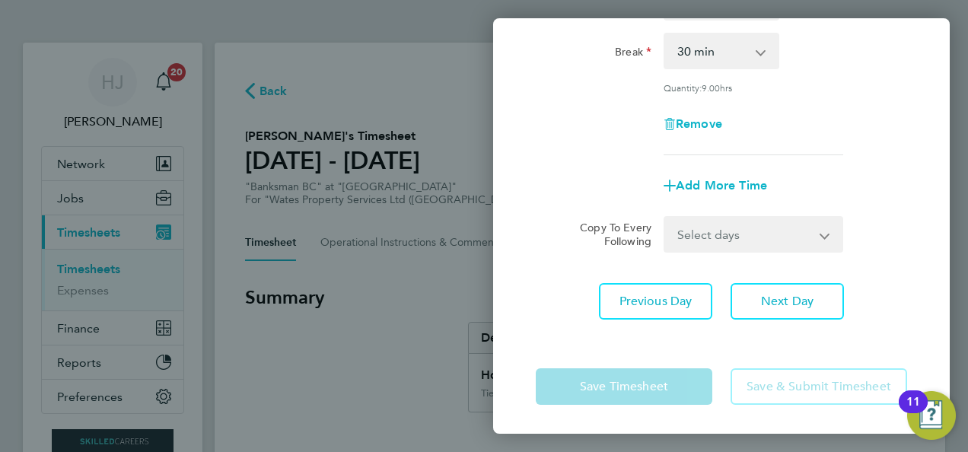
click at [779, 236] on select "Select days Day [DATE] [DATE]" at bounding box center [745, 234] width 160 height 33
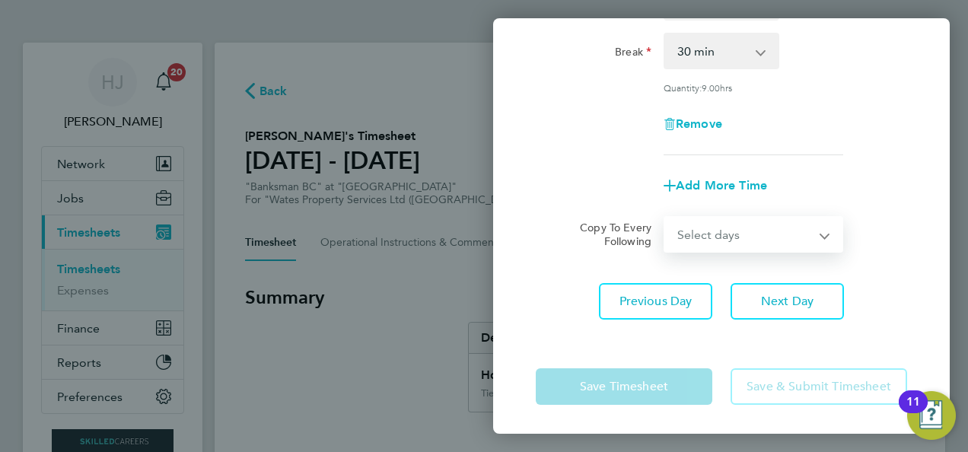
select select "THU"
click at [665, 218] on select "Select days Day [DATE] [DATE]" at bounding box center [745, 234] width 160 height 33
select select "[DATE]"
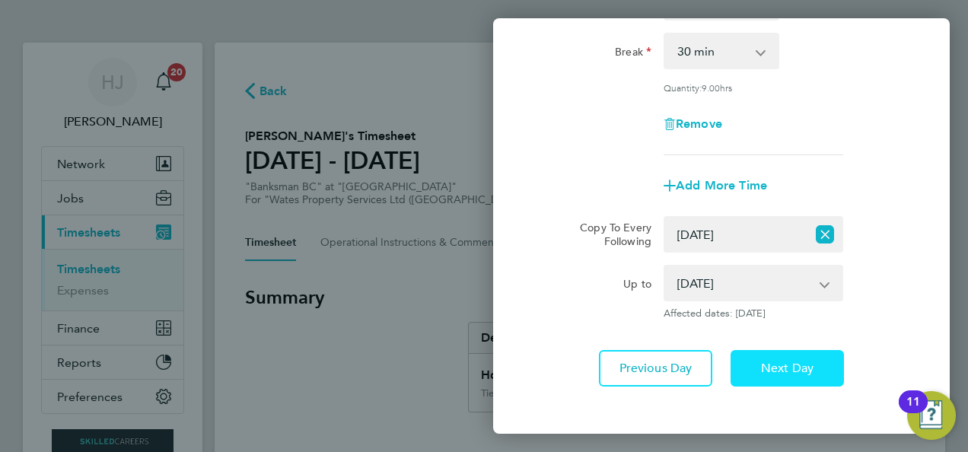
click at [780, 375] on button "Next Day" at bounding box center [787, 368] width 113 height 37
select select "0: null"
select select "30"
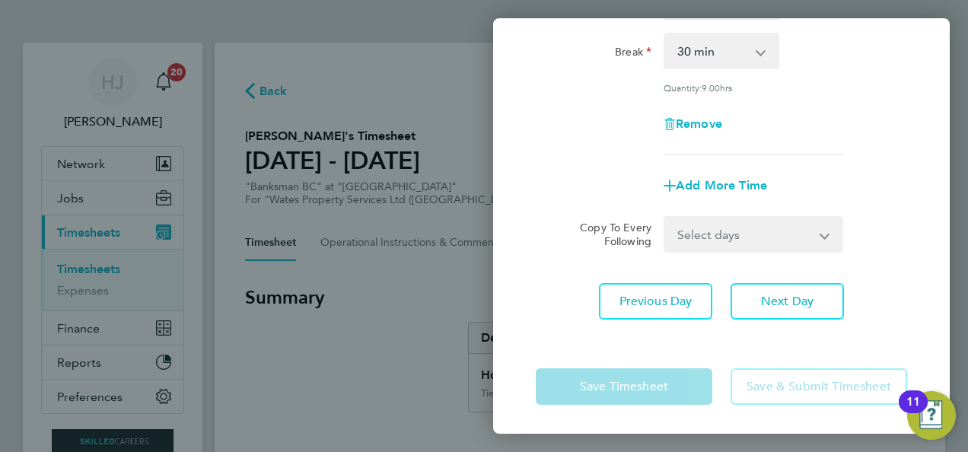
click at [770, 226] on select "Select days [DATE]" at bounding box center [745, 234] width 160 height 33
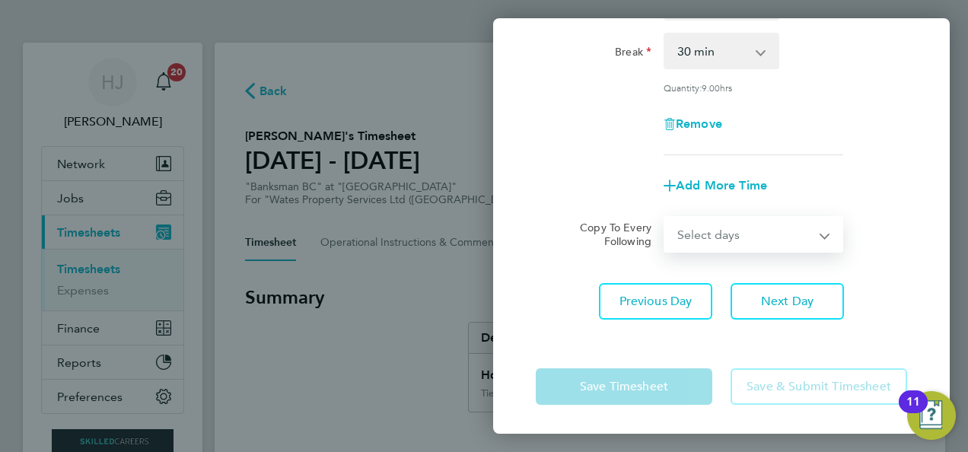
select select "FRI"
click at [665, 218] on select "Select days [DATE]" at bounding box center [745, 234] width 160 height 33
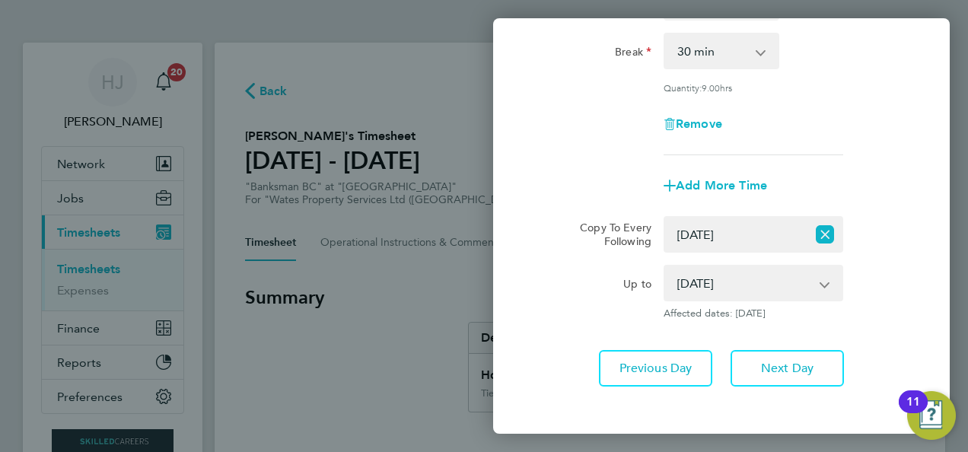
click at [889, 321] on div "Rate Tier 1 - 24.21 Start Time 07:30 End Time 17:00 Break 0 min 15 min 30 min 4…" at bounding box center [721, 136] width 457 height 537
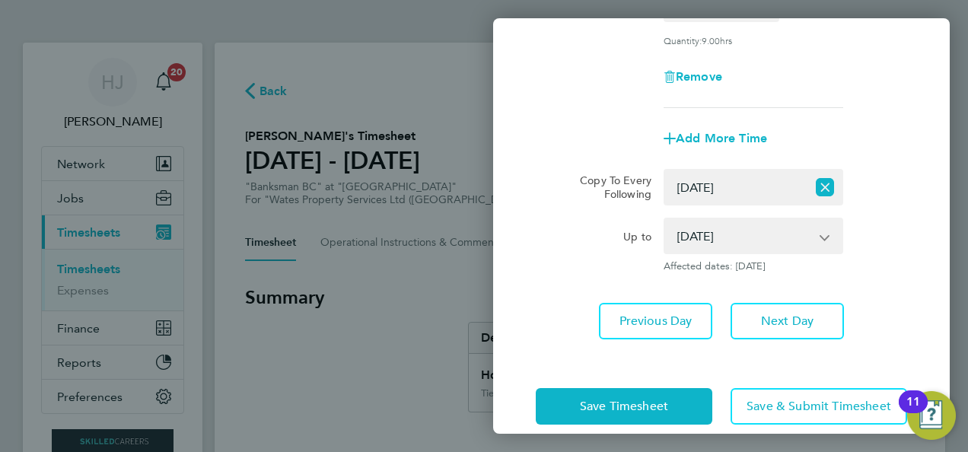
scroll to position [272, 0]
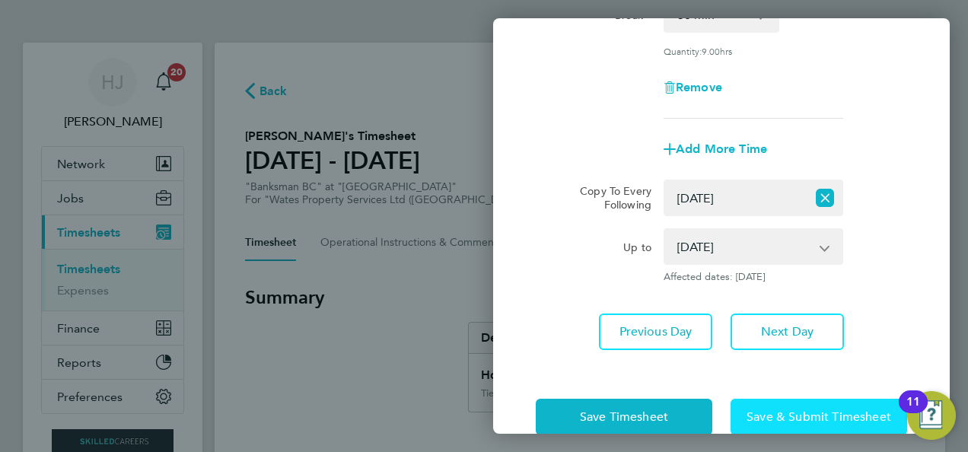
click at [789, 404] on button "Save & Submit Timesheet" at bounding box center [819, 417] width 177 height 37
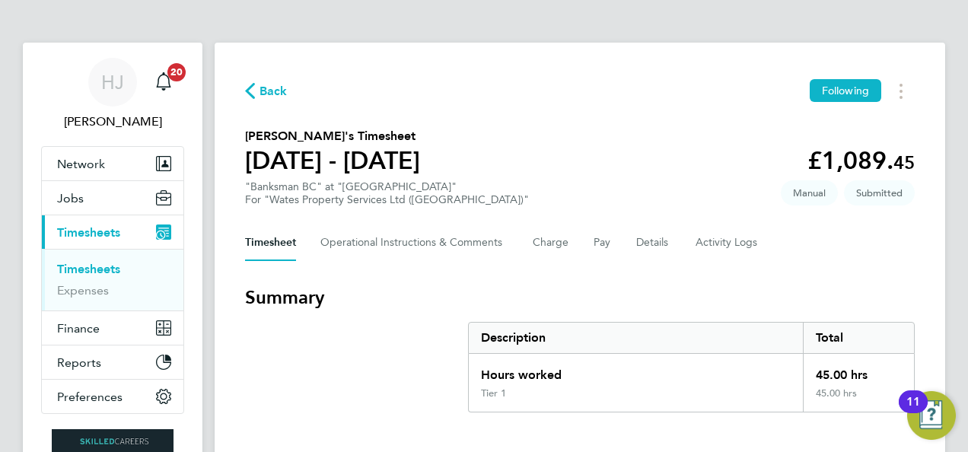
click at [789, 404] on div "Tier 1" at bounding box center [636, 399] width 334 height 24
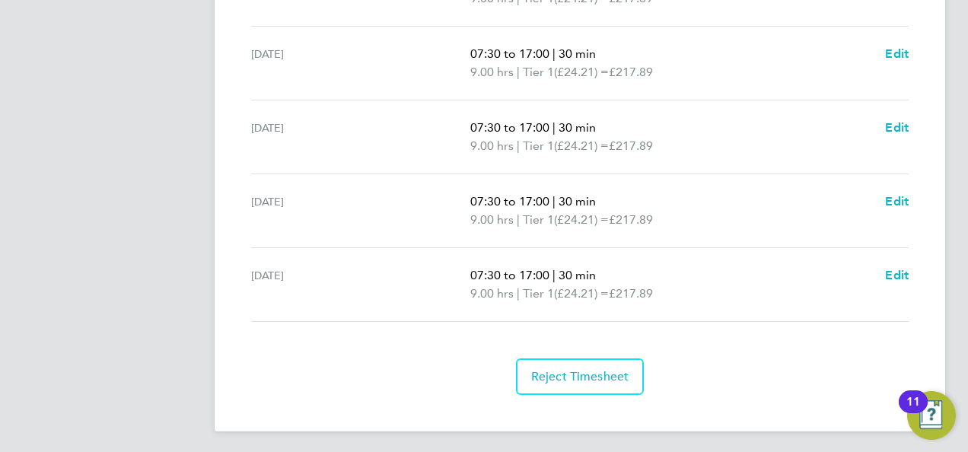
scroll to position [645, 0]
